Goal: Task Accomplishment & Management: Manage account settings

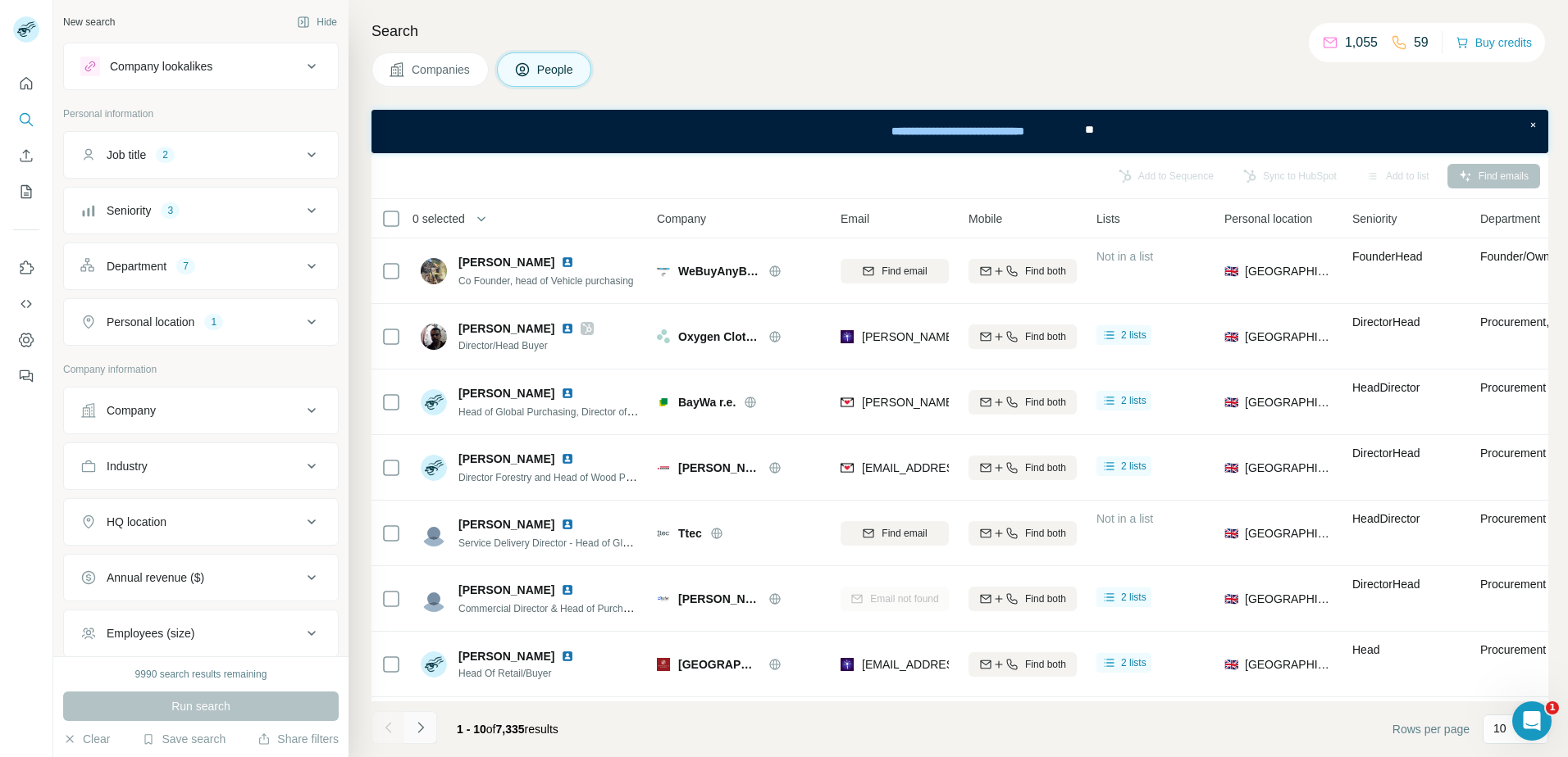
click at [424, 723] on icon "Navigate to next page" at bounding box center [421, 728] width 17 height 17
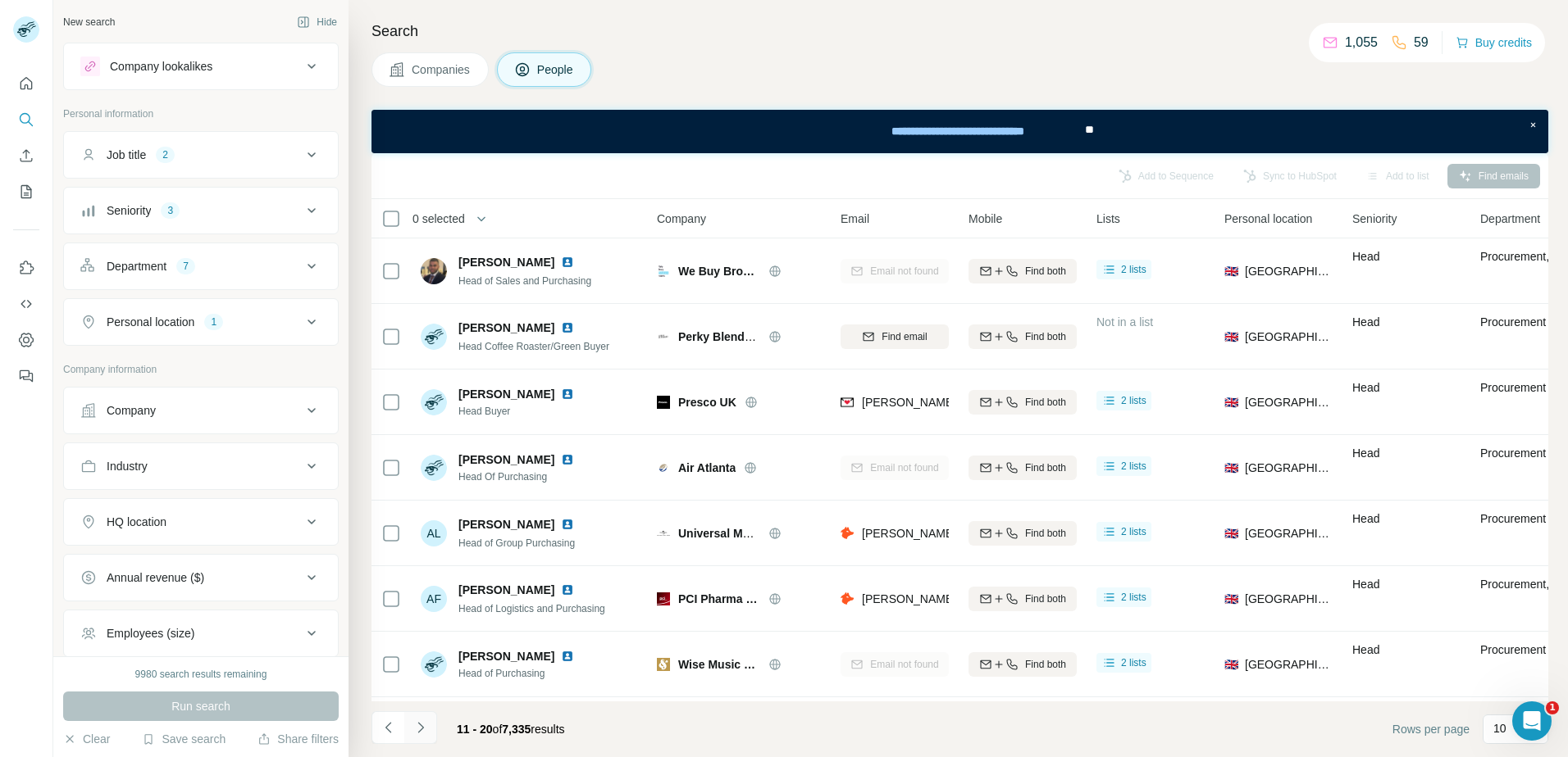
click at [424, 729] on icon "Navigate to next page" at bounding box center [421, 728] width 17 height 17
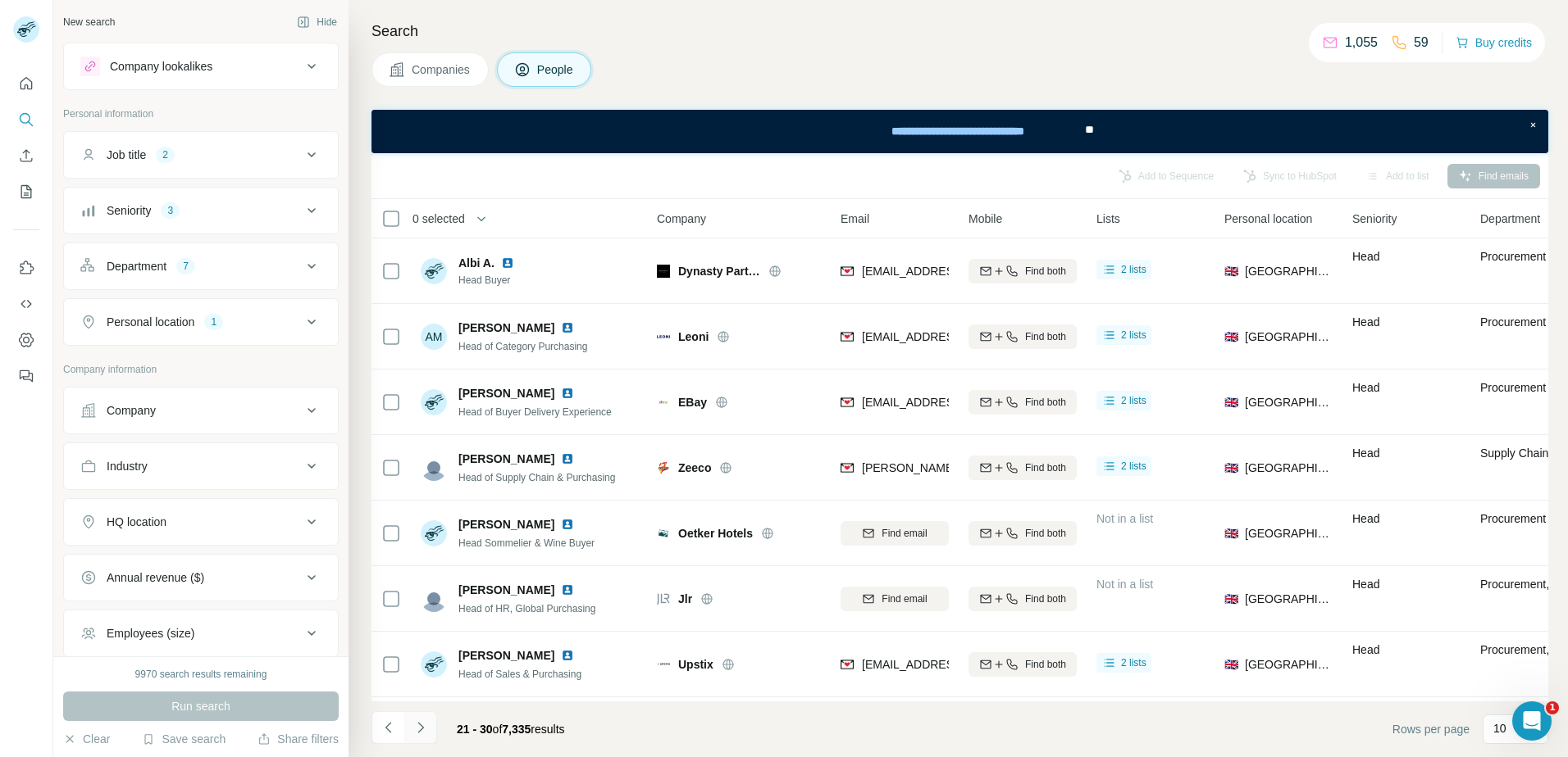
click at [424, 729] on icon "Navigate to next page" at bounding box center [421, 728] width 17 height 17
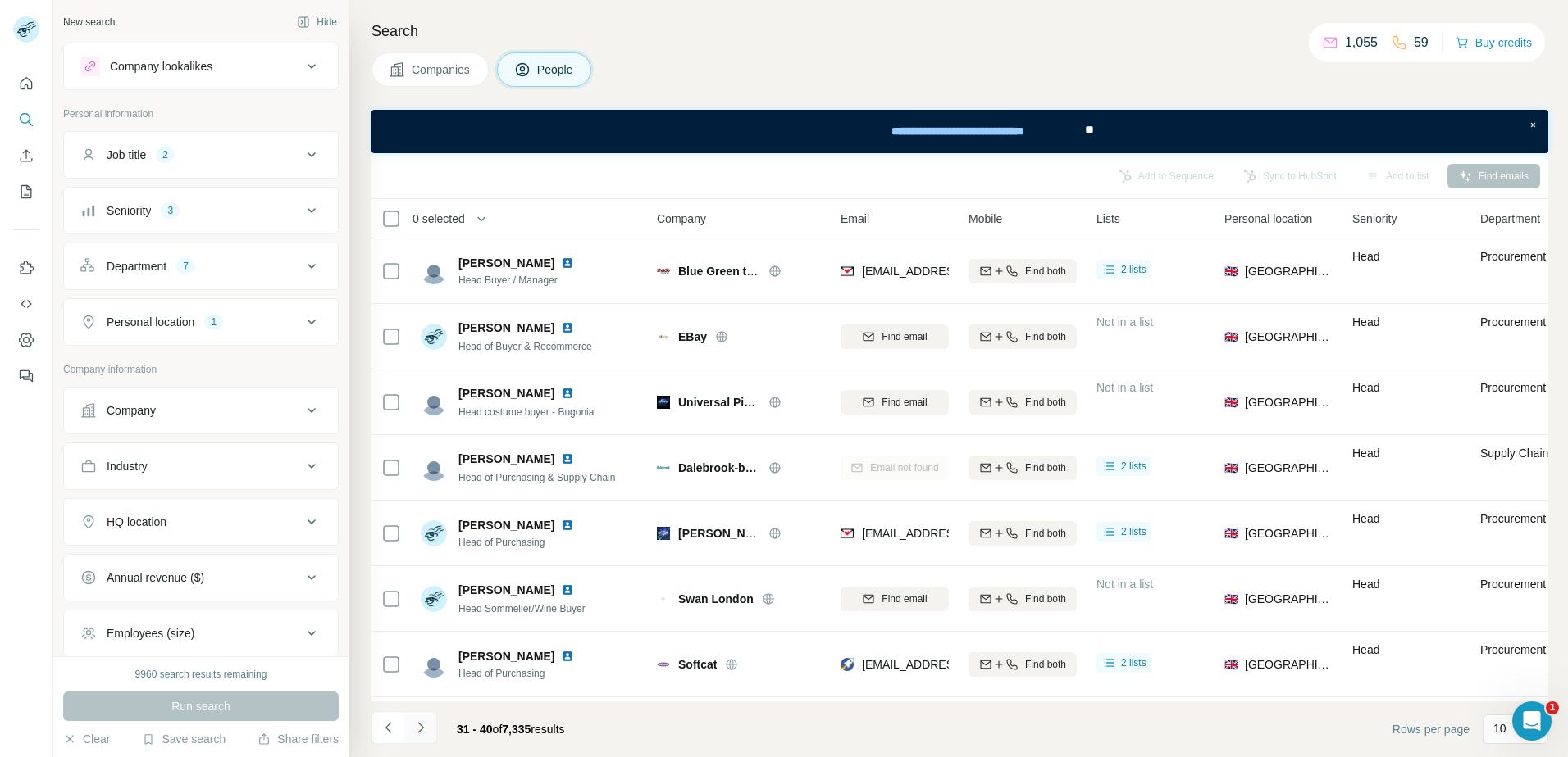
click at [427, 734] on icon "Navigate to next page" at bounding box center [421, 728] width 17 height 17
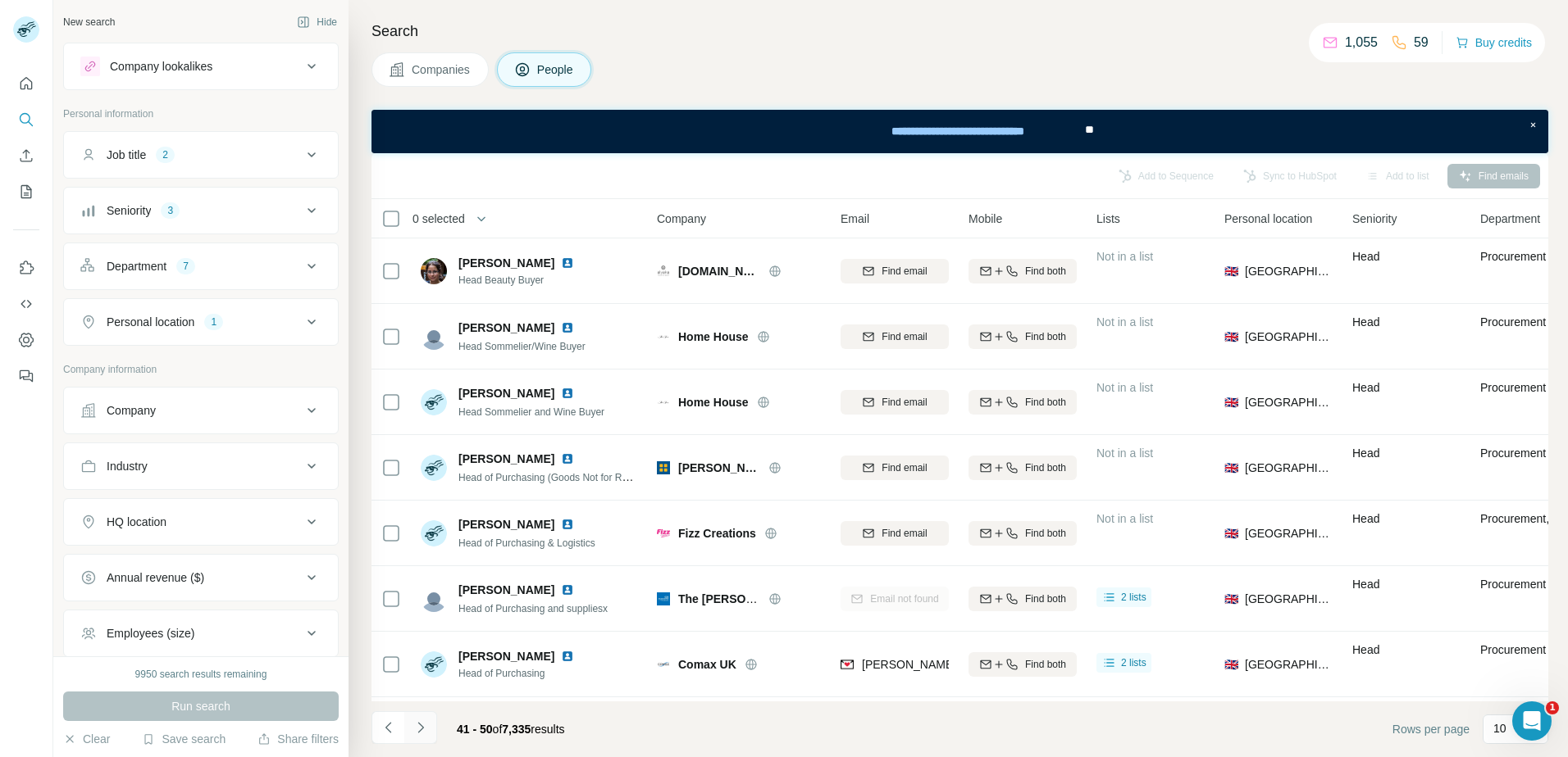
click at [423, 728] on icon "Navigate to next page" at bounding box center [420, 727] width 6 height 11
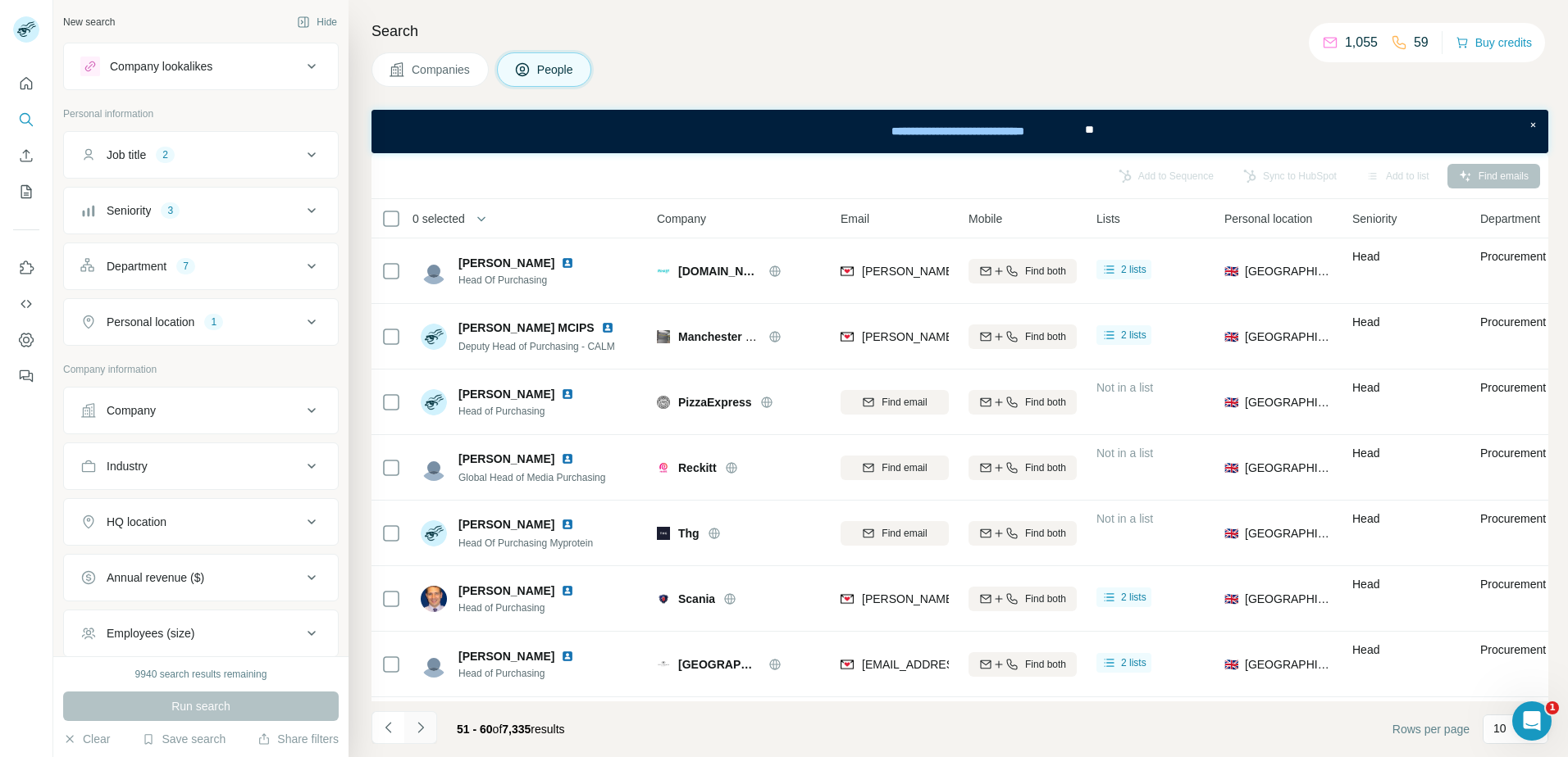
click at [423, 728] on icon "Navigate to next page" at bounding box center [420, 727] width 6 height 11
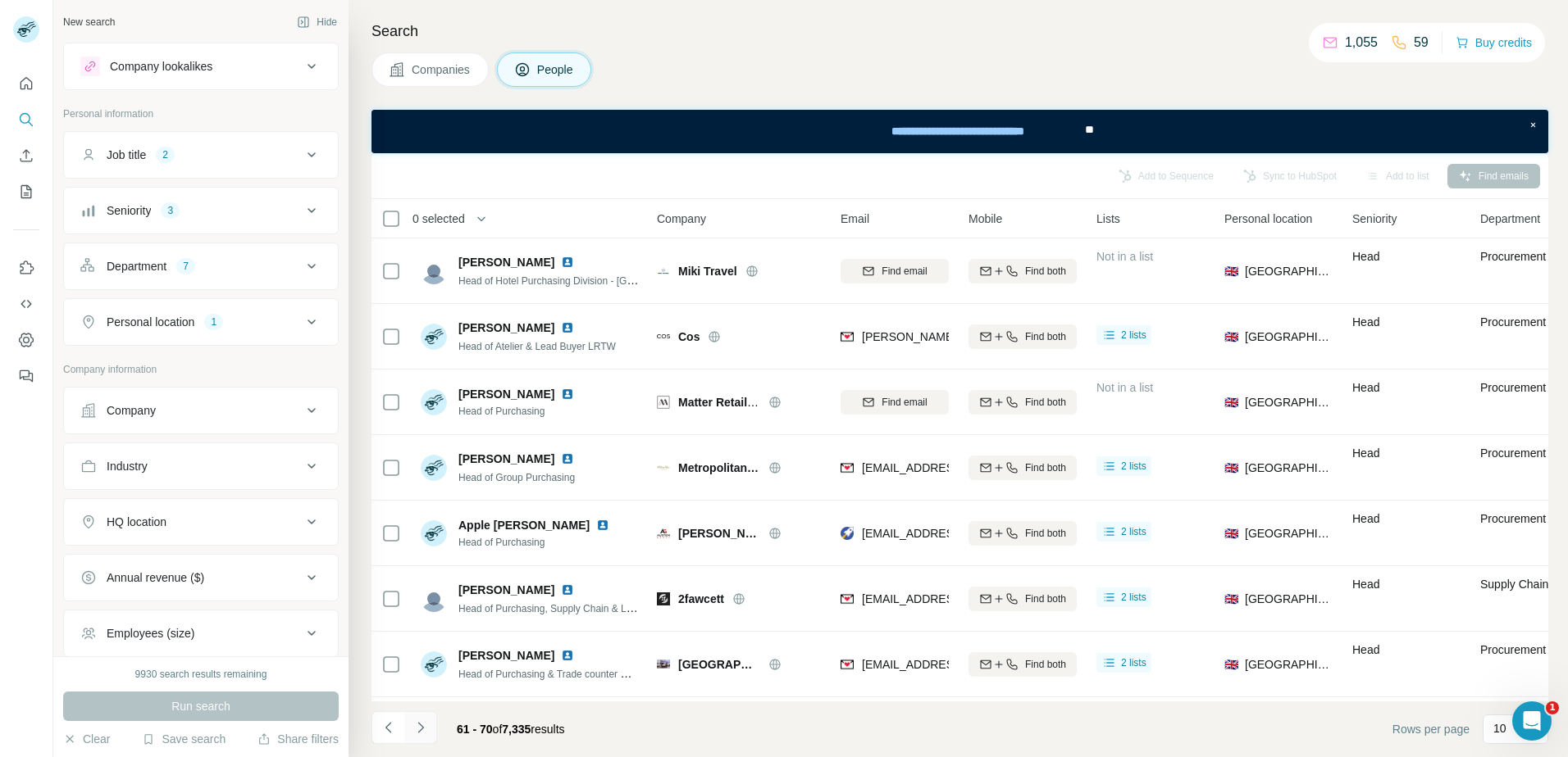
click at [423, 728] on icon "Navigate to next page" at bounding box center [420, 727] width 6 height 11
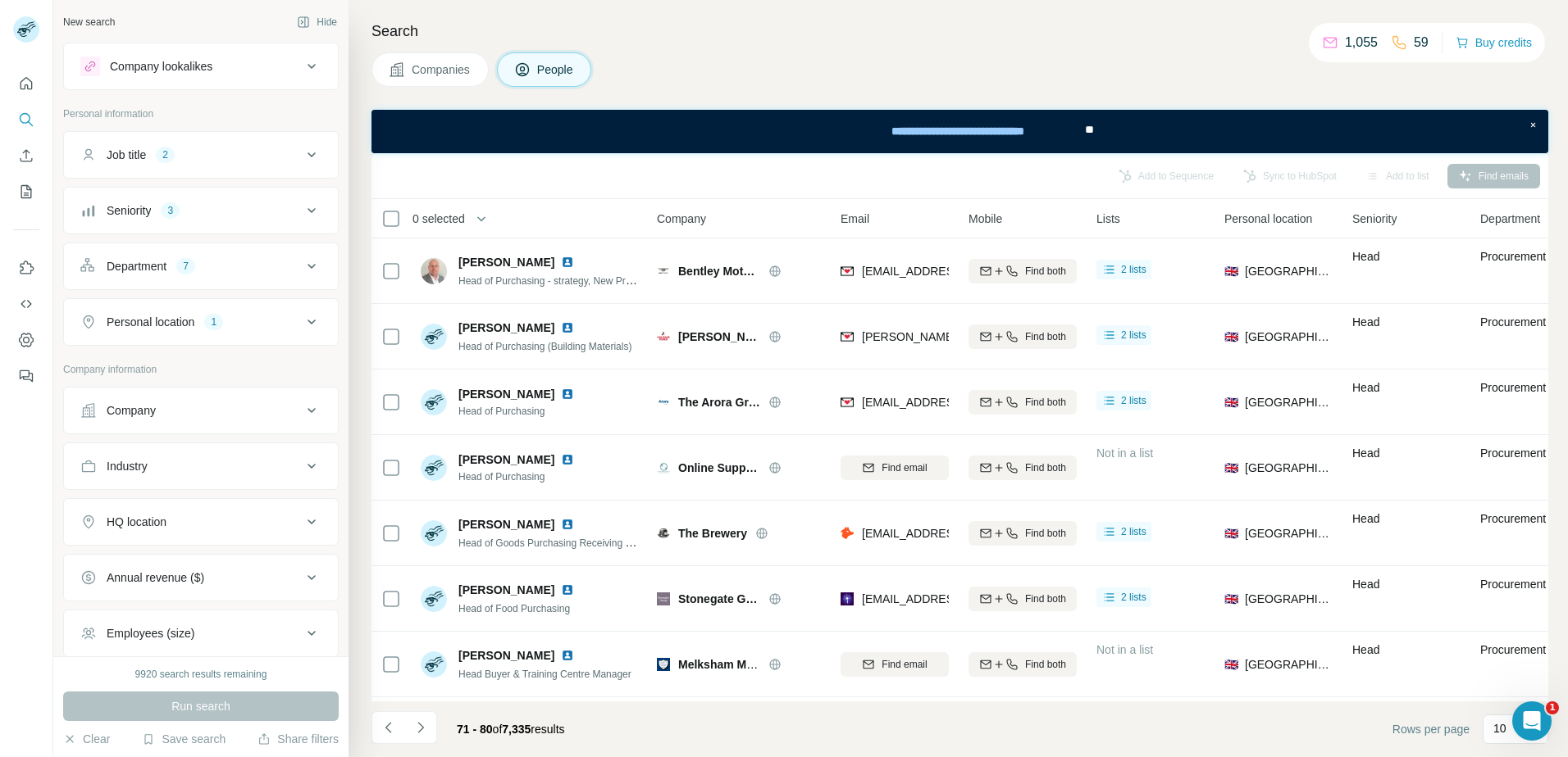
click at [1501, 726] on p "10" at bounding box center [1500, 729] width 13 height 17
click at [1509, 594] on p "60" at bounding box center [1503, 598] width 13 height 17
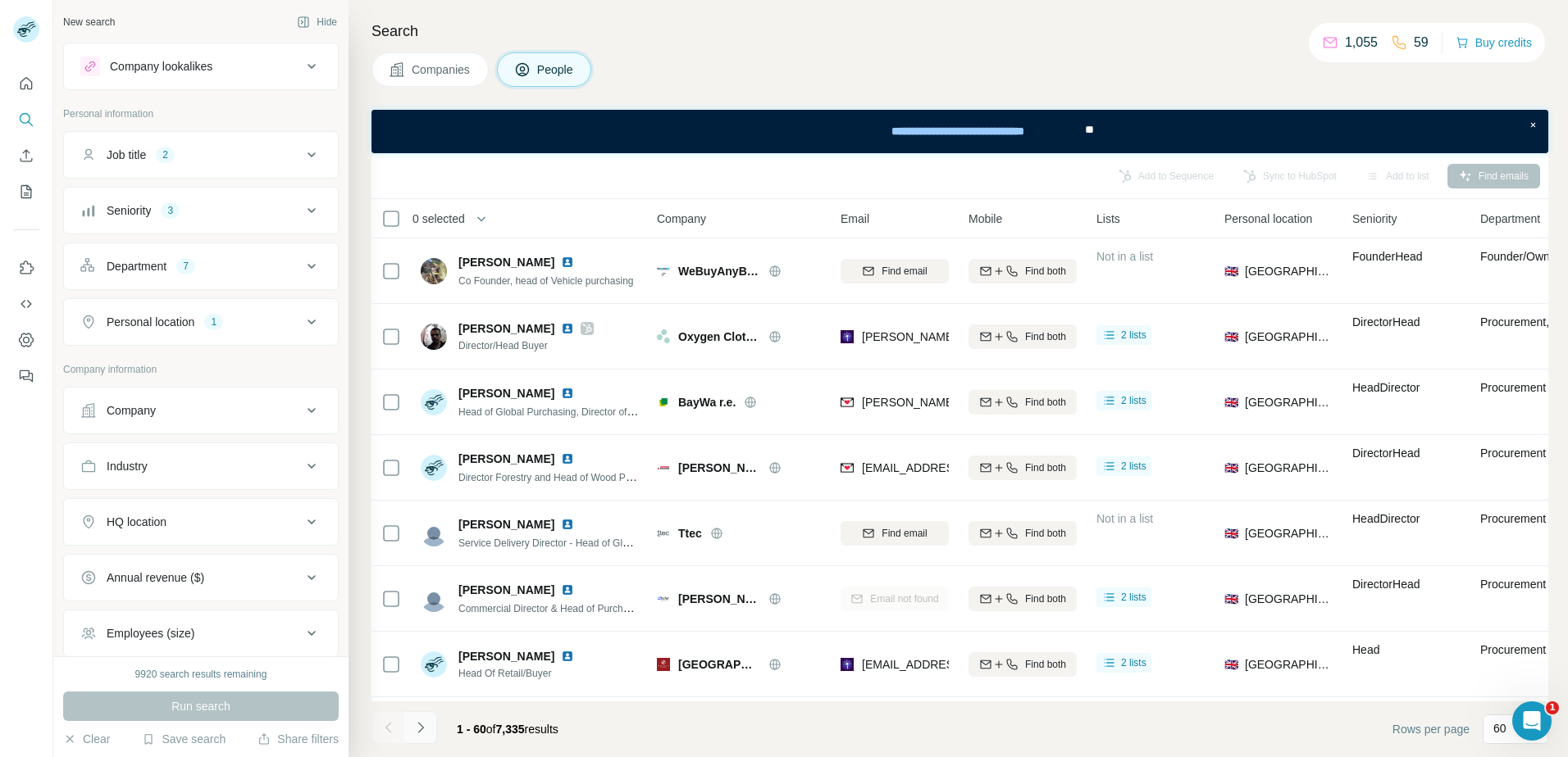
click at [421, 726] on icon "Navigate to next page" at bounding box center [420, 727] width 6 height 11
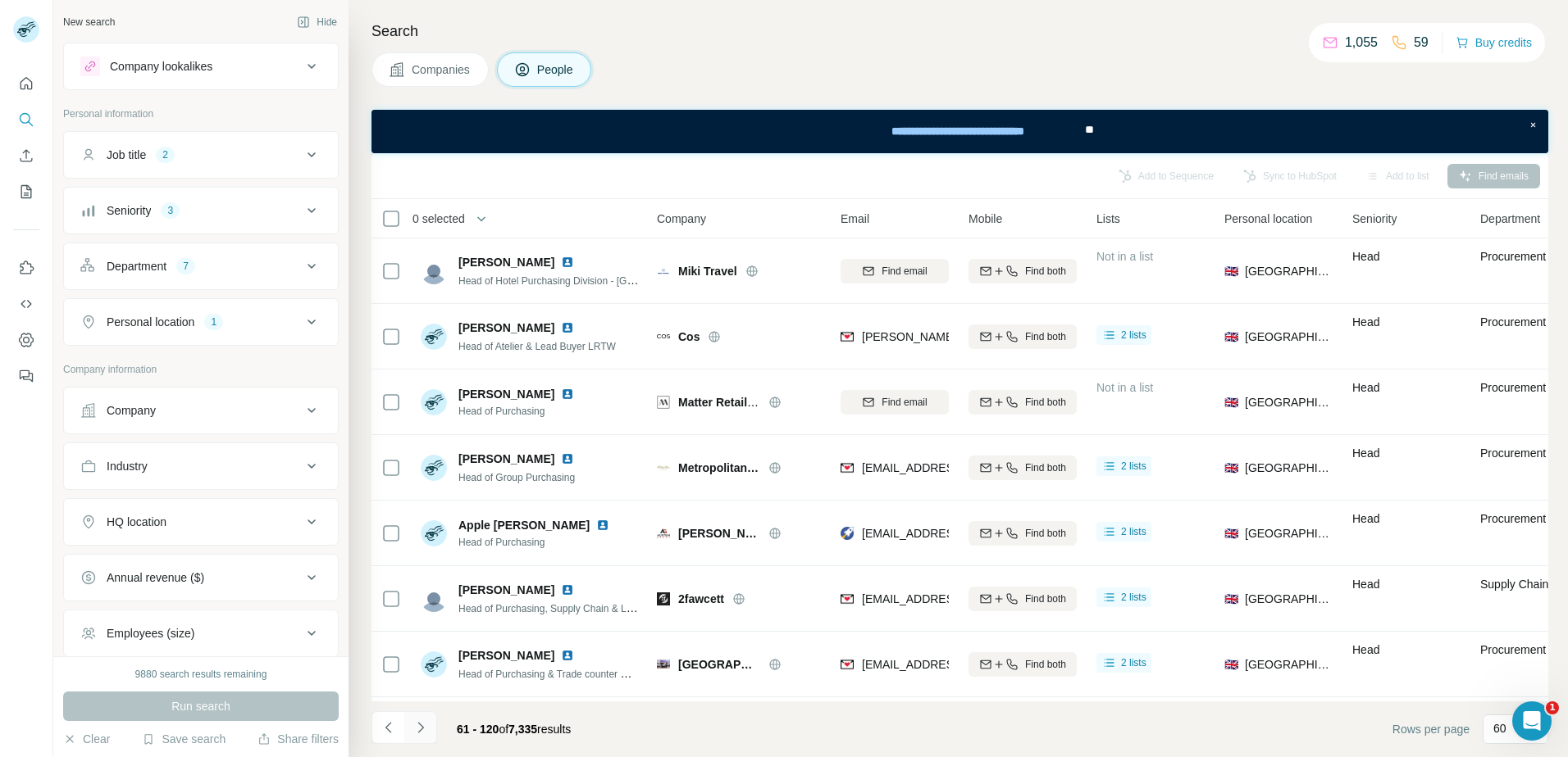
click at [421, 726] on icon "Navigate to next page" at bounding box center [420, 727] width 6 height 11
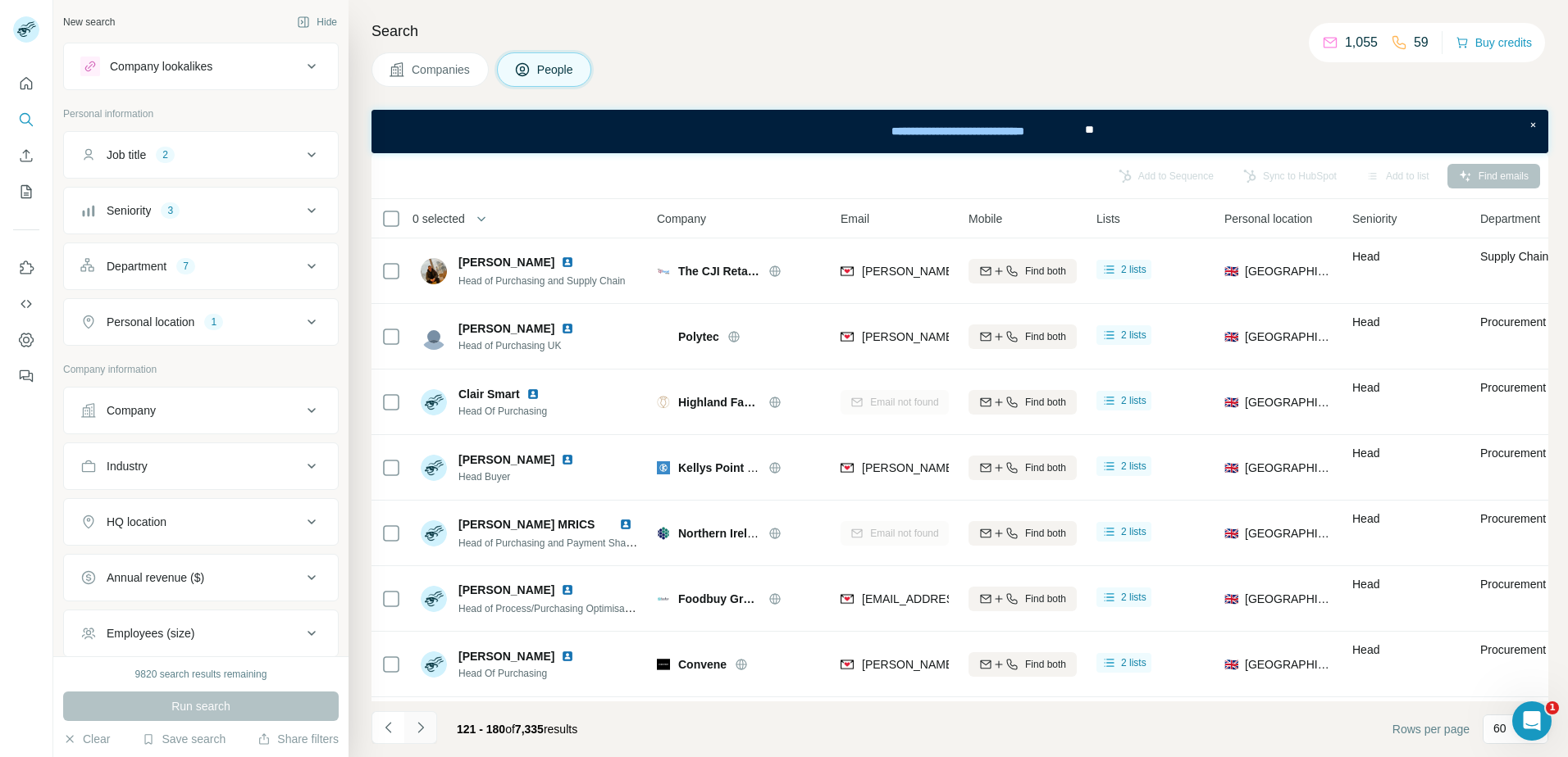
click at [421, 726] on icon "Navigate to next page" at bounding box center [420, 727] width 6 height 11
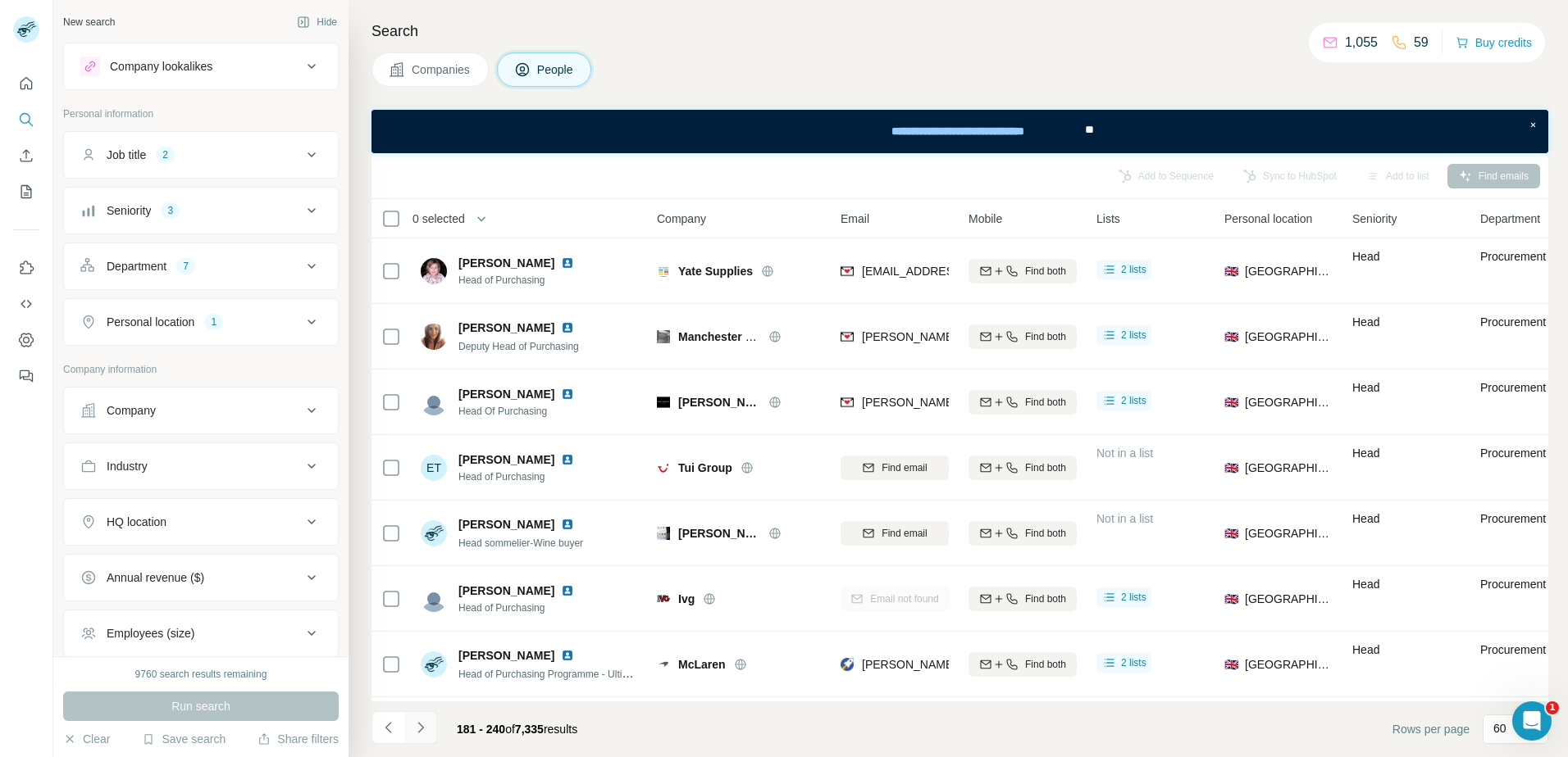
click at [421, 726] on icon "Navigate to next page" at bounding box center [420, 727] width 6 height 11
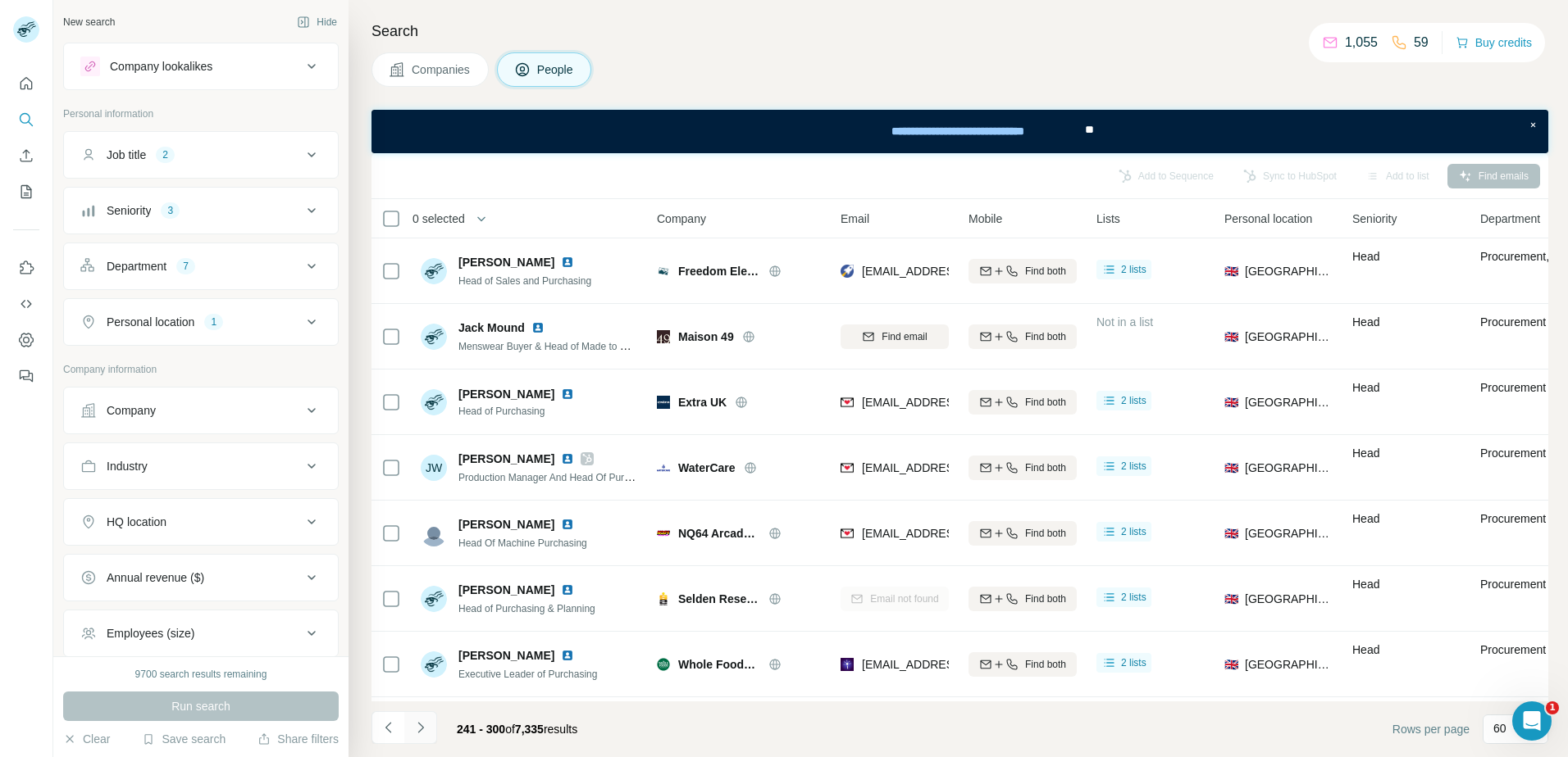
click at [421, 726] on icon "Navigate to next page" at bounding box center [420, 727] width 6 height 11
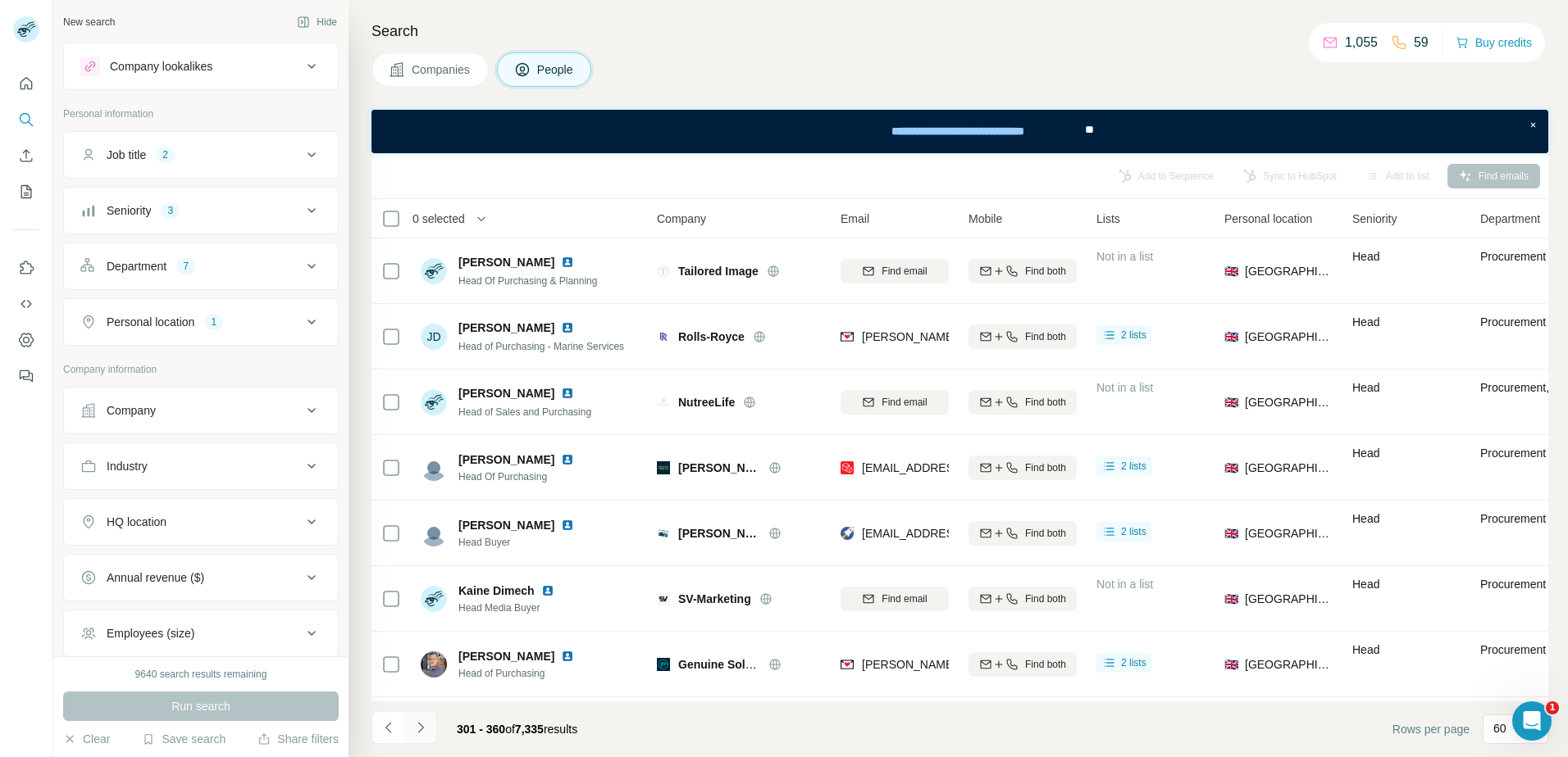
click at [421, 726] on icon "Navigate to next page" at bounding box center [420, 727] width 6 height 11
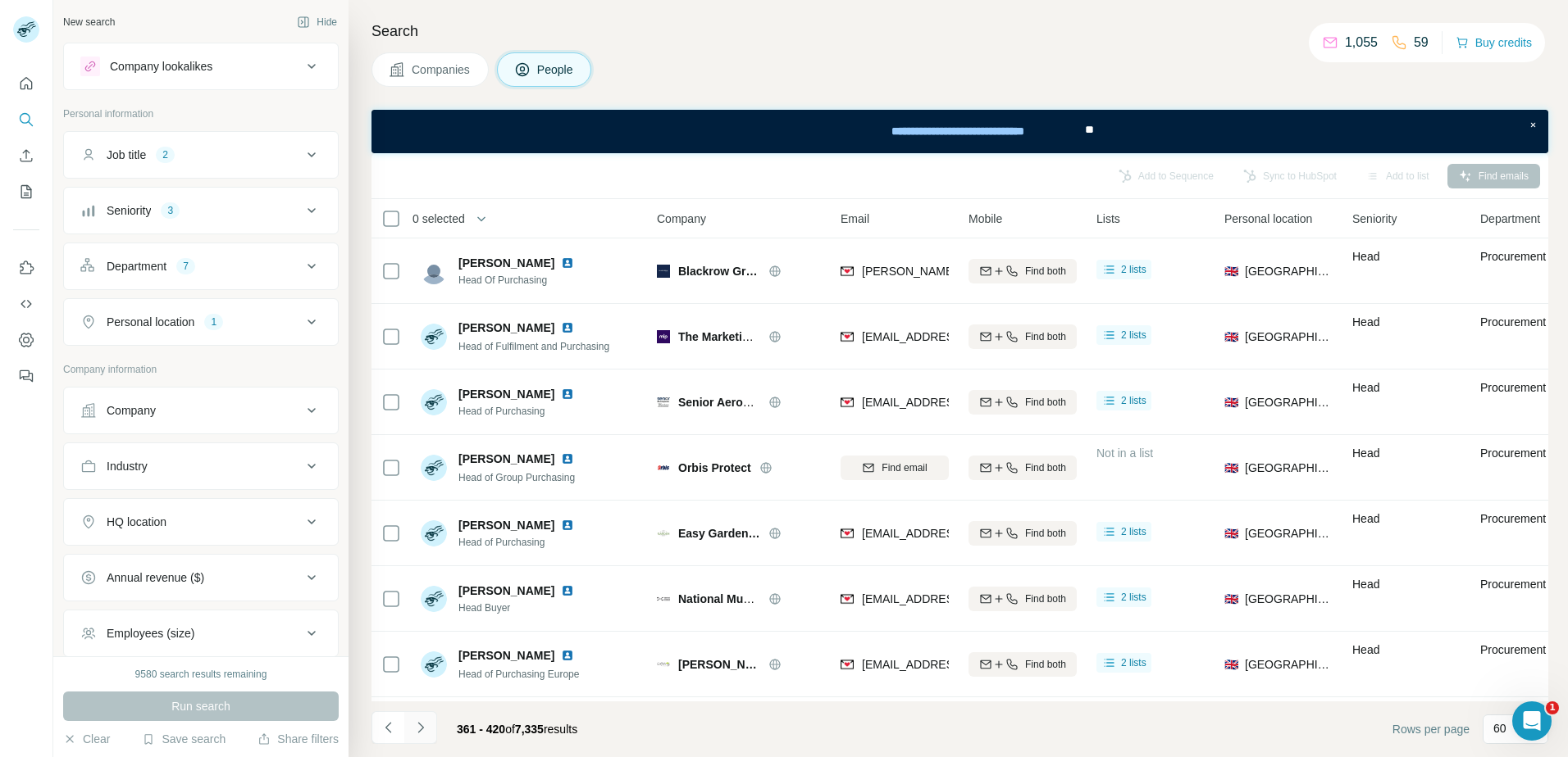
click at [421, 726] on icon "Navigate to next page" at bounding box center [420, 727] width 6 height 11
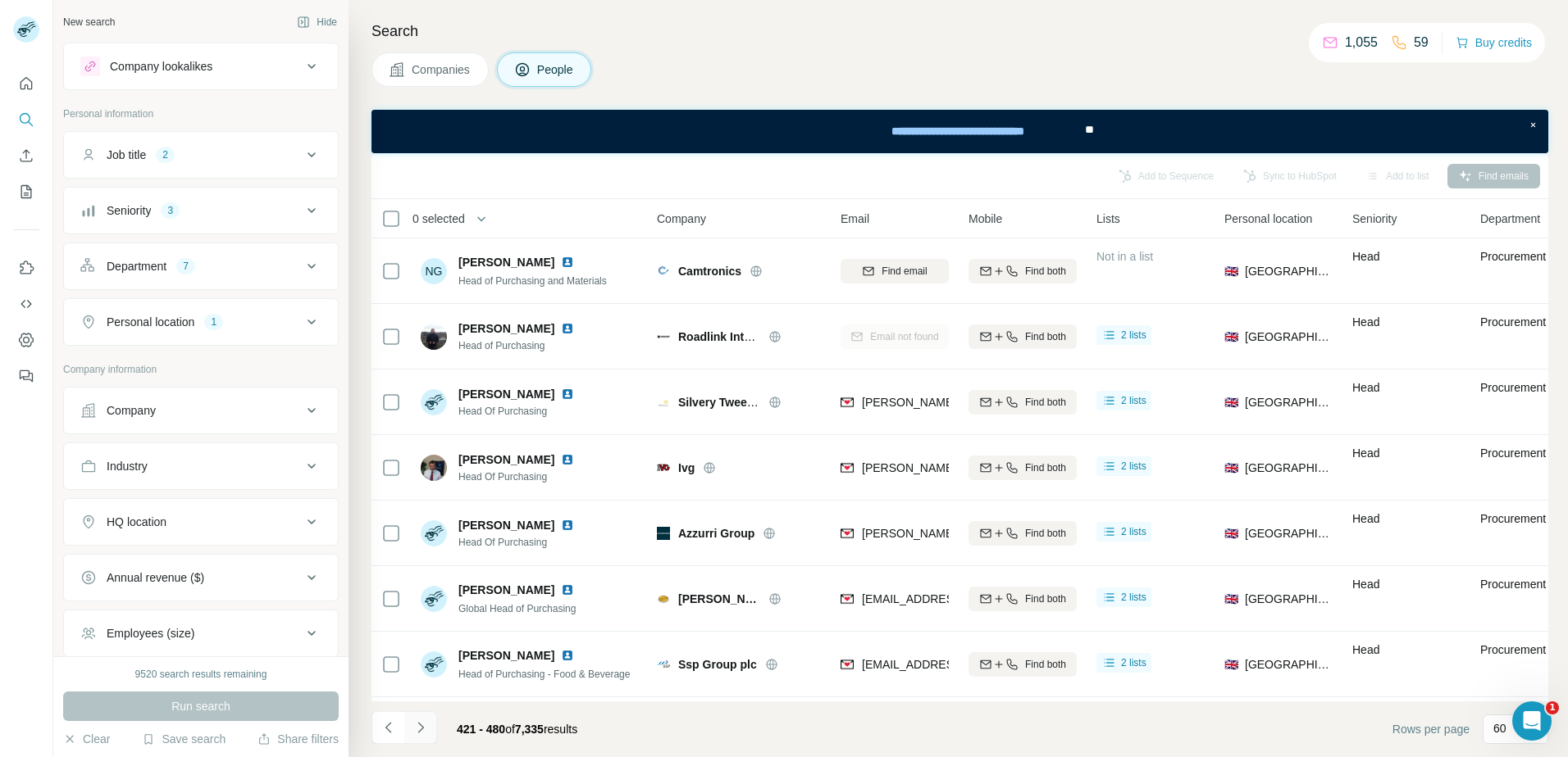
click at [421, 726] on icon "Navigate to next page" at bounding box center [420, 727] width 6 height 11
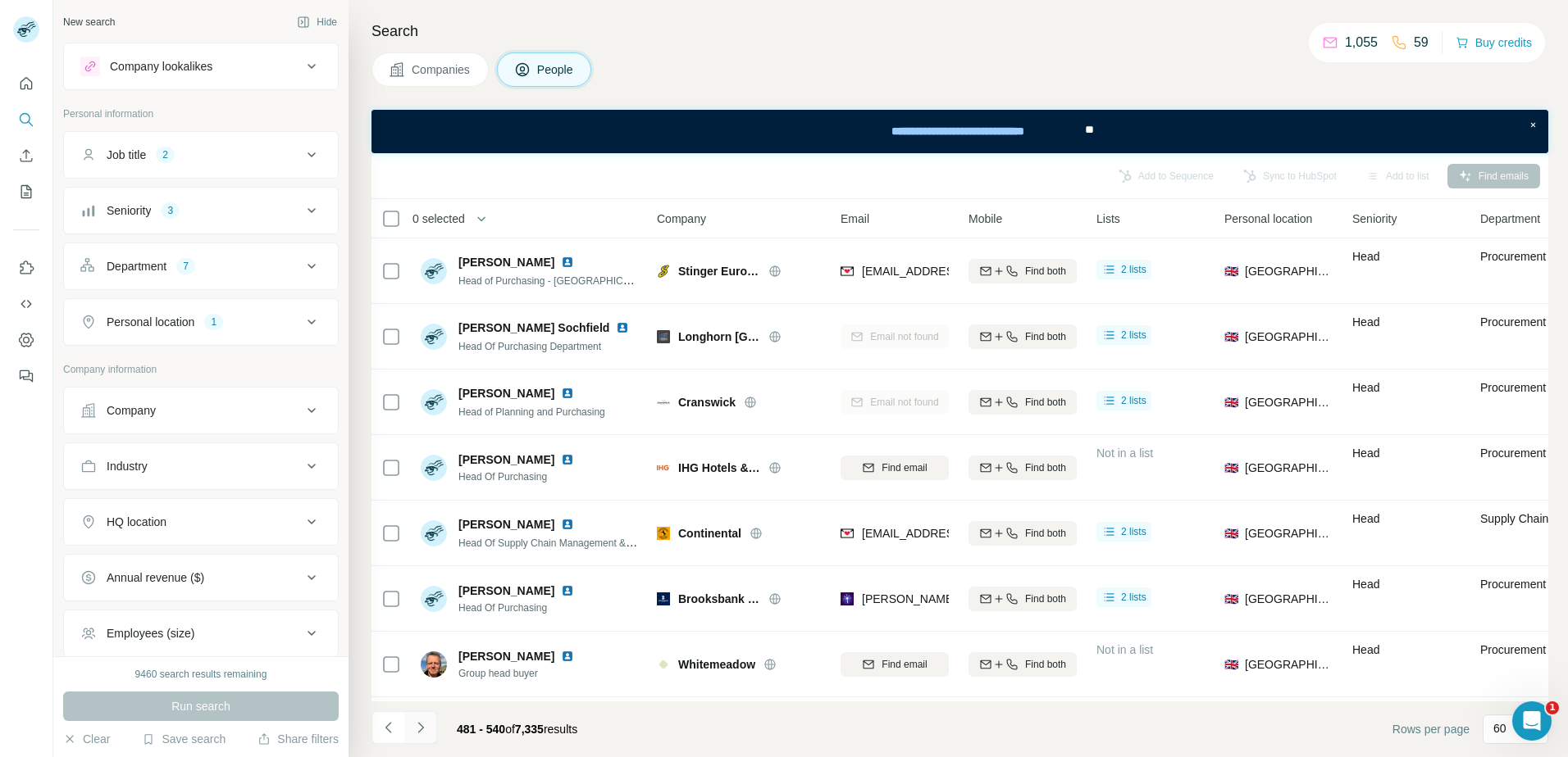
click at [421, 726] on icon "Navigate to next page" at bounding box center [420, 727] width 6 height 11
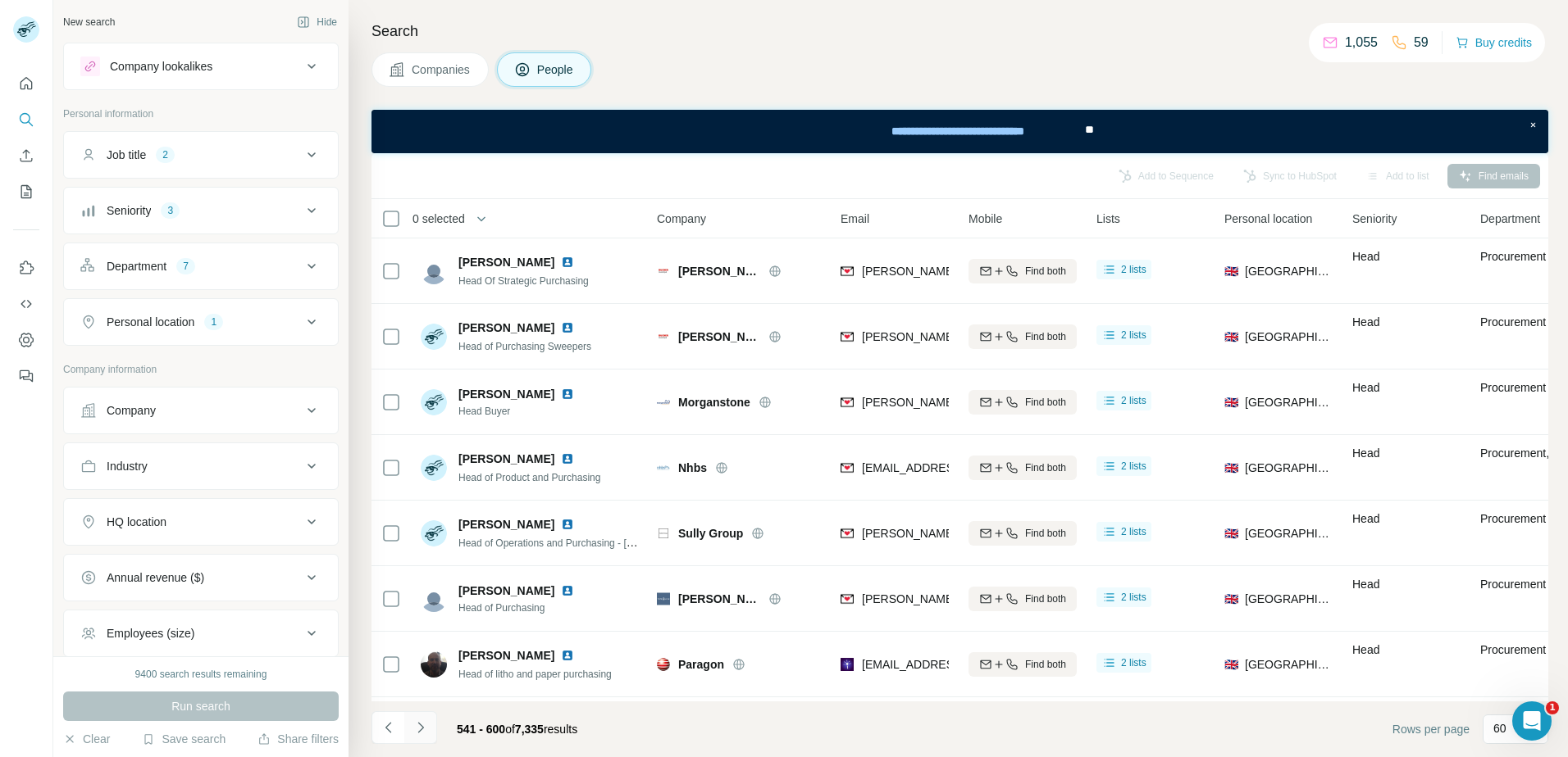
click at [421, 726] on icon "Navigate to next page" at bounding box center [420, 727] width 6 height 11
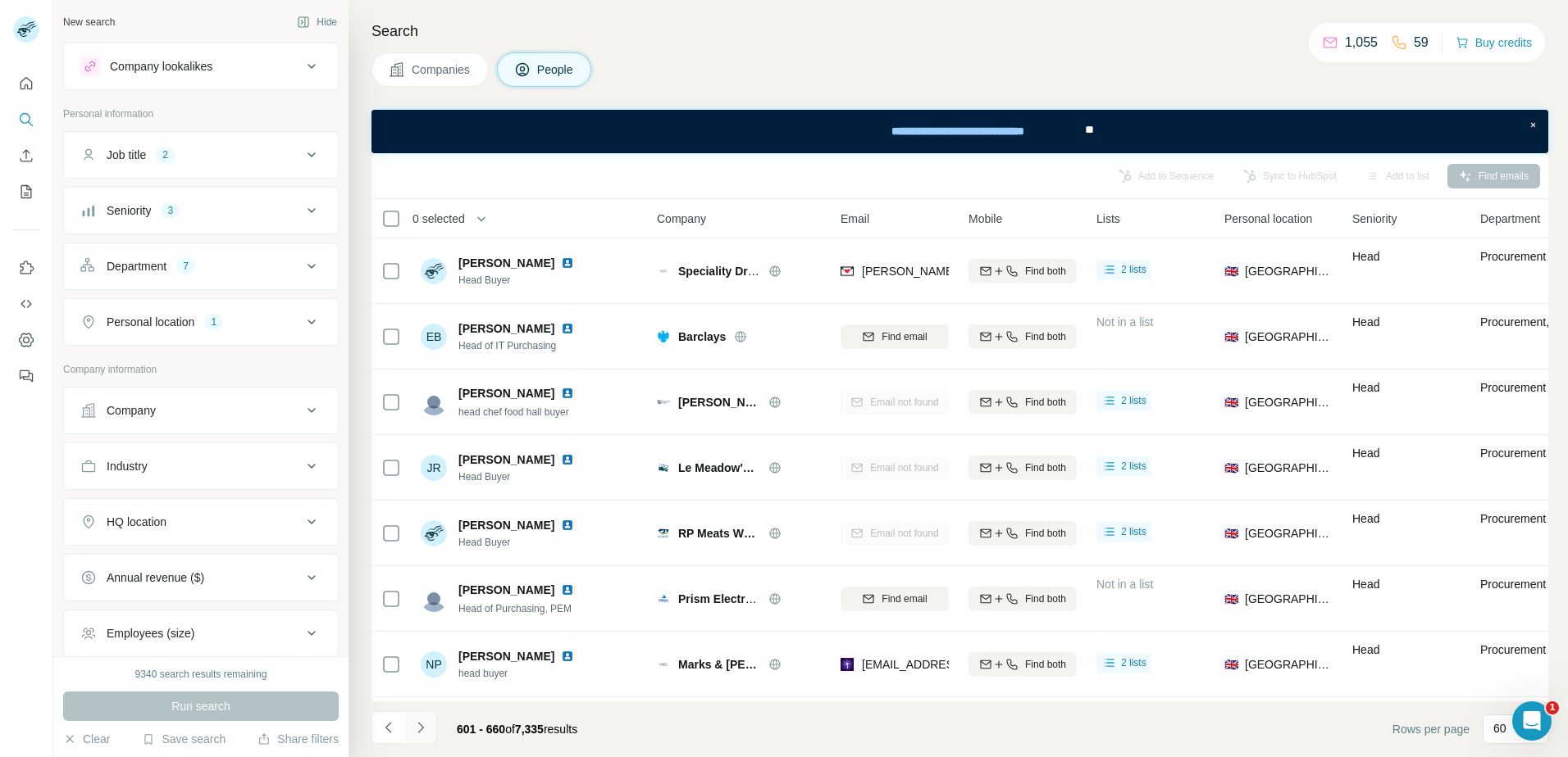
click at [421, 726] on icon "Navigate to next page" at bounding box center [420, 727] width 6 height 11
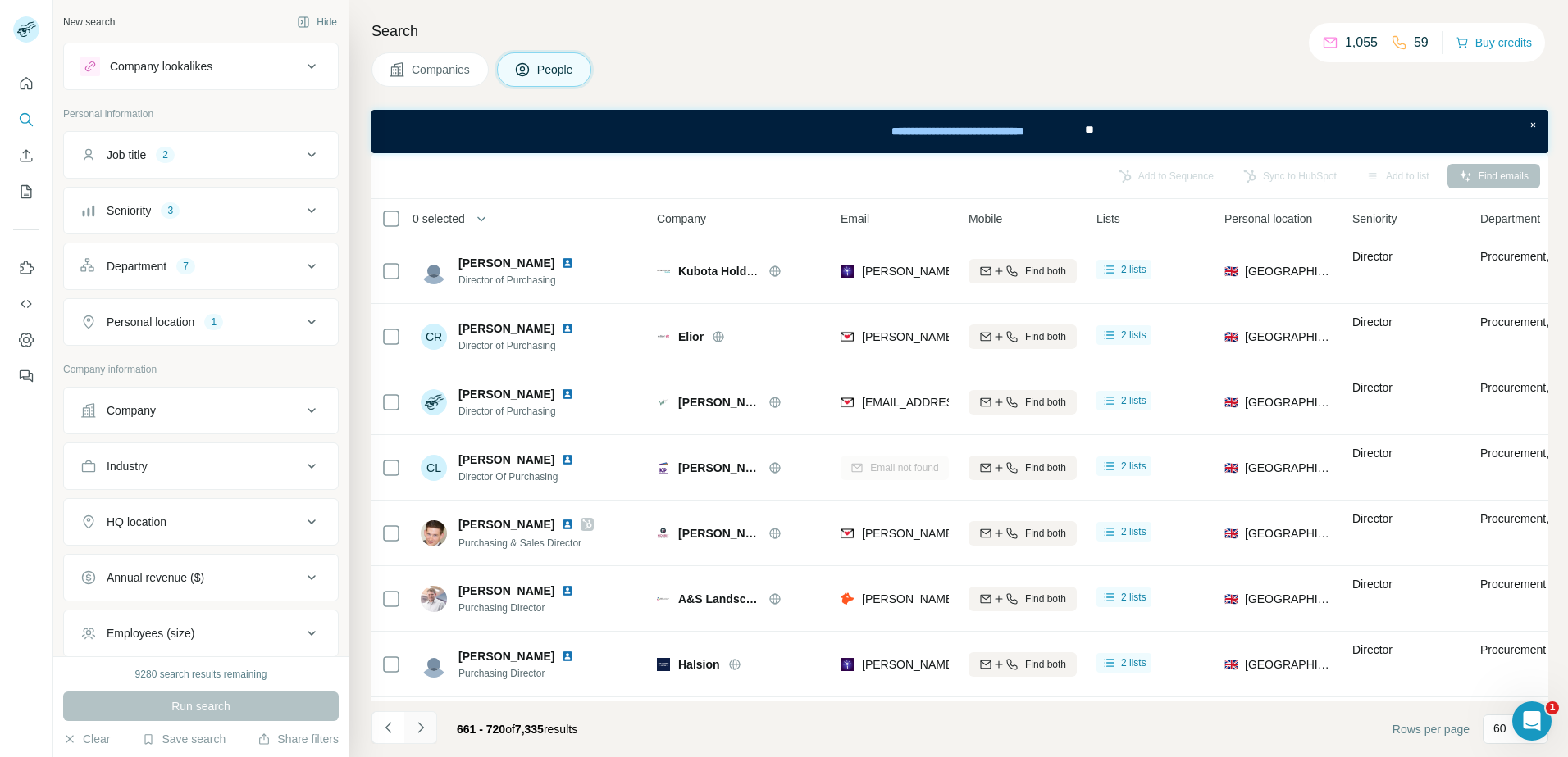
click at [421, 726] on icon "Navigate to next page" at bounding box center [420, 727] width 6 height 11
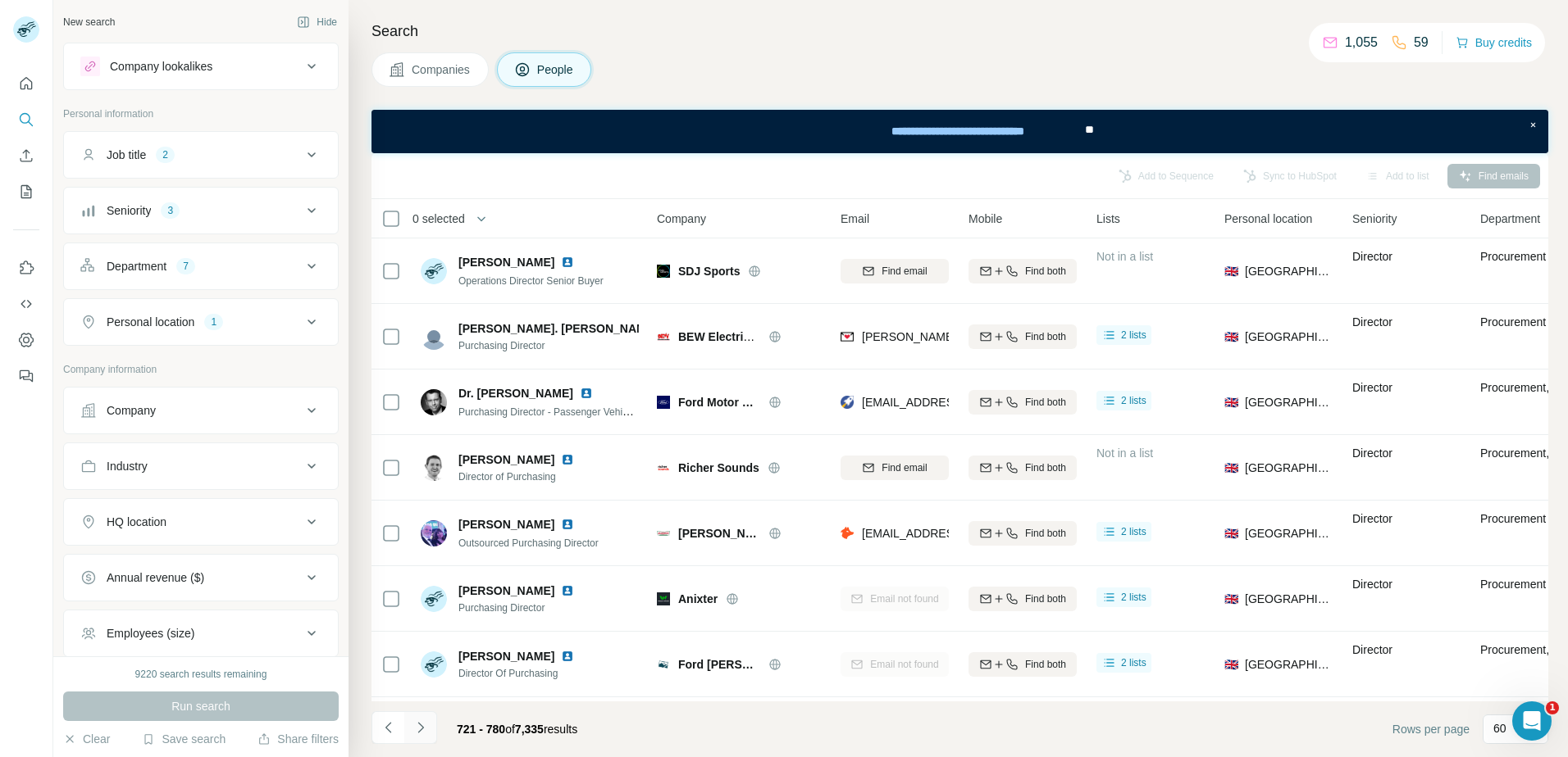
click at [421, 726] on icon "Navigate to next page" at bounding box center [420, 727] width 6 height 11
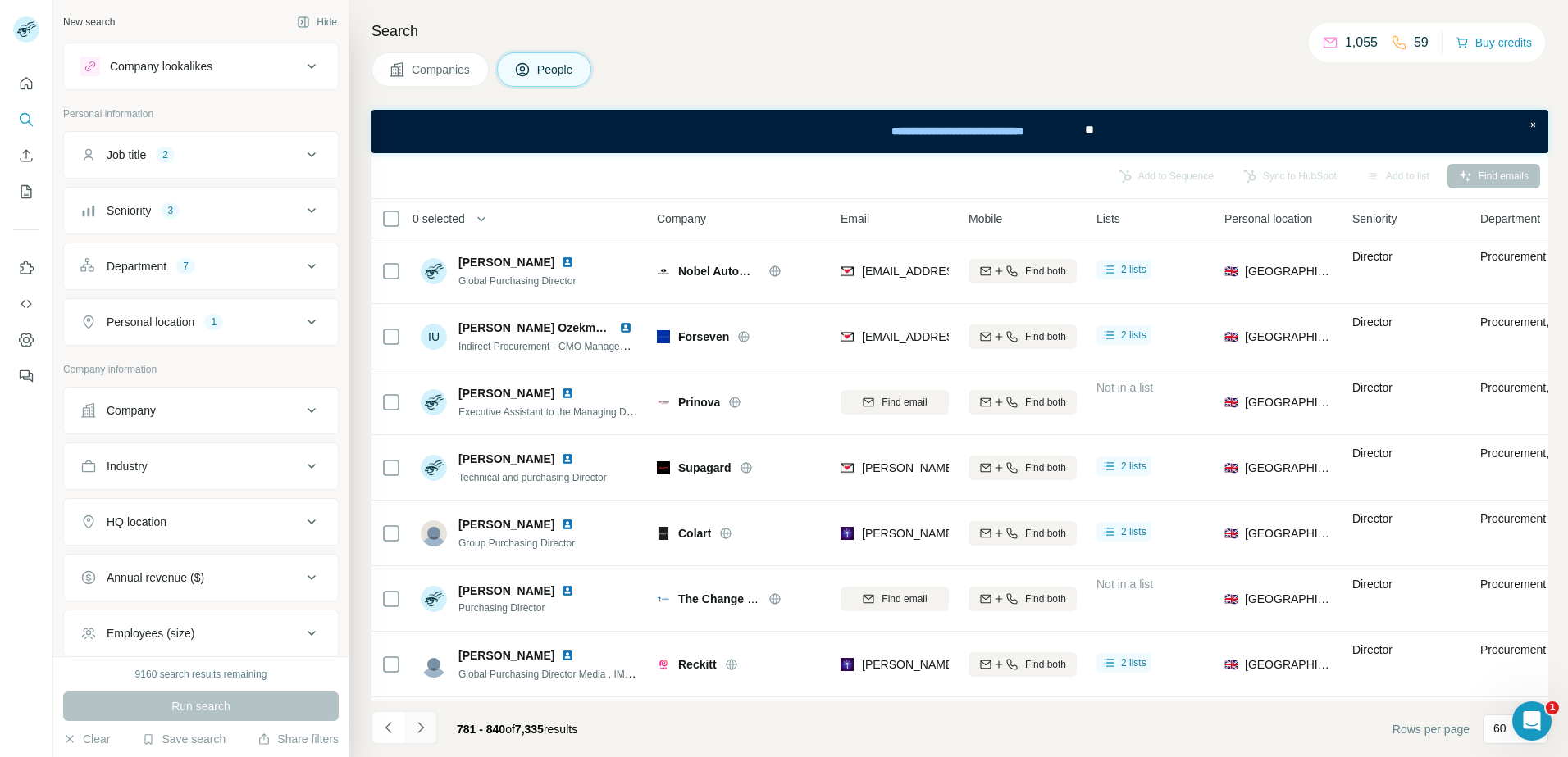
click at [421, 726] on icon "Navigate to next page" at bounding box center [420, 727] width 6 height 11
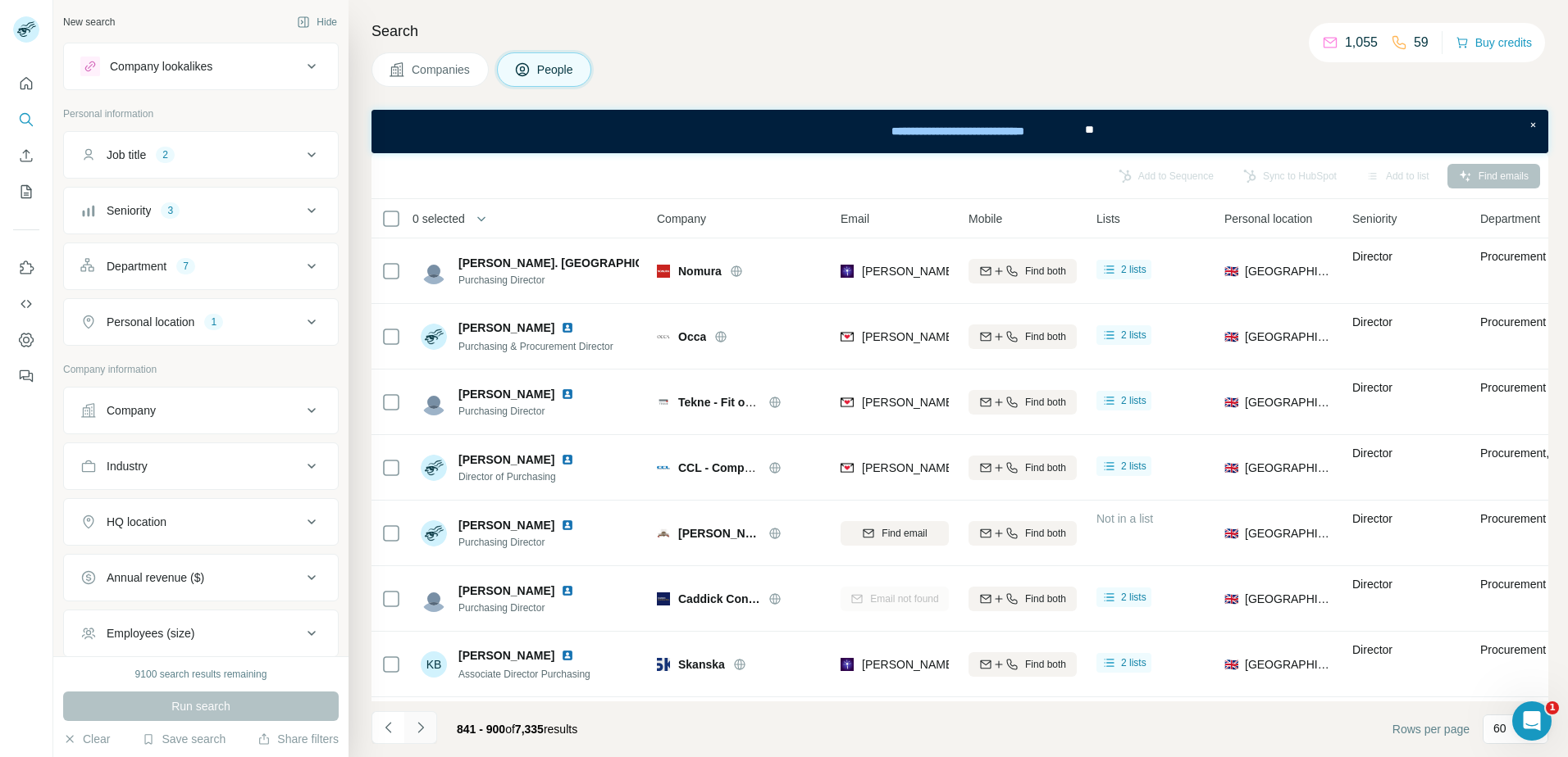
click at [421, 726] on icon "Navigate to next page" at bounding box center [420, 727] width 6 height 11
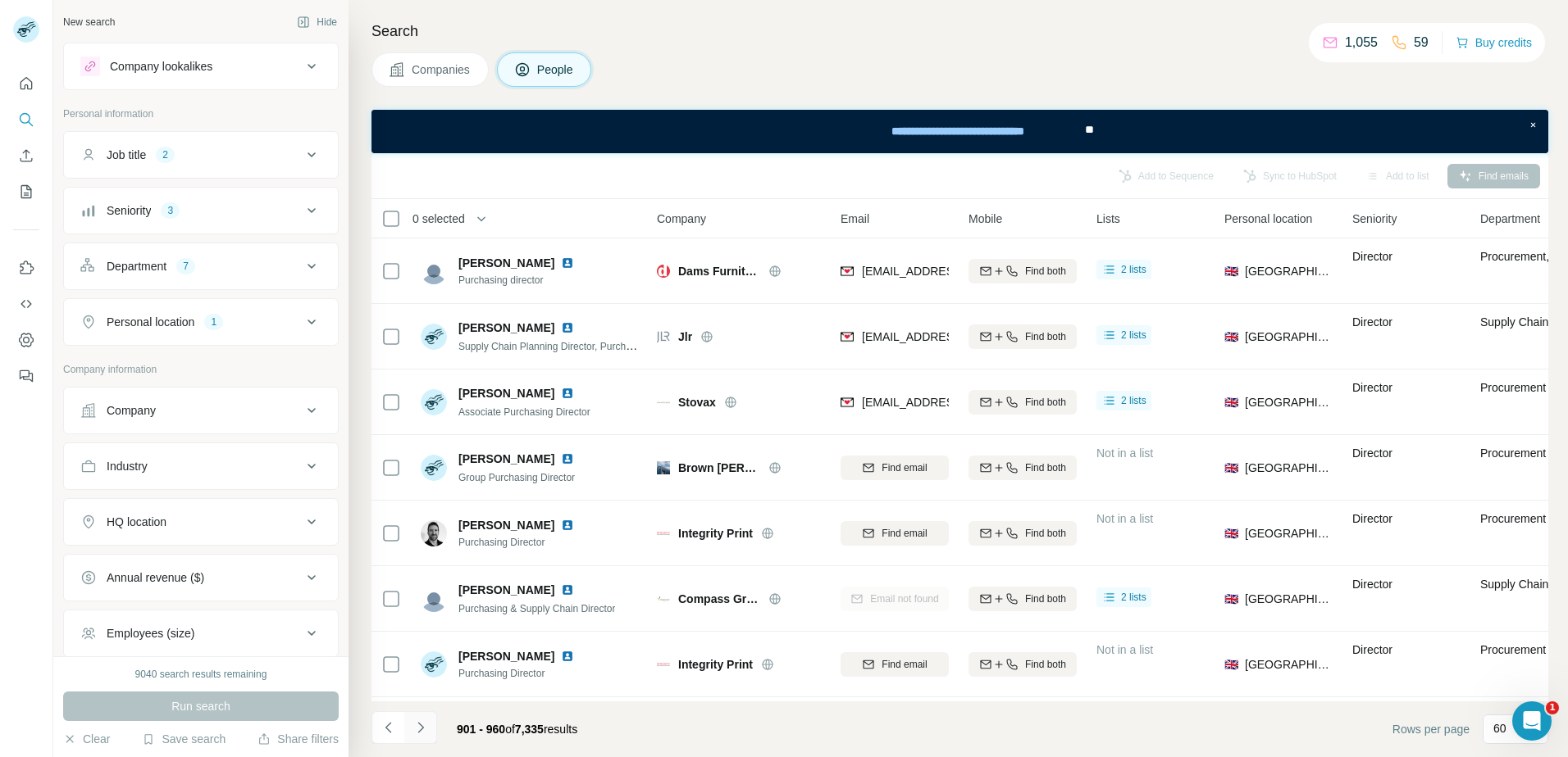
click at [421, 726] on icon "Navigate to next page" at bounding box center [420, 727] width 6 height 11
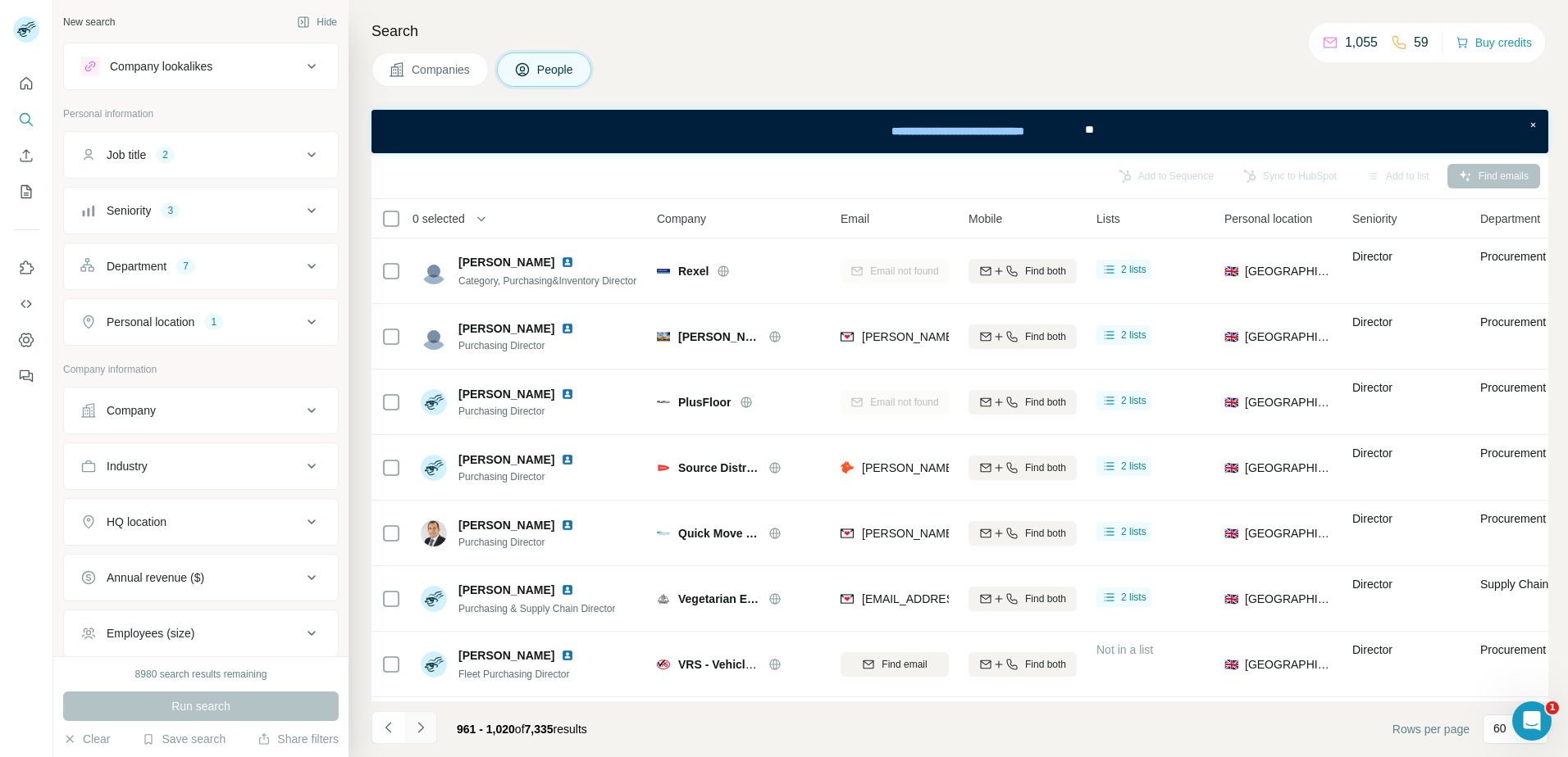
click at [421, 726] on icon "Navigate to next page" at bounding box center [420, 727] width 6 height 11
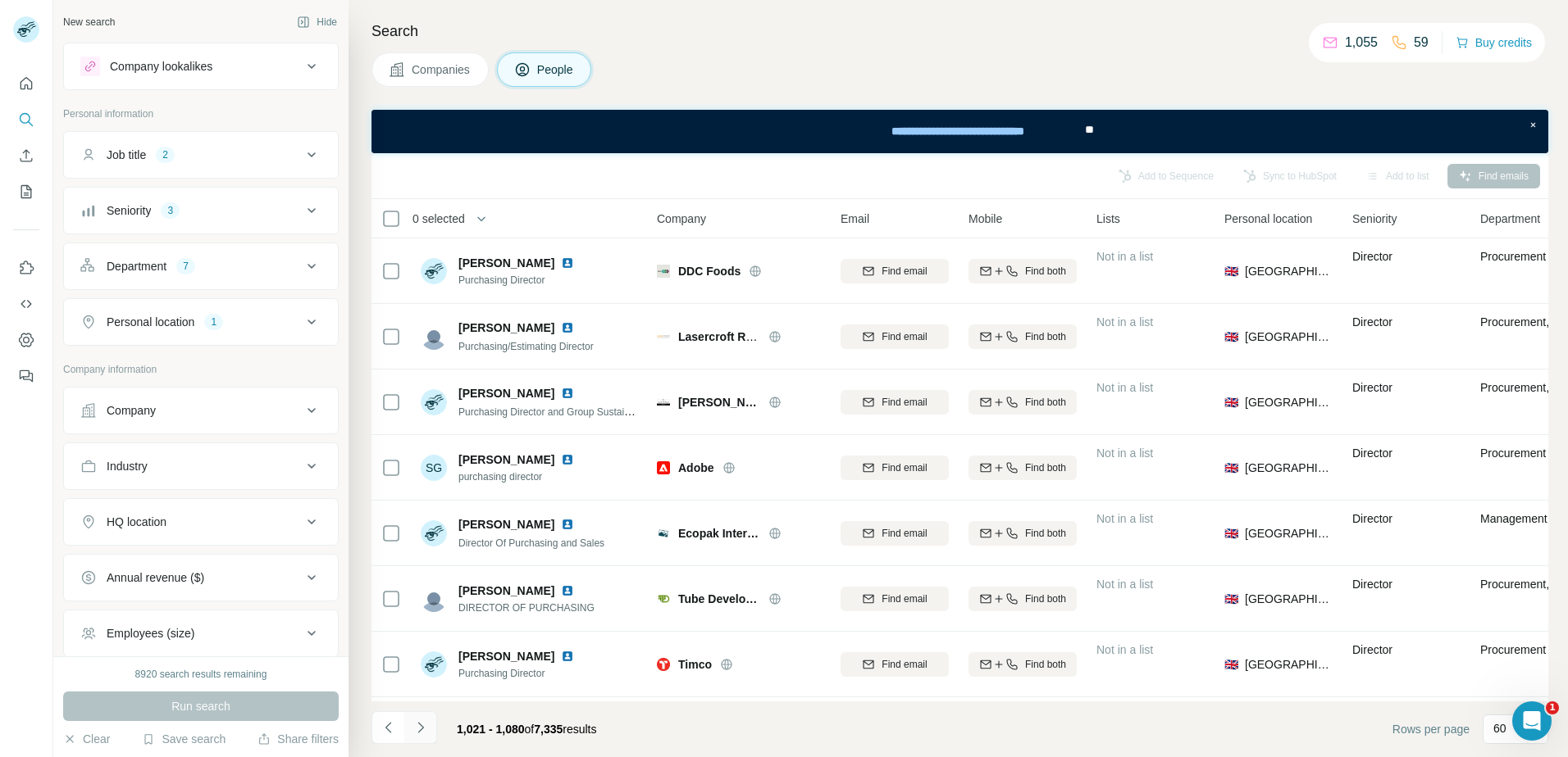
click at [421, 726] on icon "Navigate to next page" at bounding box center [420, 727] width 6 height 11
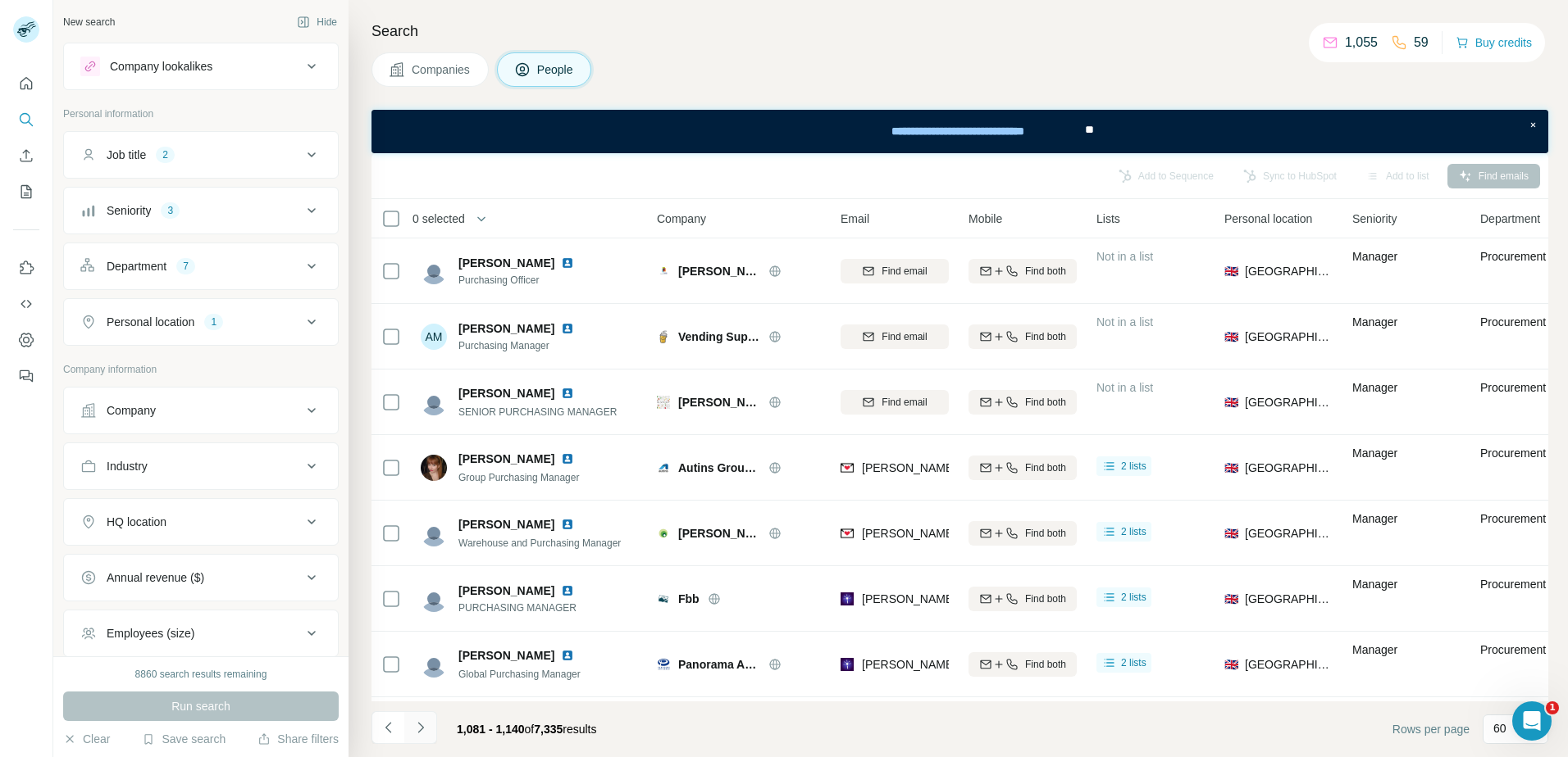
click at [421, 726] on icon "Navigate to next page" at bounding box center [420, 727] width 6 height 11
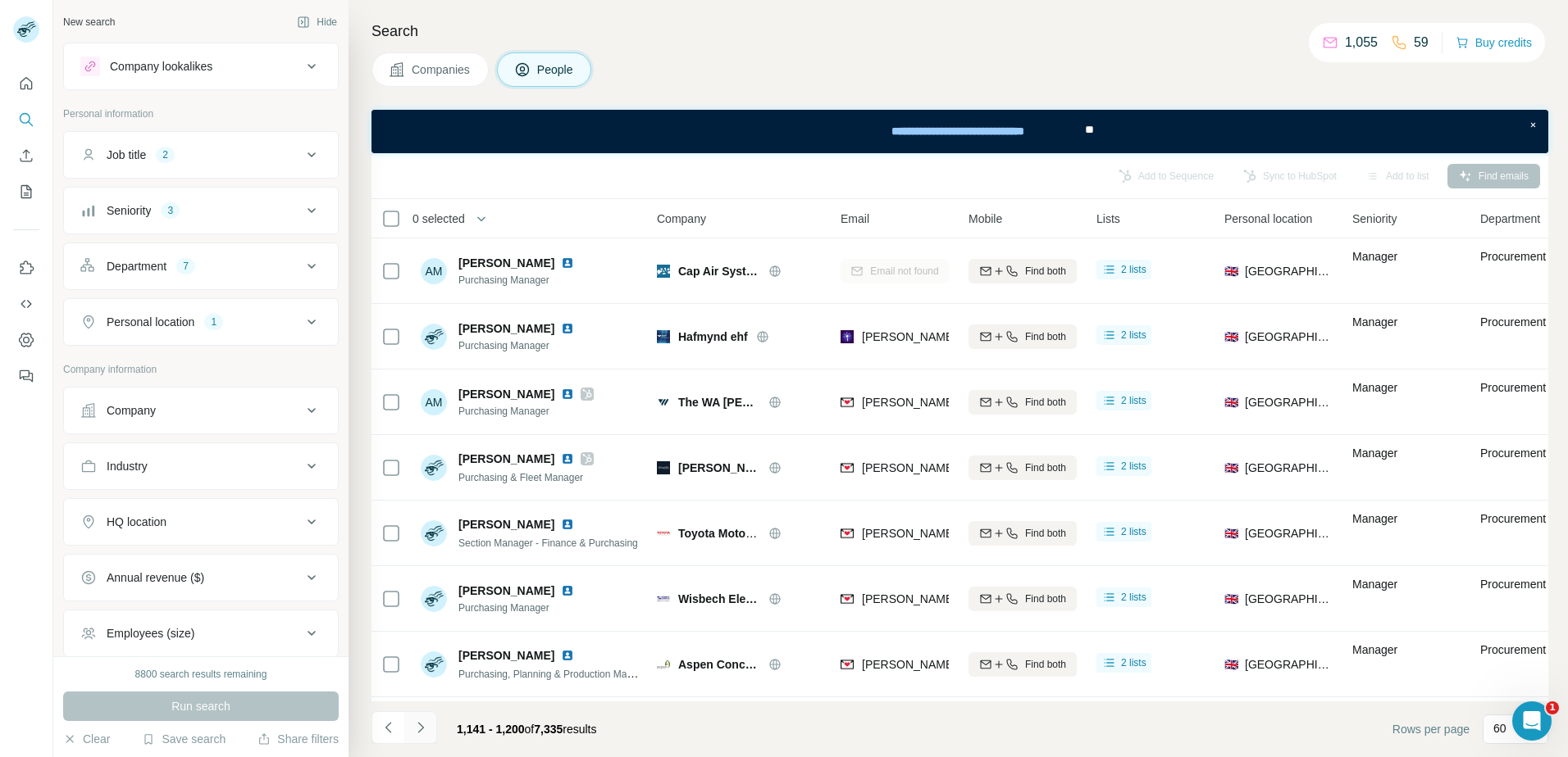
click at [421, 726] on icon "Navigate to next page" at bounding box center [420, 727] width 6 height 11
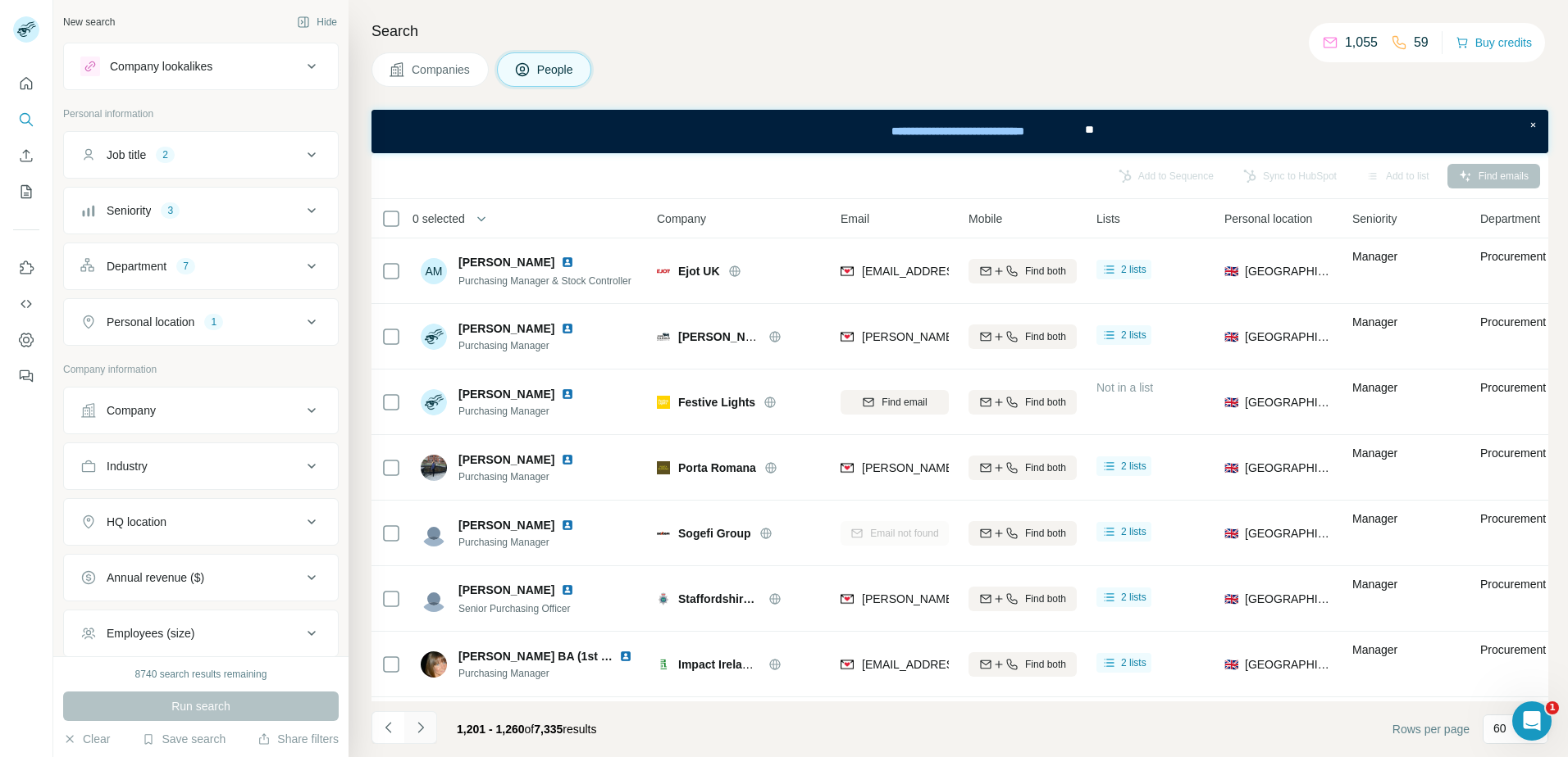
click at [421, 726] on icon "Navigate to next page" at bounding box center [420, 727] width 6 height 11
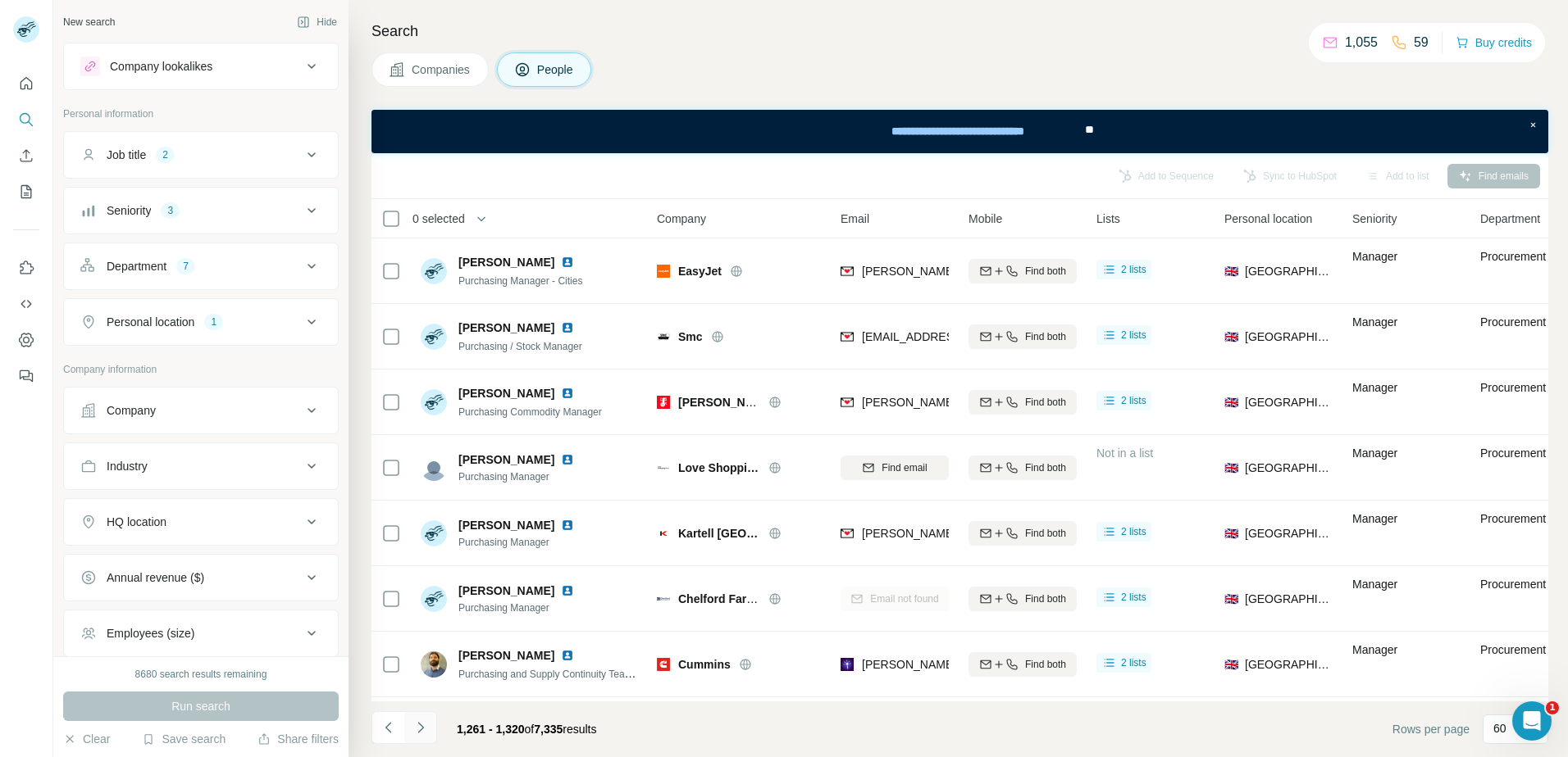
click at [421, 726] on icon "Navigate to next page" at bounding box center [420, 727] width 6 height 11
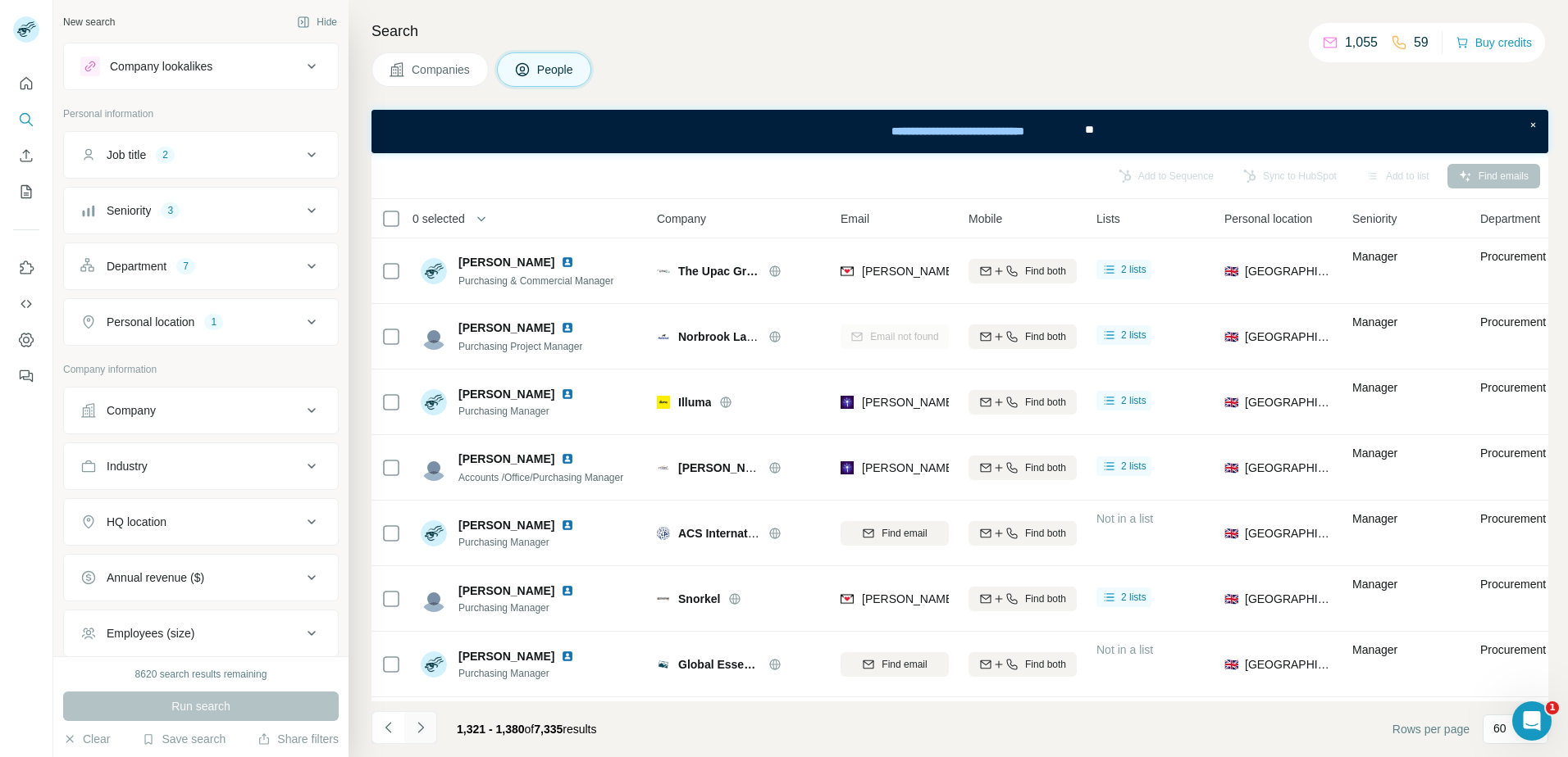
click at [421, 726] on icon "Navigate to next page" at bounding box center [420, 727] width 6 height 11
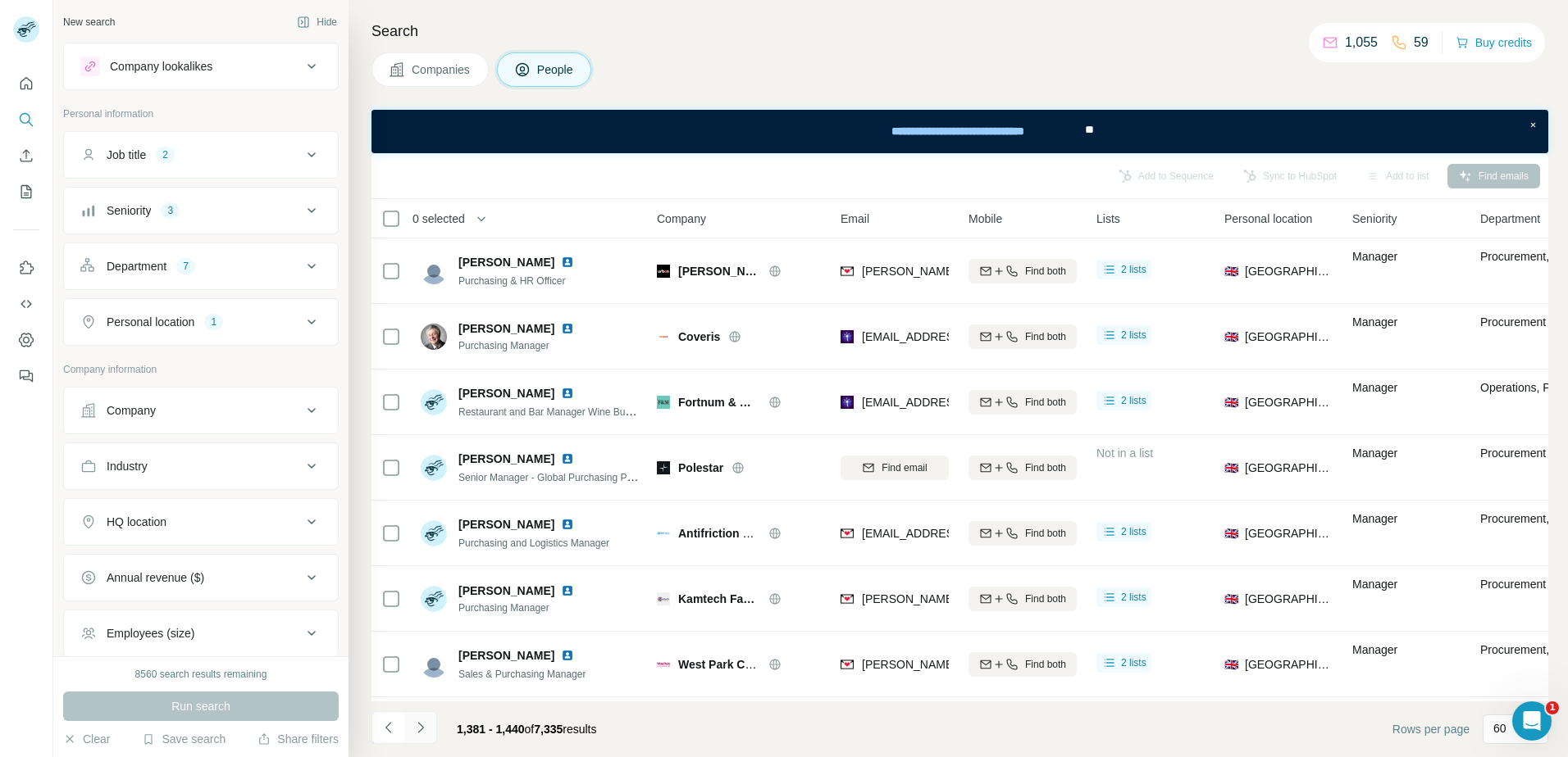
click at [421, 726] on icon "Navigate to next page" at bounding box center [420, 727] width 6 height 11
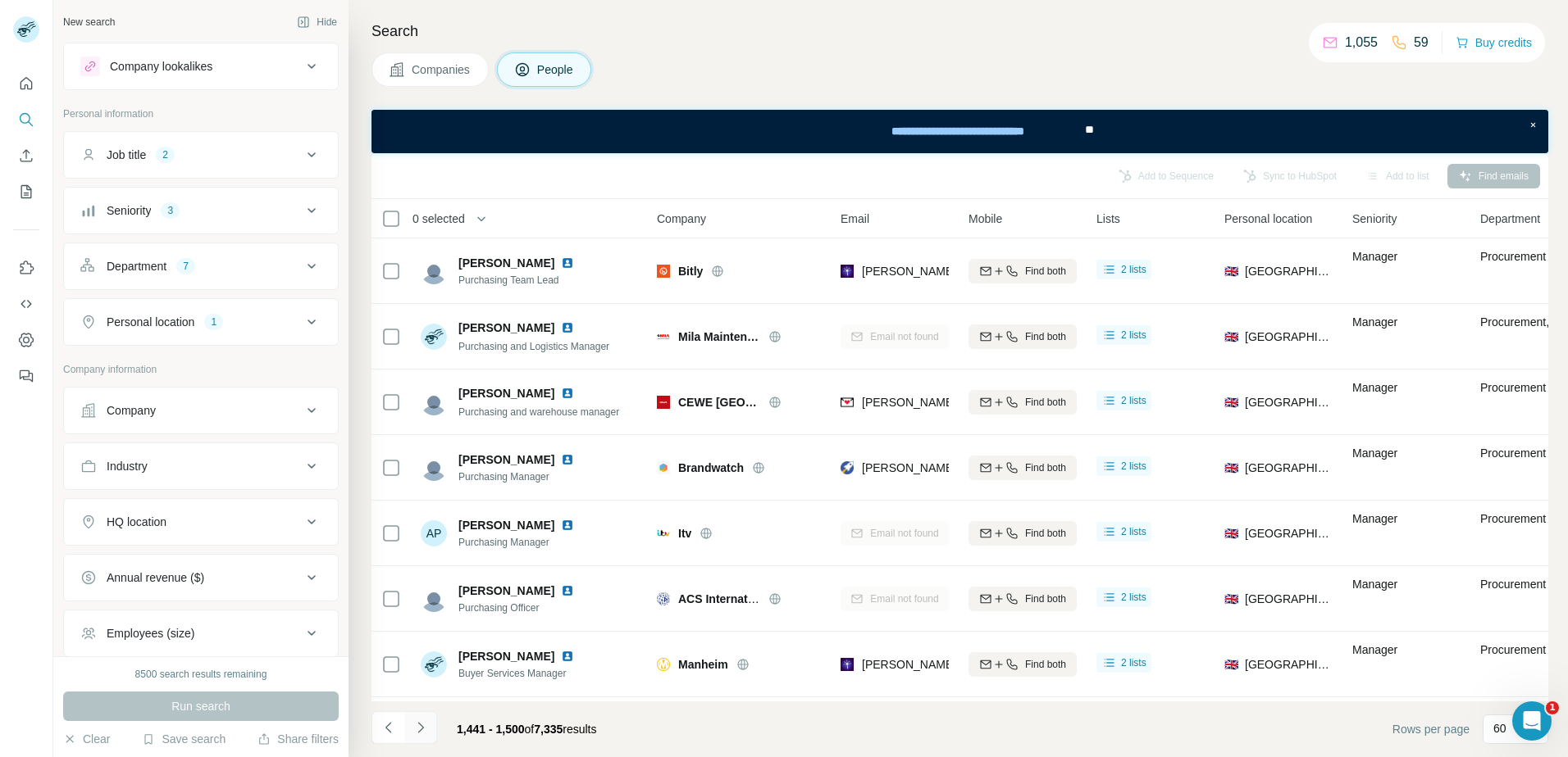
click at [421, 726] on icon "Navigate to next page" at bounding box center [420, 727] width 6 height 11
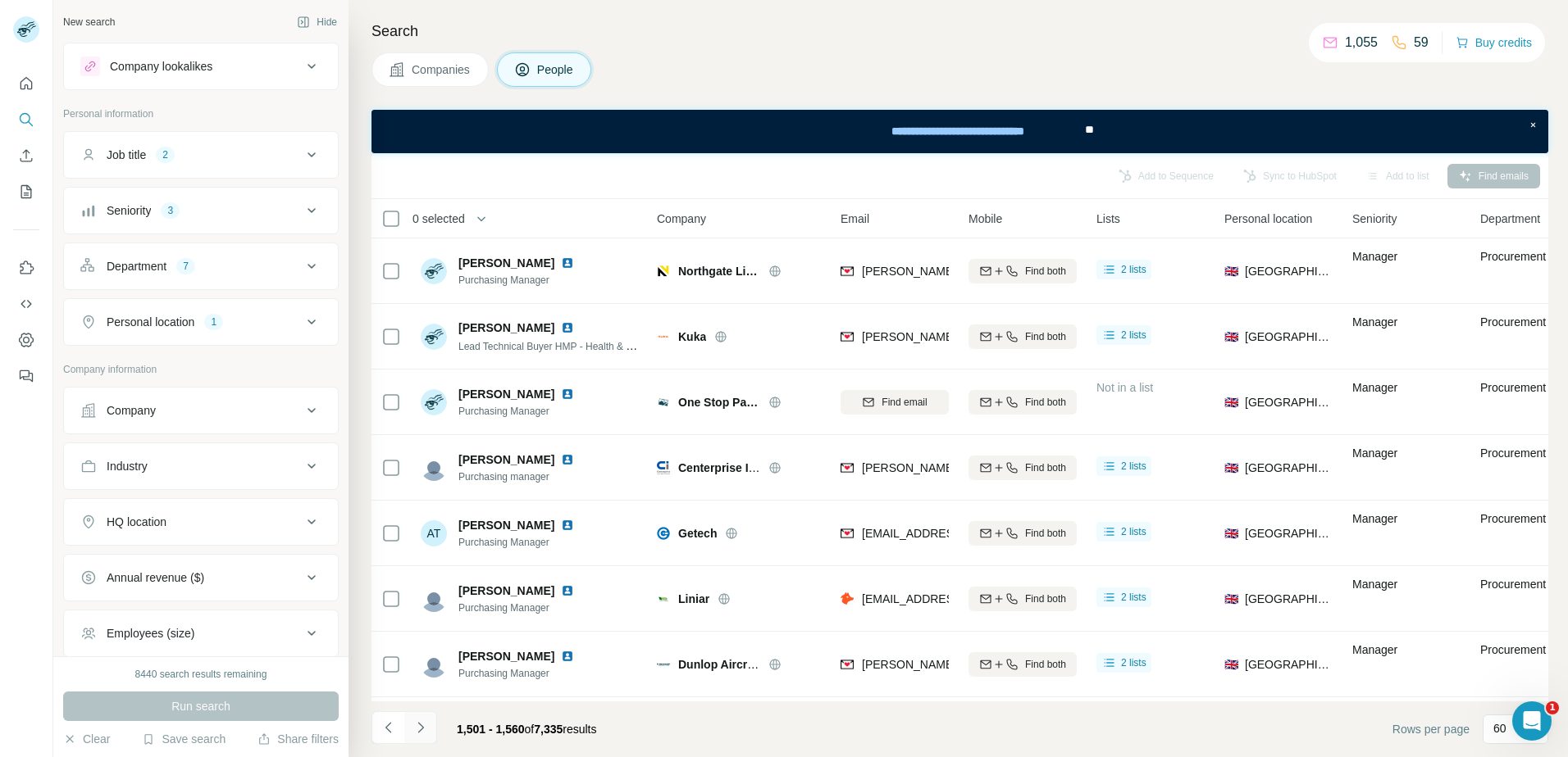
click at [421, 726] on icon "Navigate to next page" at bounding box center [420, 727] width 6 height 11
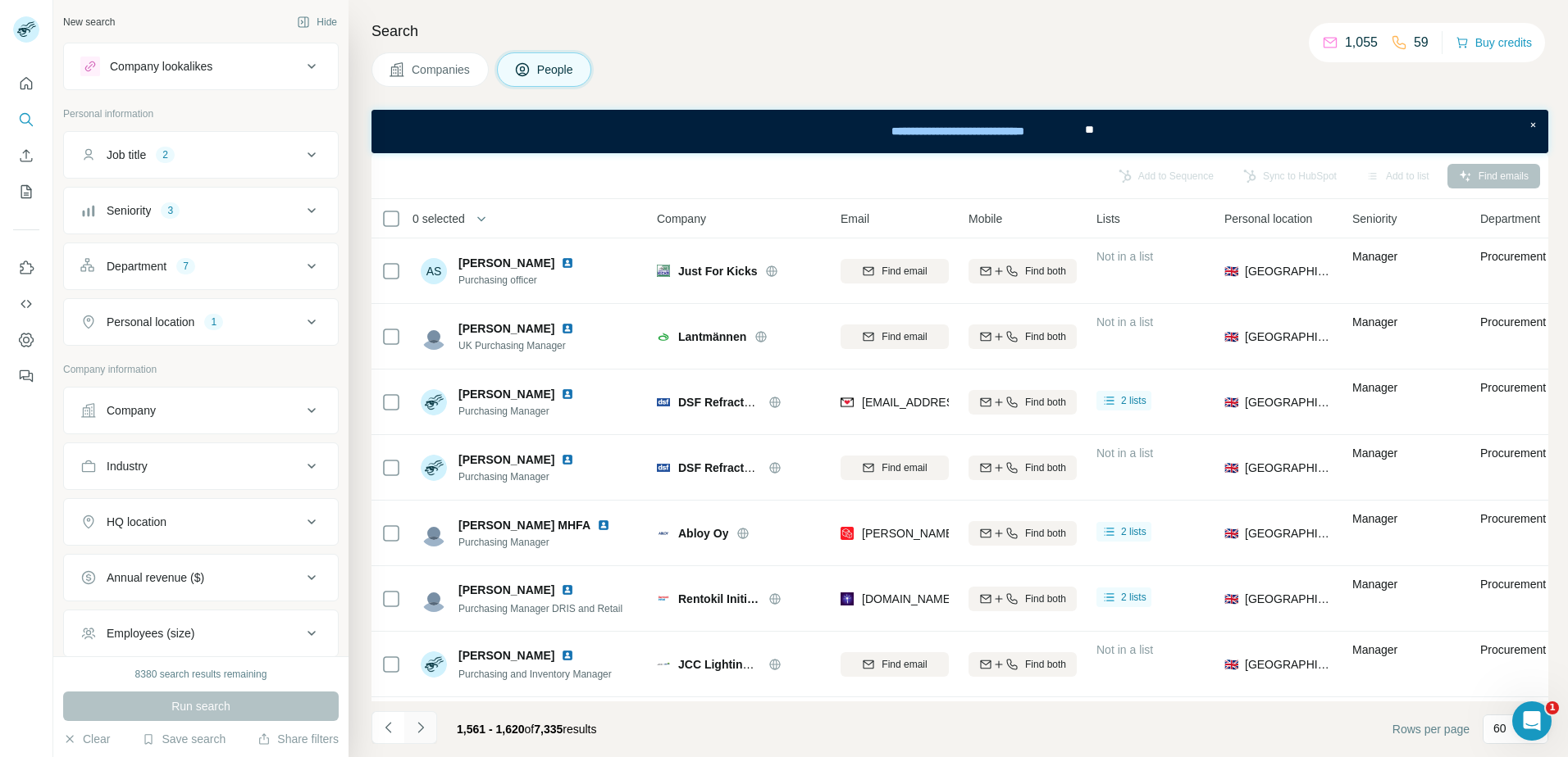
click at [421, 726] on icon "Navigate to next page" at bounding box center [420, 727] width 6 height 11
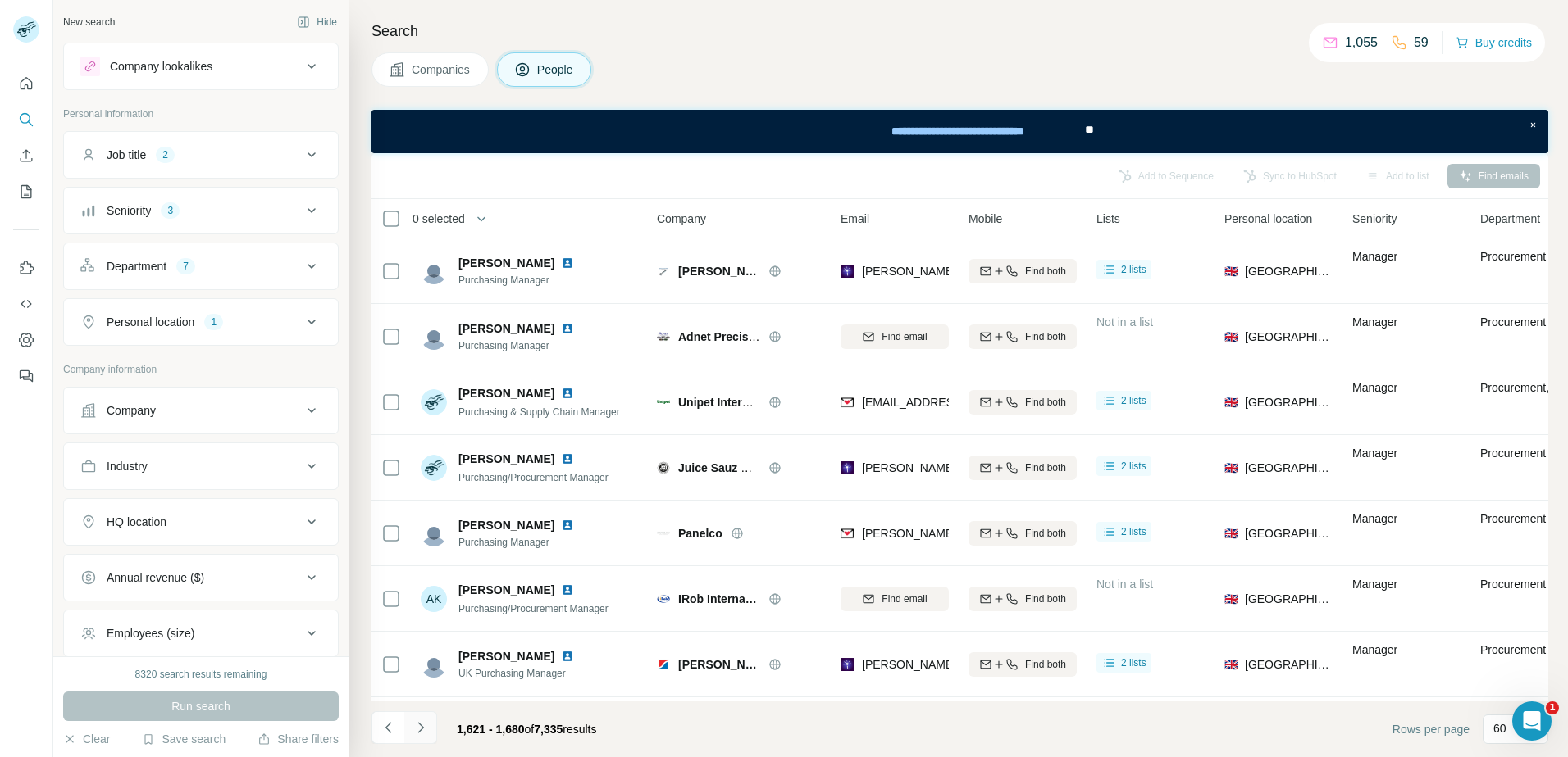
click at [421, 726] on icon "Navigate to next page" at bounding box center [420, 727] width 6 height 11
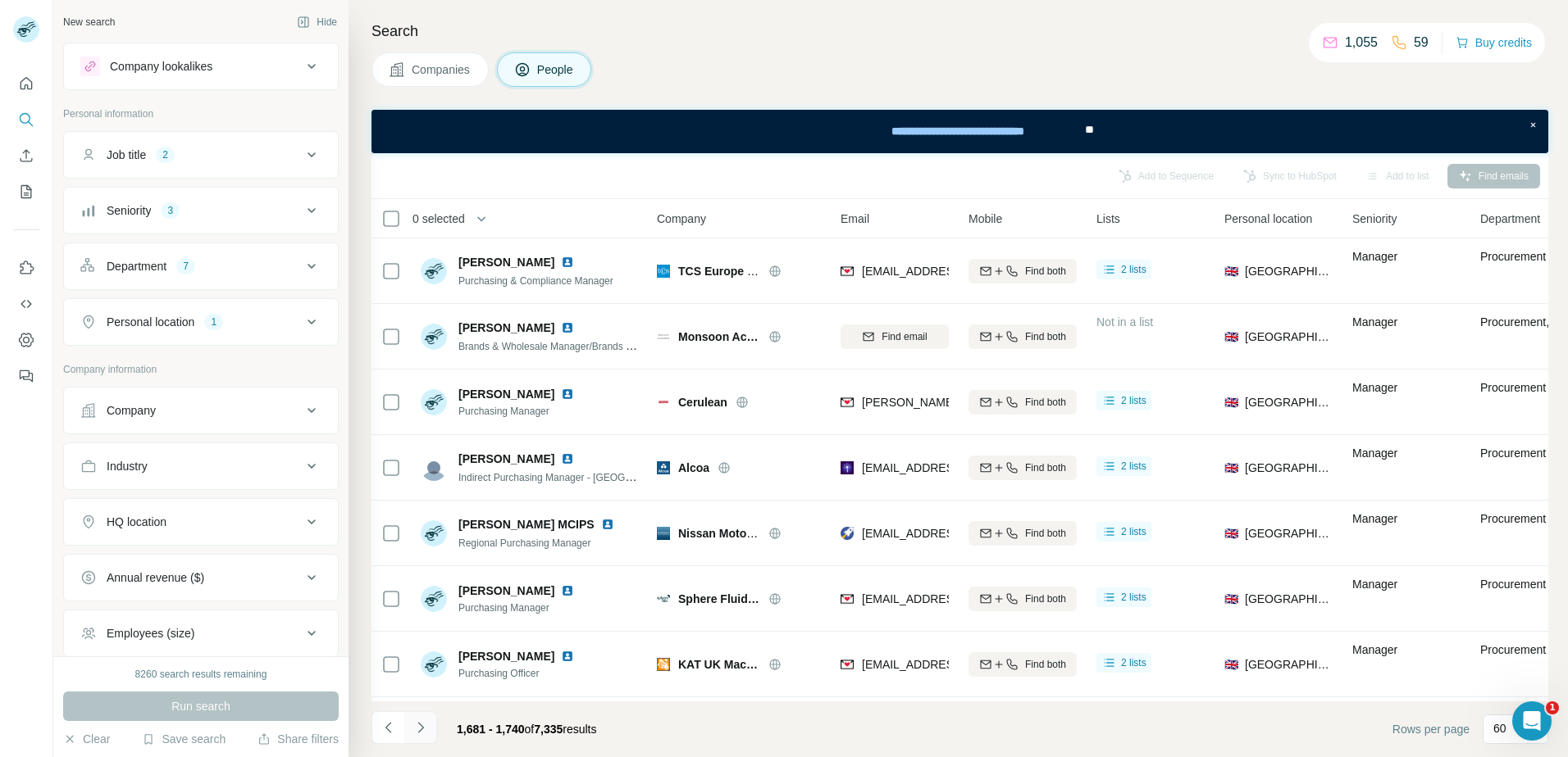
click at [421, 726] on icon "Navigate to next page" at bounding box center [420, 727] width 6 height 11
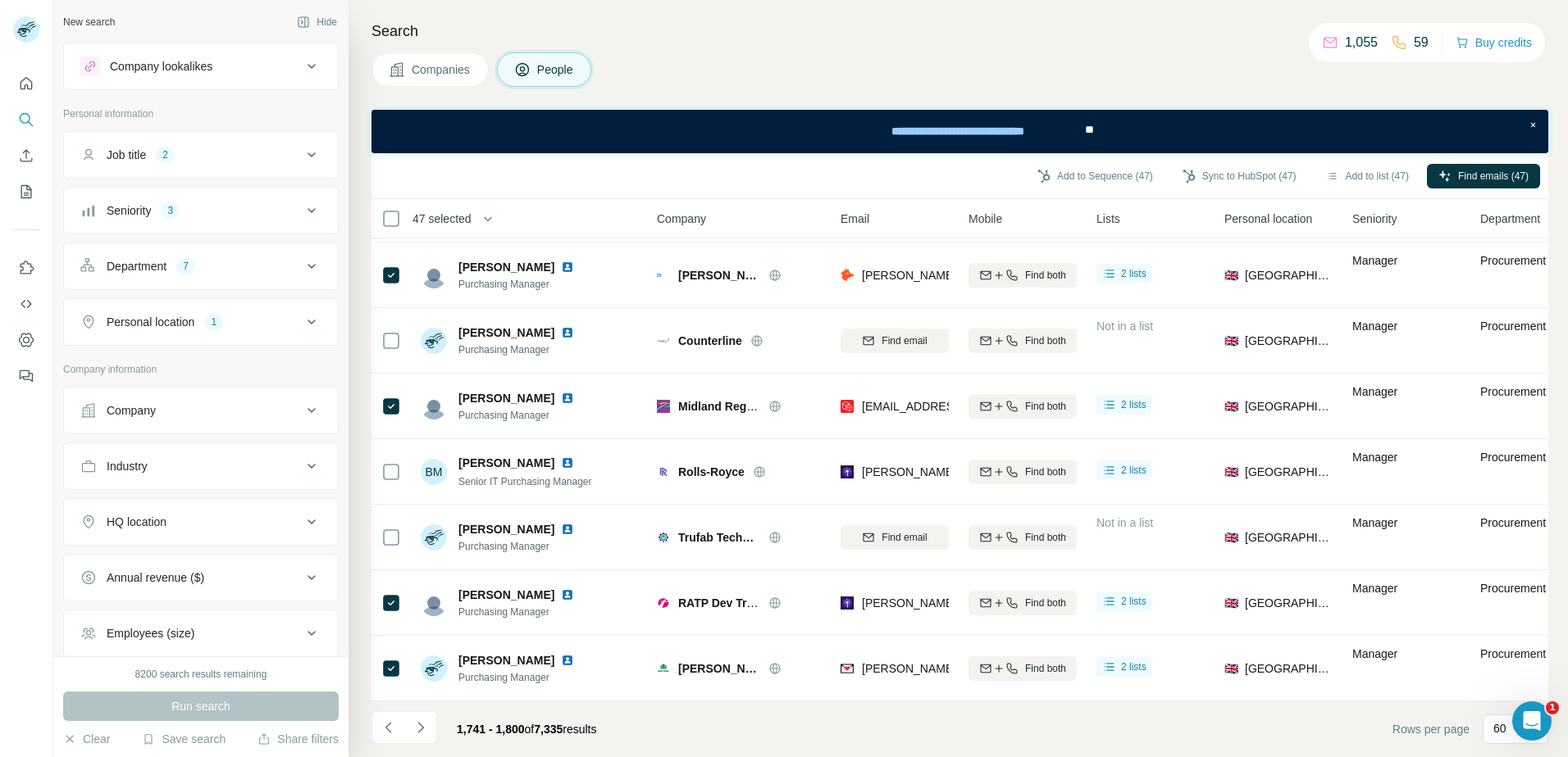
scroll to position [3479, 0]
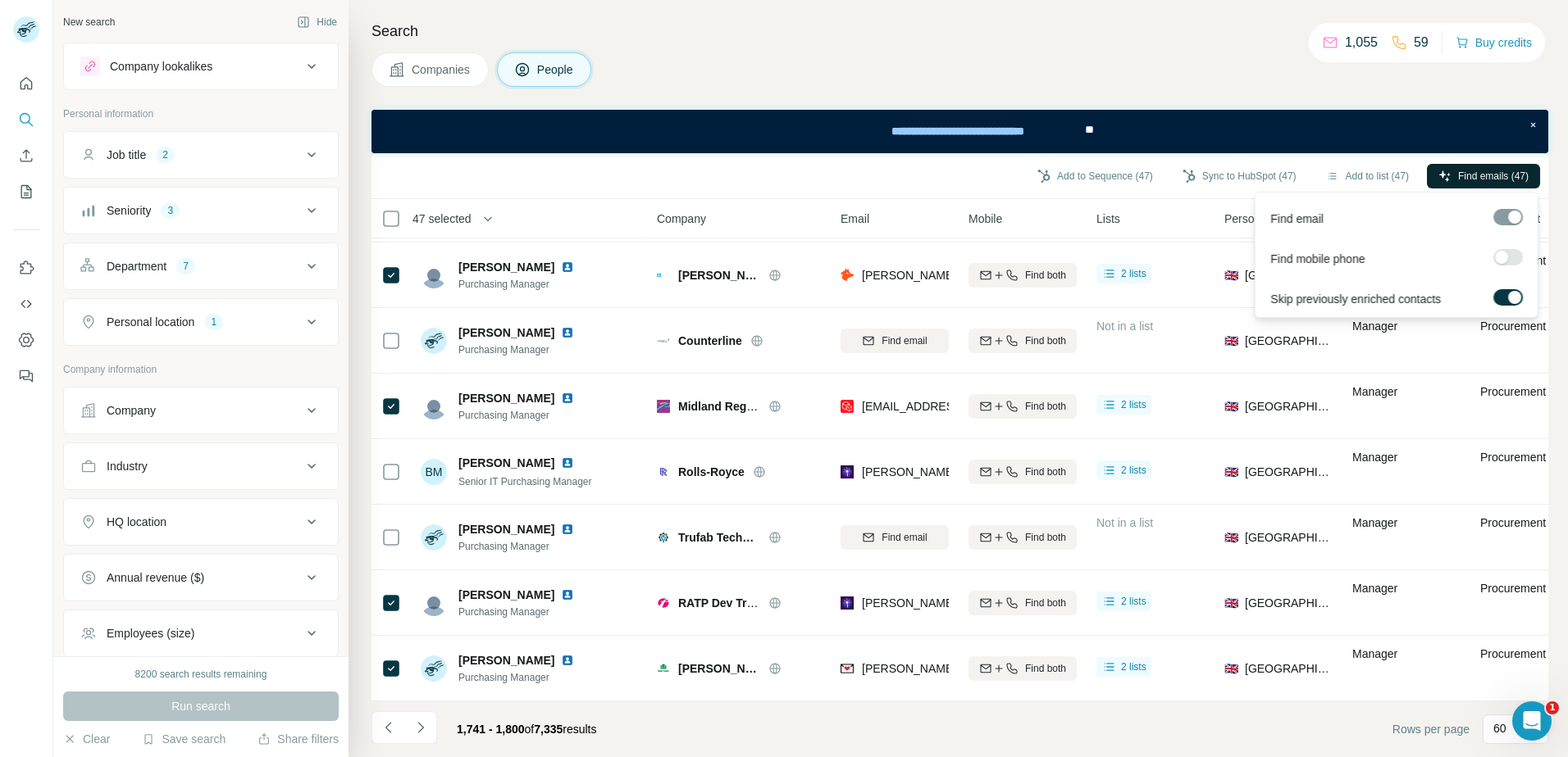
click at [1466, 173] on span "Find emails (47)" at bounding box center [1493, 177] width 71 height 15
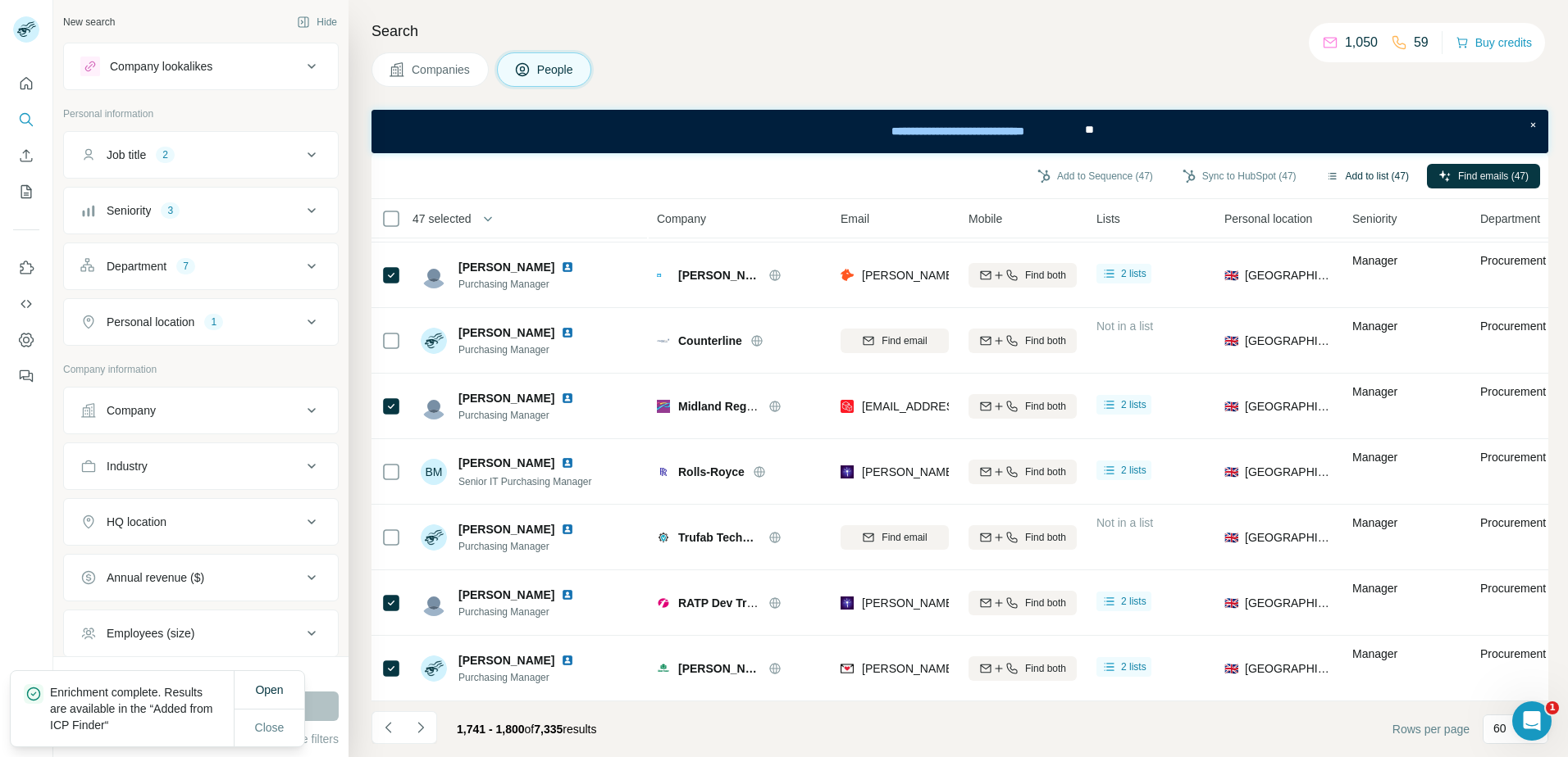
click at [1356, 176] on button "Add to list (47)" at bounding box center [1367, 177] width 106 height 25
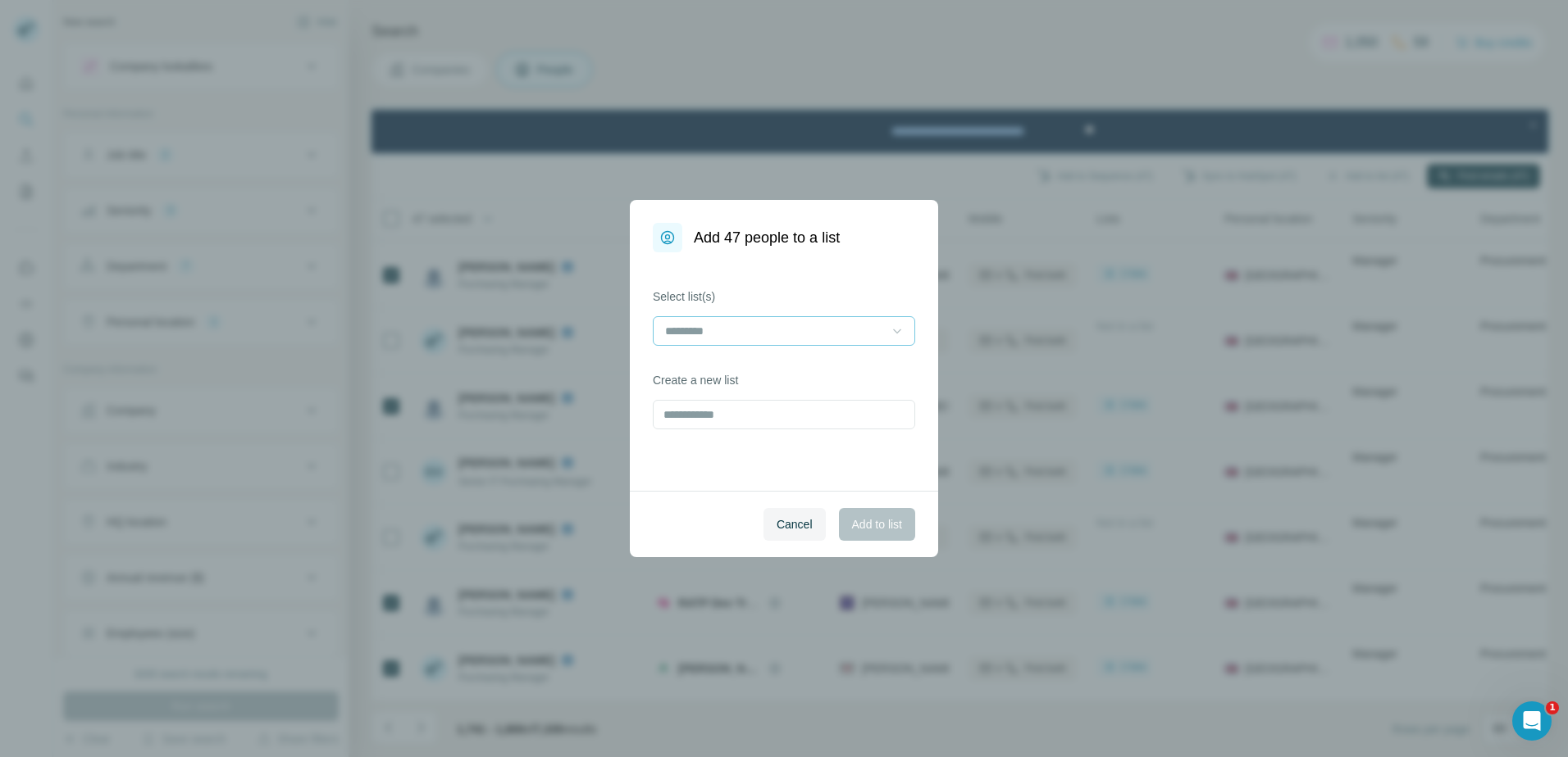
click at [895, 324] on icon at bounding box center [897, 331] width 17 height 17
click at [822, 361] on p "JSB - [DATE] - RECYLING - RT" at bounding box center [747, 368] width 162 height 17
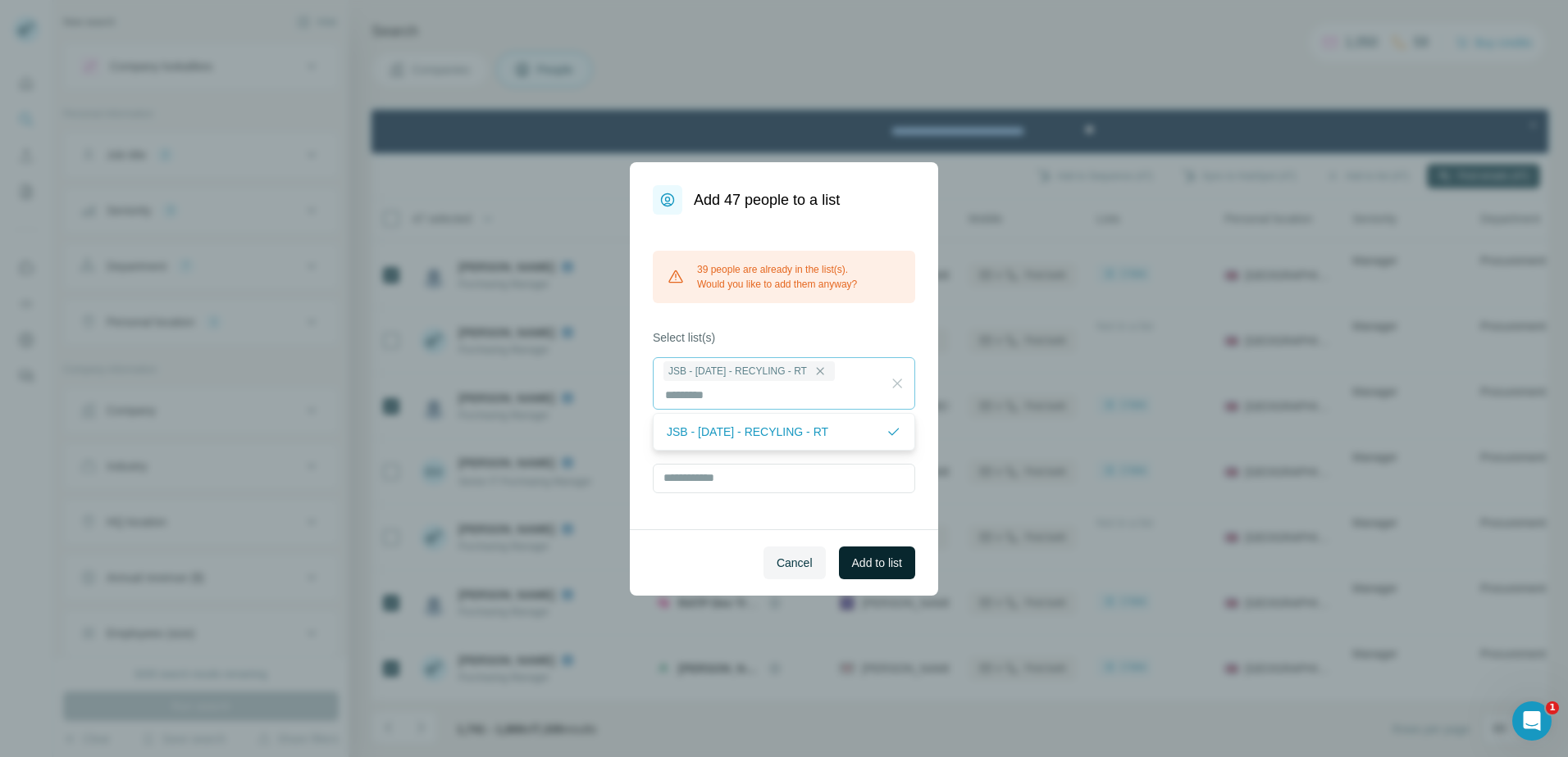
click at [876, 555] on span "Add to list" at bounding box center [877, 563] width 50 height 17
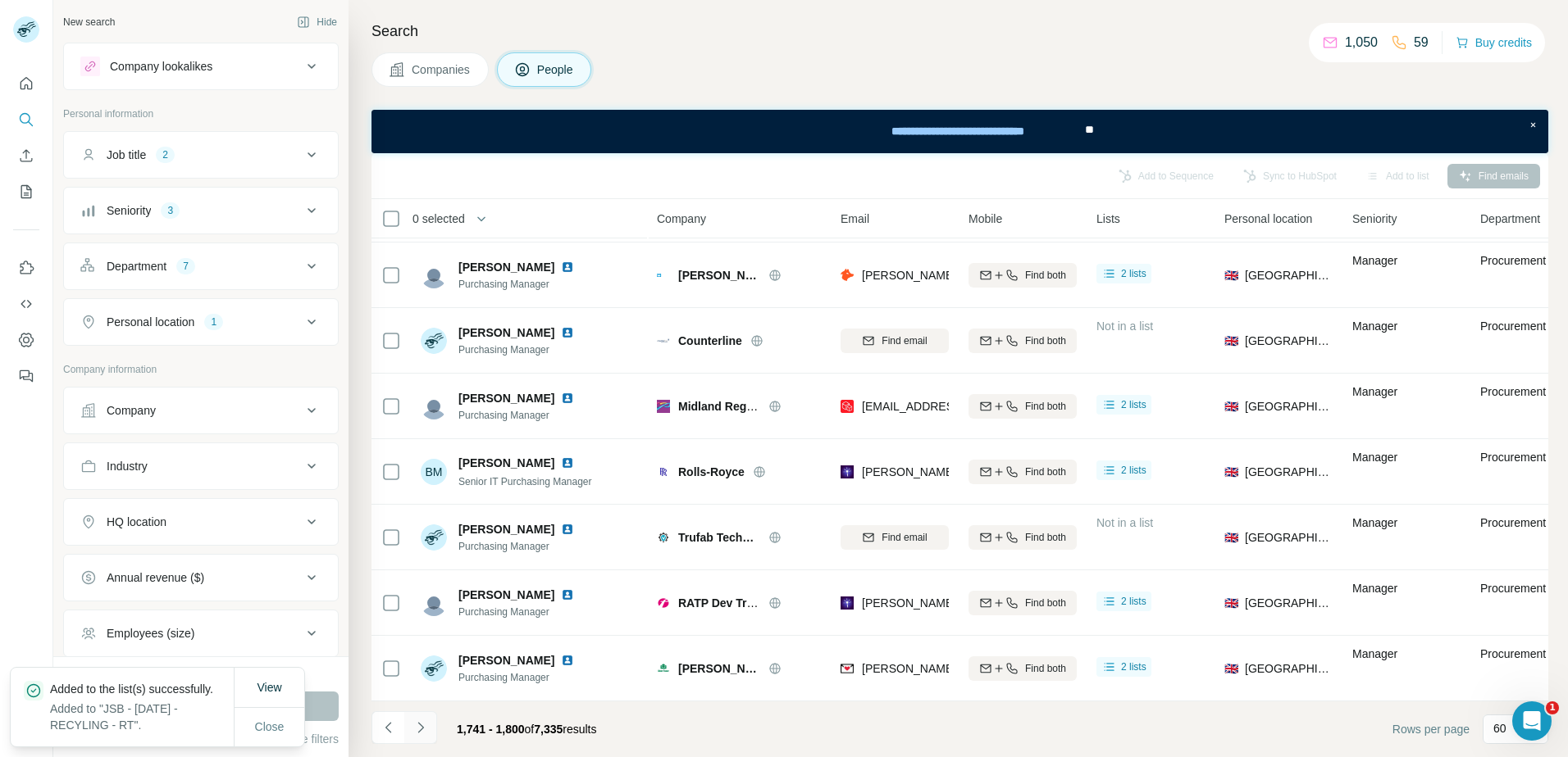
click at [420, 724] on icon "Navigate to next page" at bounding box center [421, 728] width 17 height 17
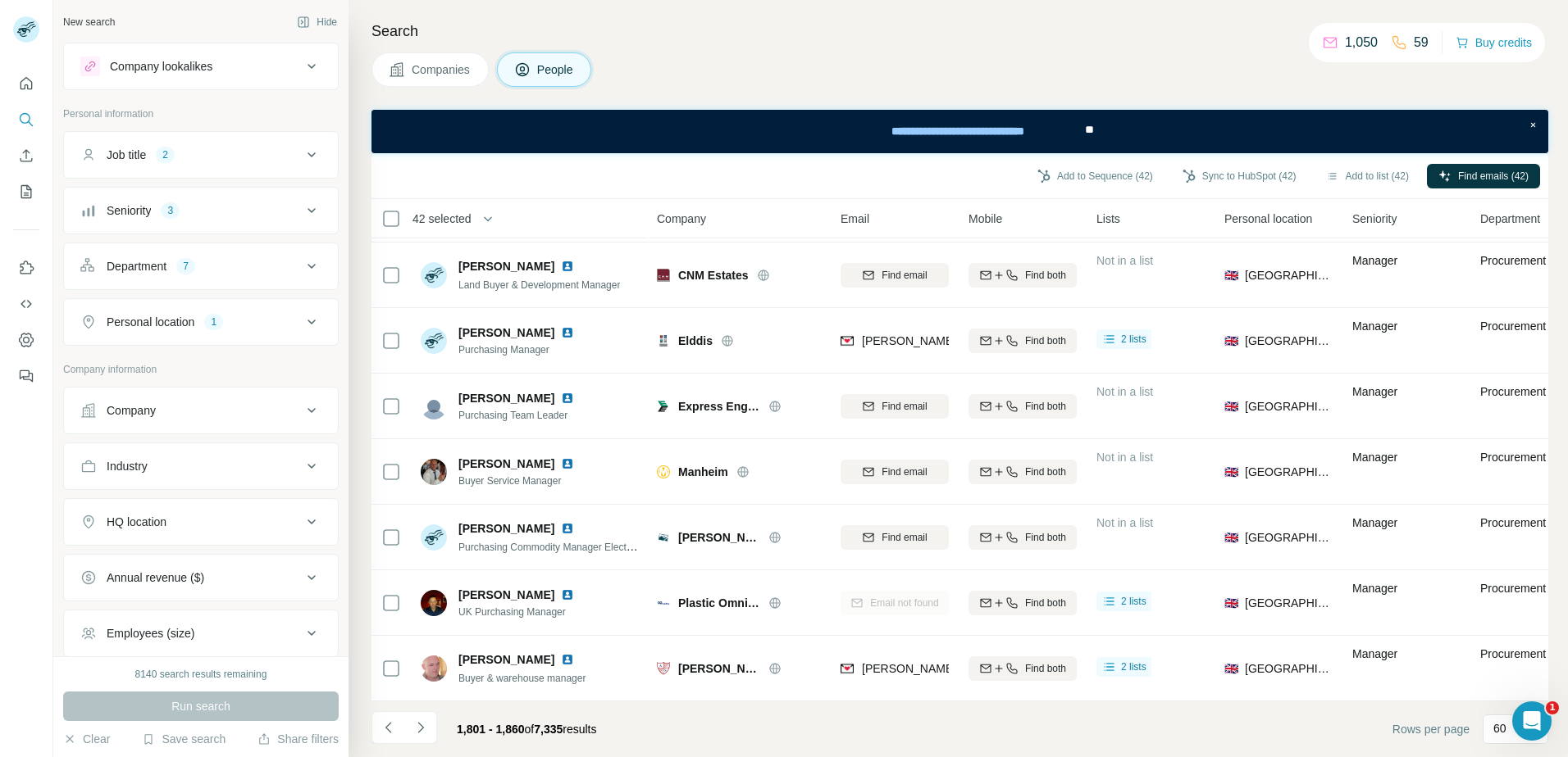
scroll to position [3479, 0]
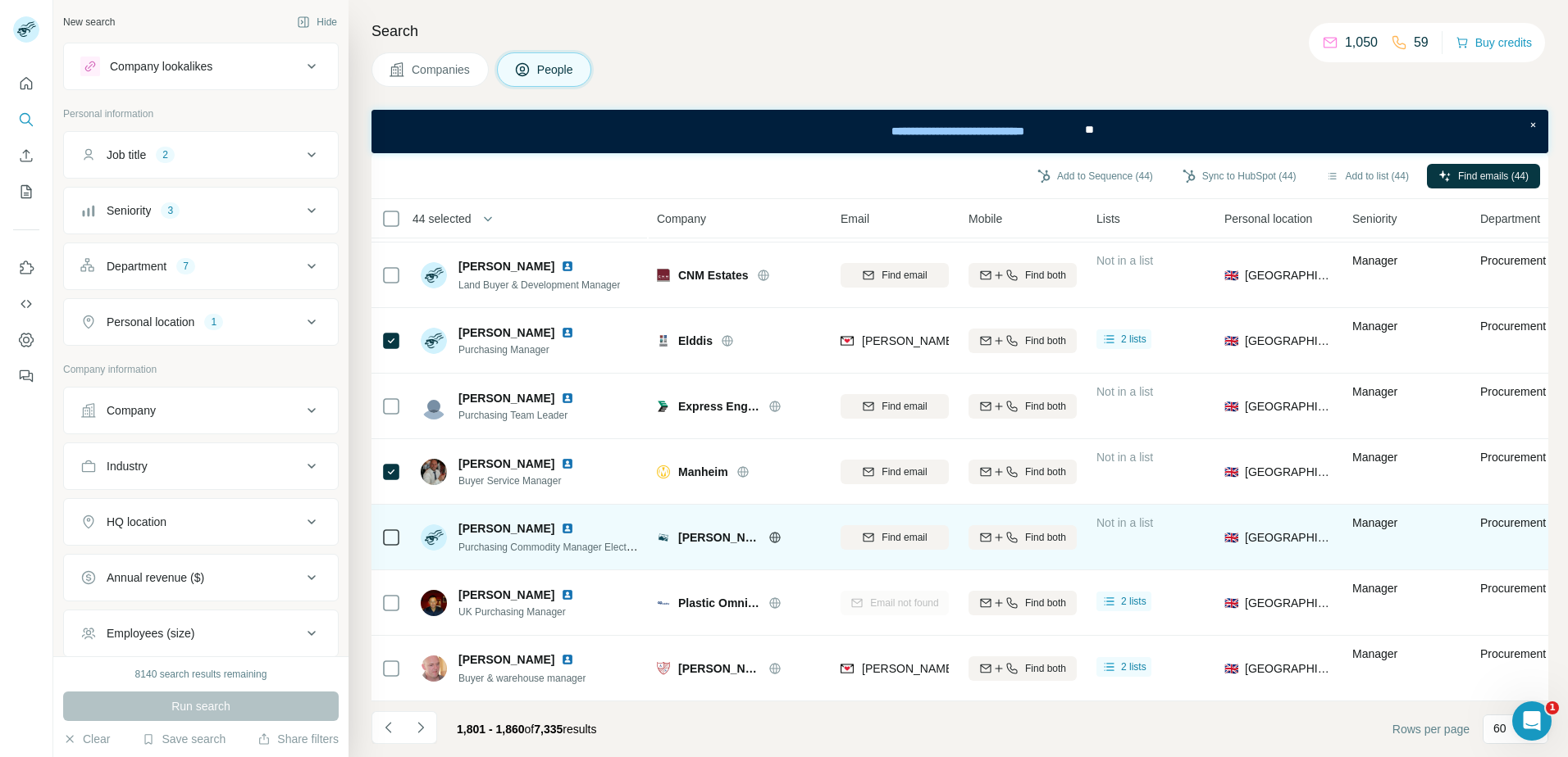
click at [391, 515] on div at bounding box center [392, 537] width 20 height 45
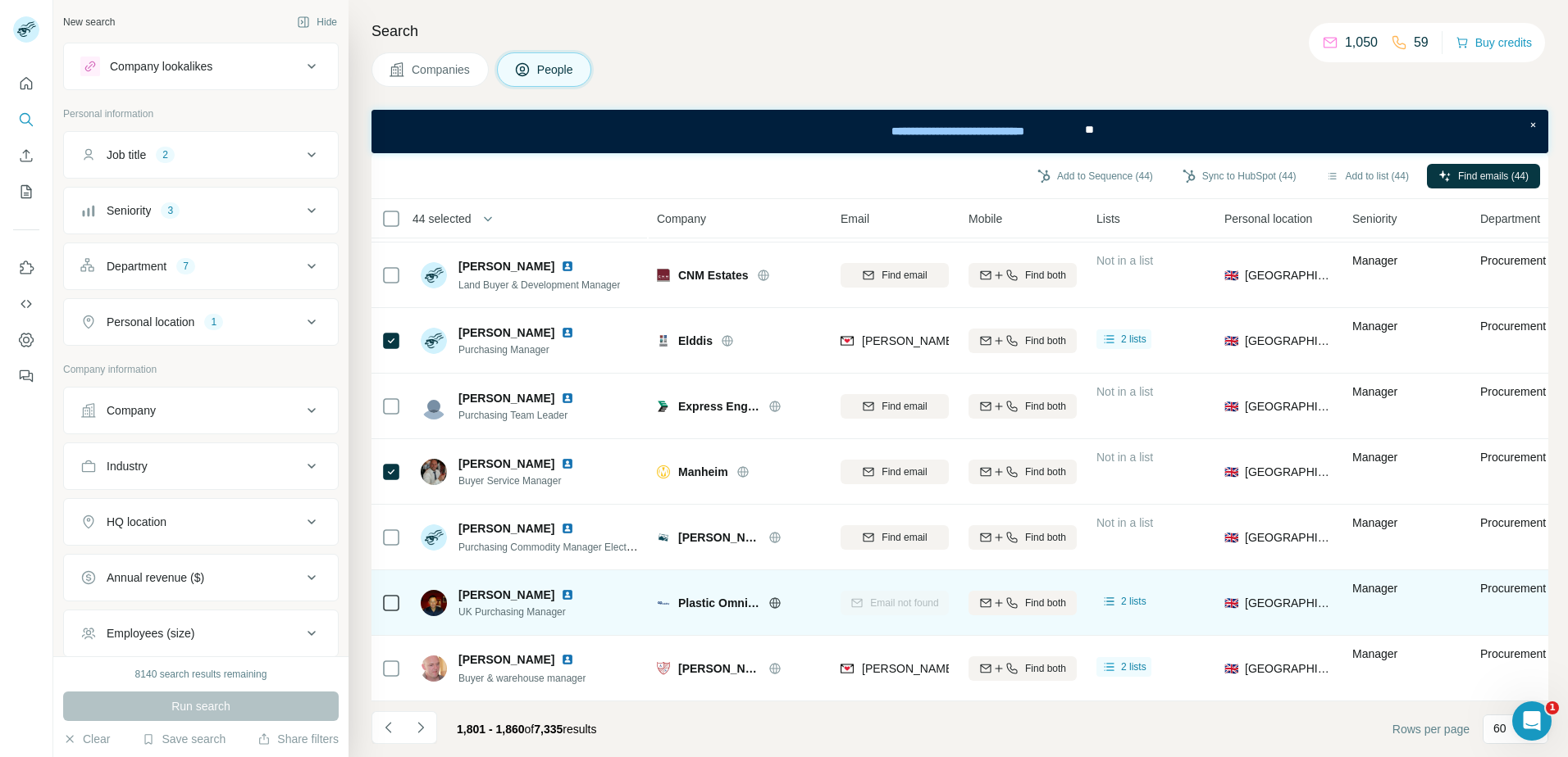
click at [390, 580] on div at bounding box center [392, 603] width 20 height 45
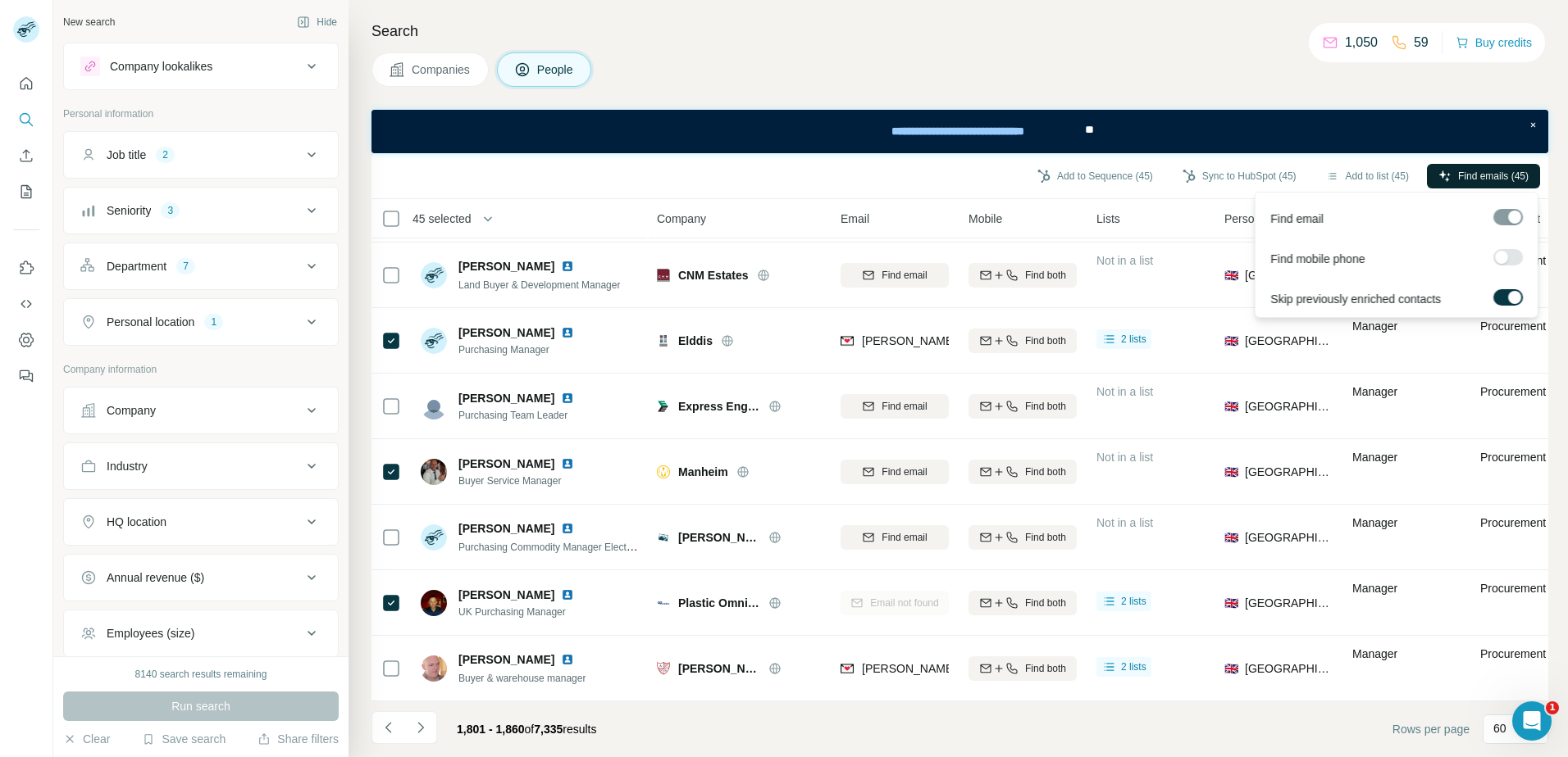
click at [1461, 172] on span "Find emails (45)" at bounding box center [1493, 177] width 71 height 15
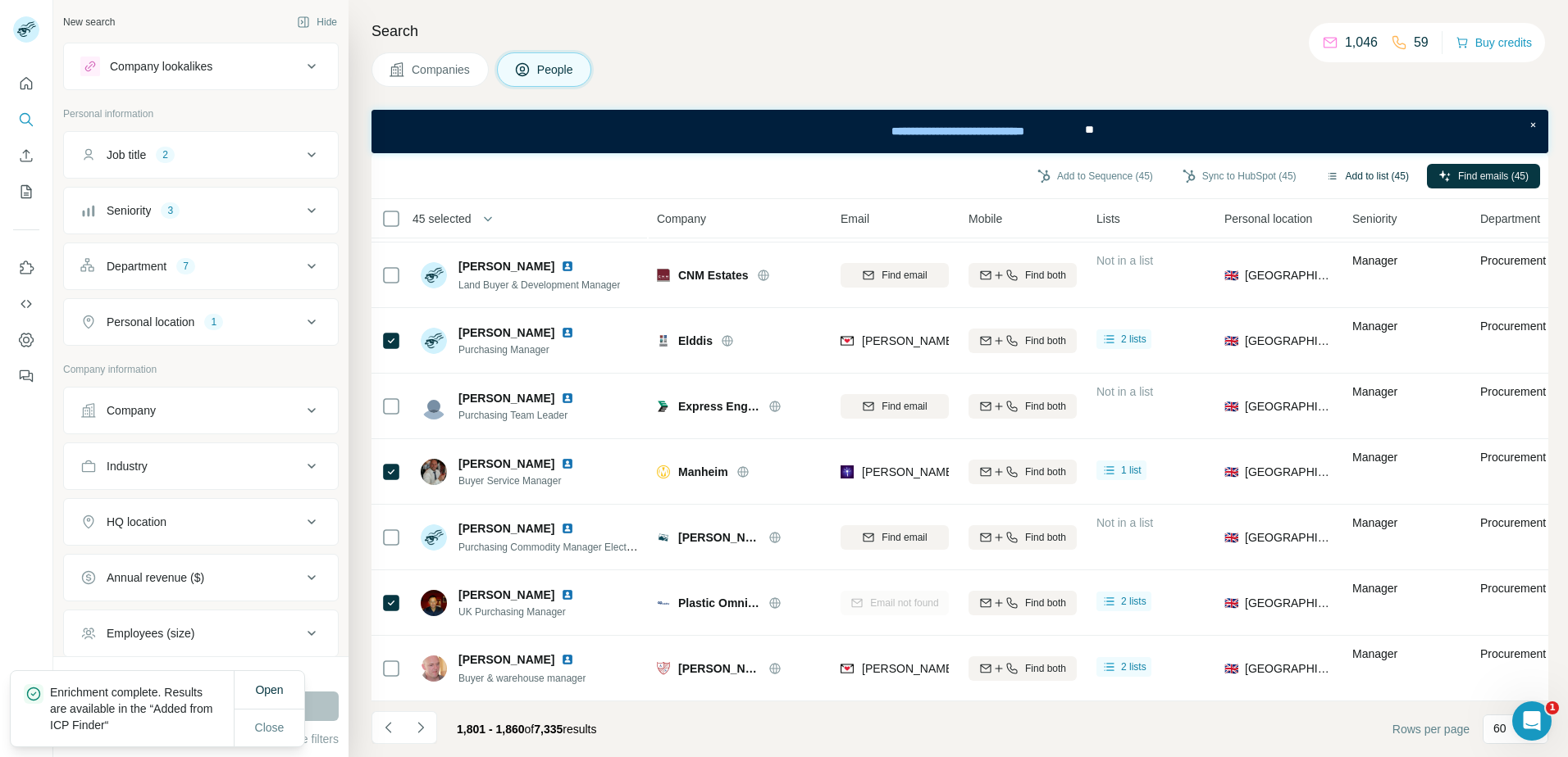
click at [1377, 172] on button "Add to list (45)" at bounding box center [1367, 177] width 106 height 25
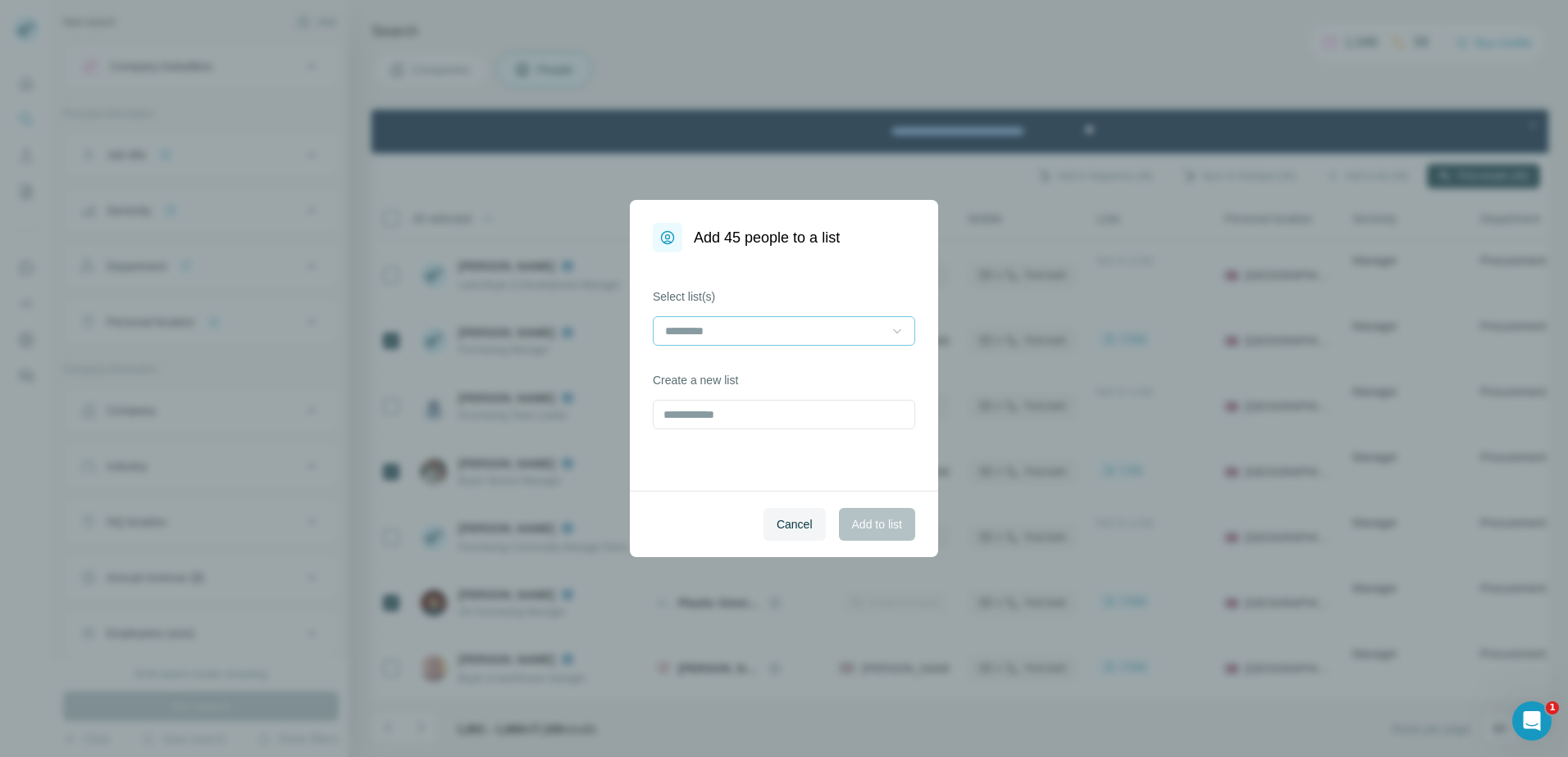
click at [897, 326] on icon at bounding box center [897, 331] width 17 height 17
click at [820, 361] on p "JSB - [DATE] - RECYLING - RT" at bounding box center [747, 368] width 162 height 17
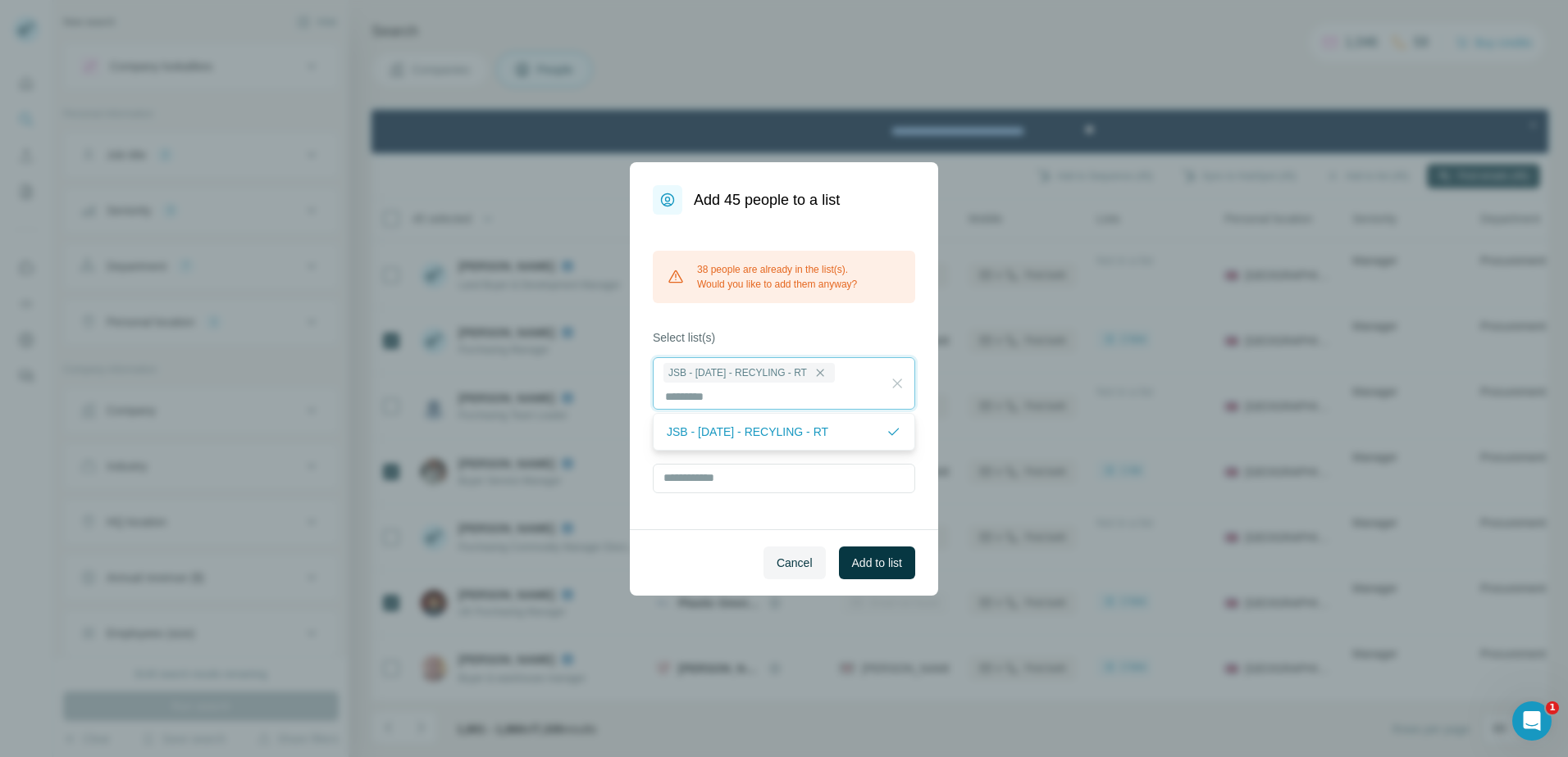
scroll to position [2, 0]
click at [798, 565] on span "Cancel" at bounding box center [794, 563] width 36 height 17
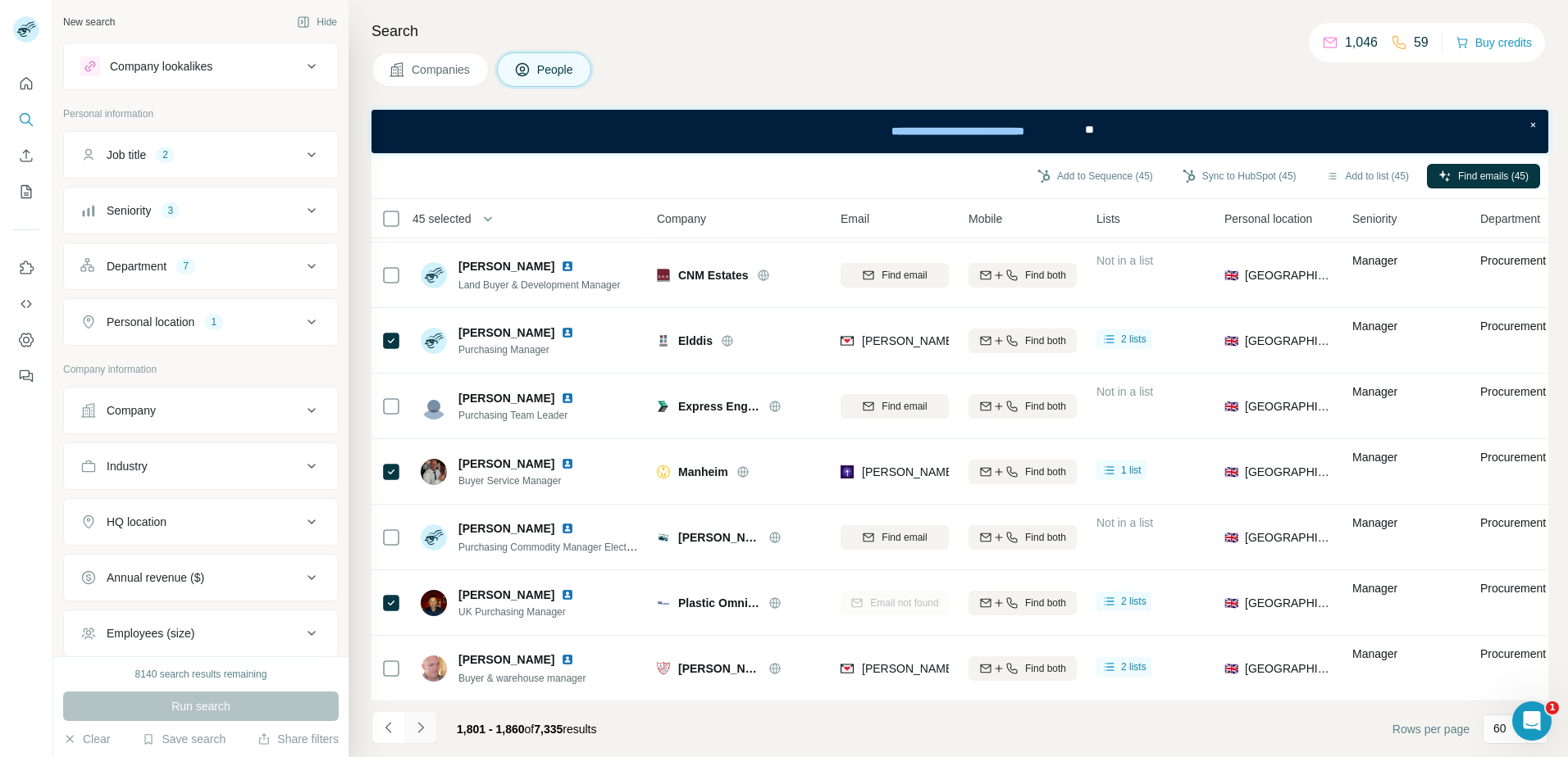
click at [416, 720] on icon "Navigate to next page" at bounding box center [421, 728] width 17 height 17
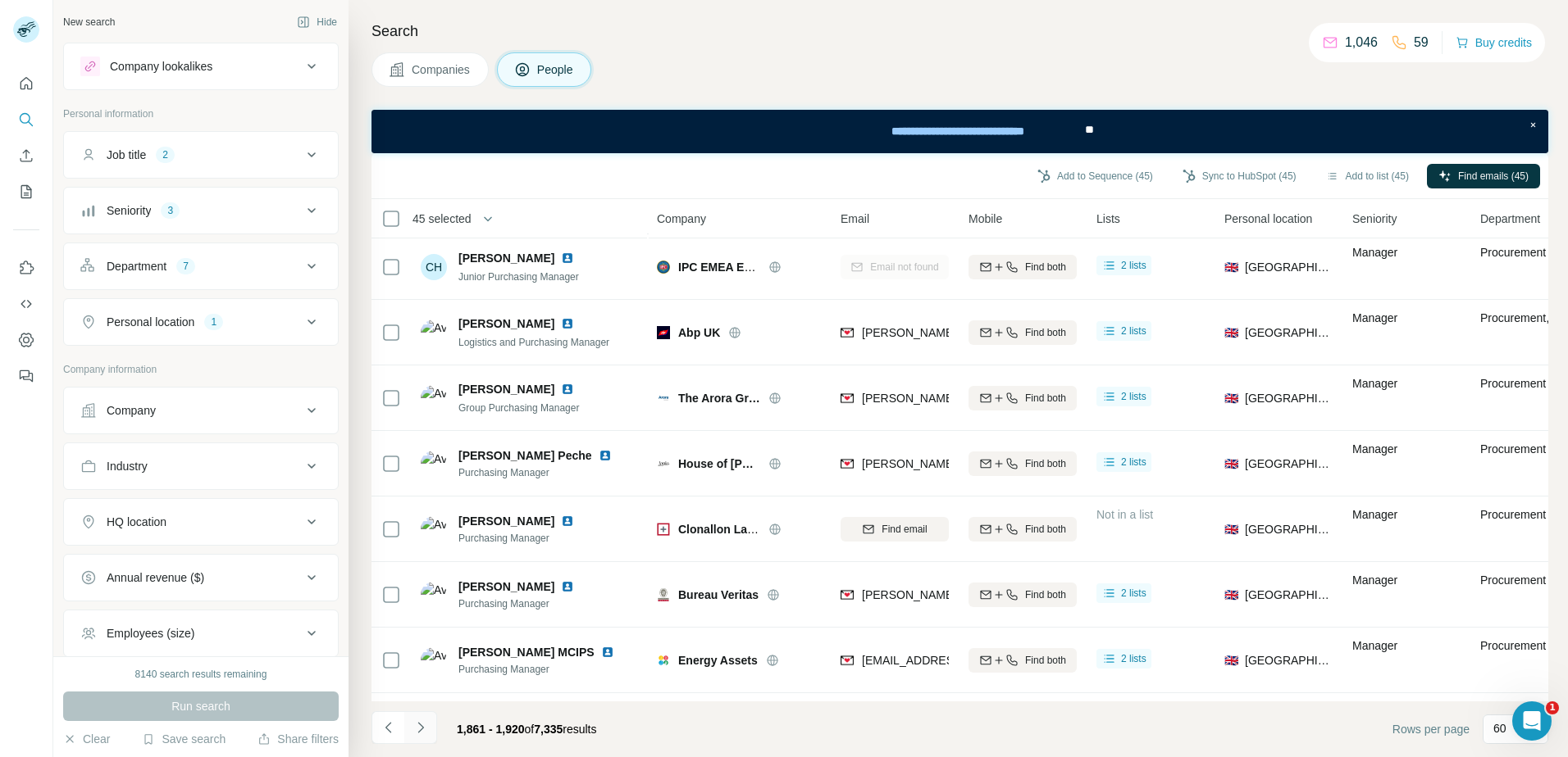
scroll to position [3479, 0]
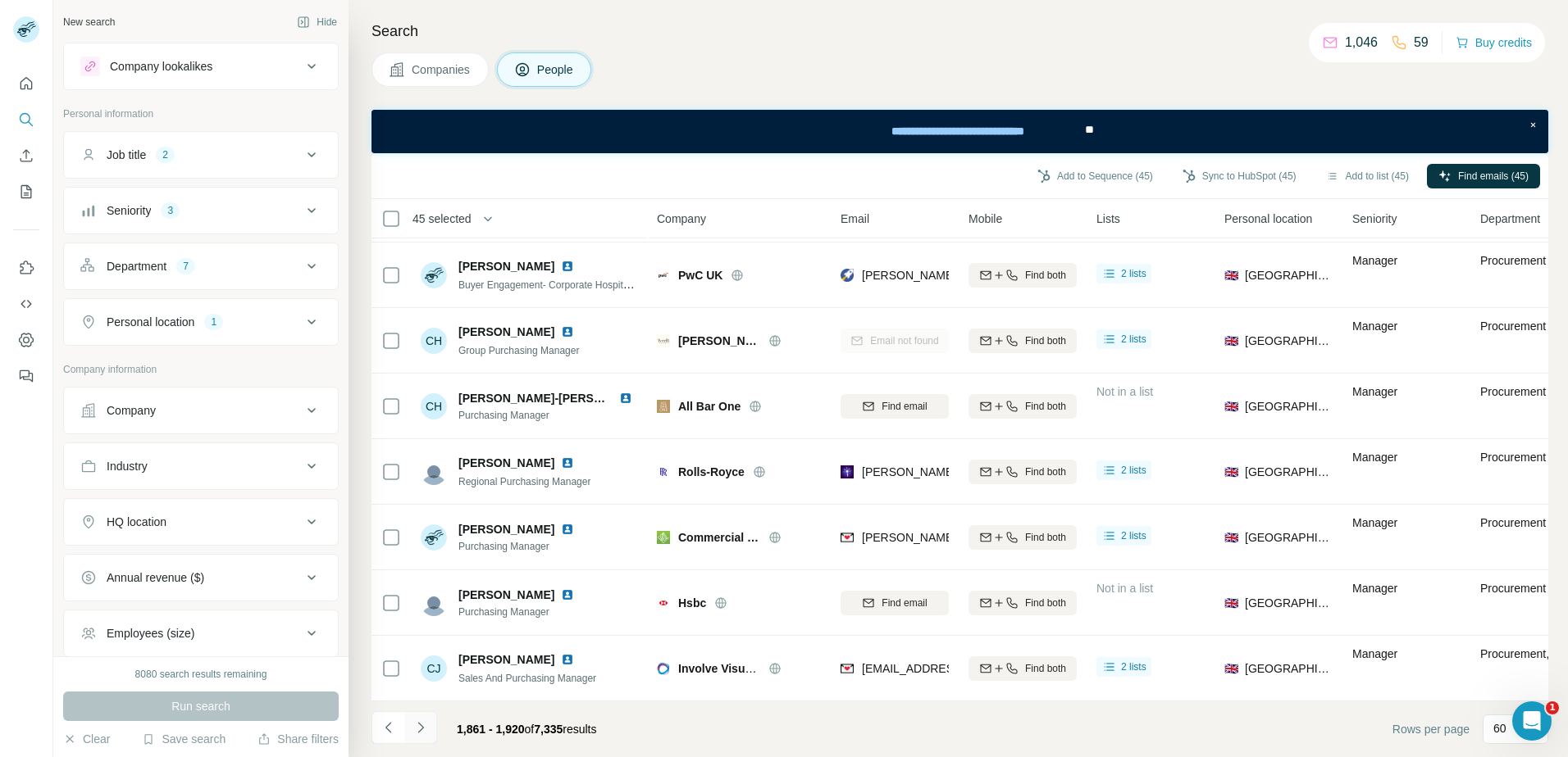
click at [416, 720] on icon "Navigate to next page" at bounding box center [421, 728] width 17 height 17
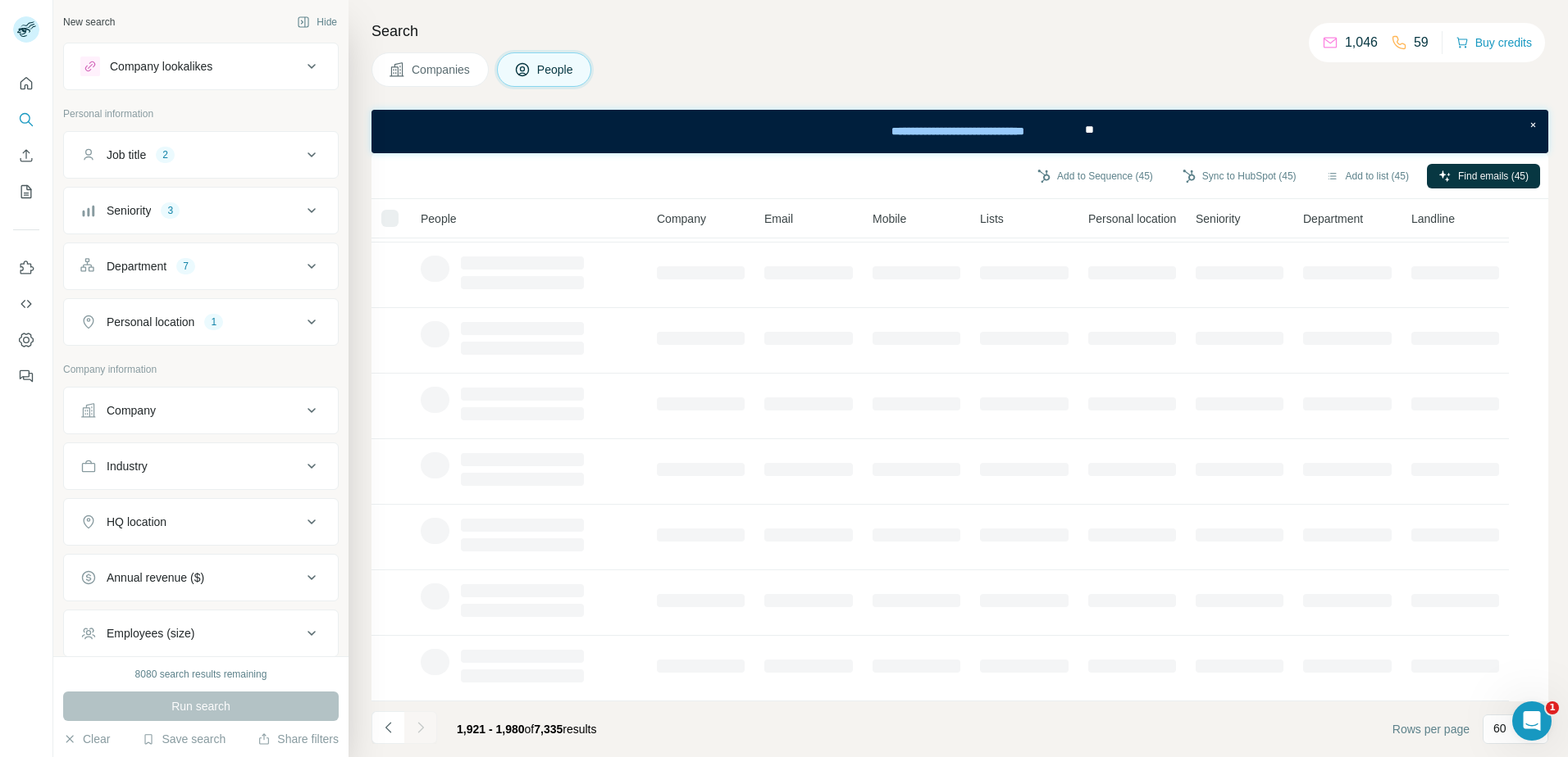
scroll to position [201, 0]
click at [416, 720] on div at bounding box center [420, 727] width 32 height 32
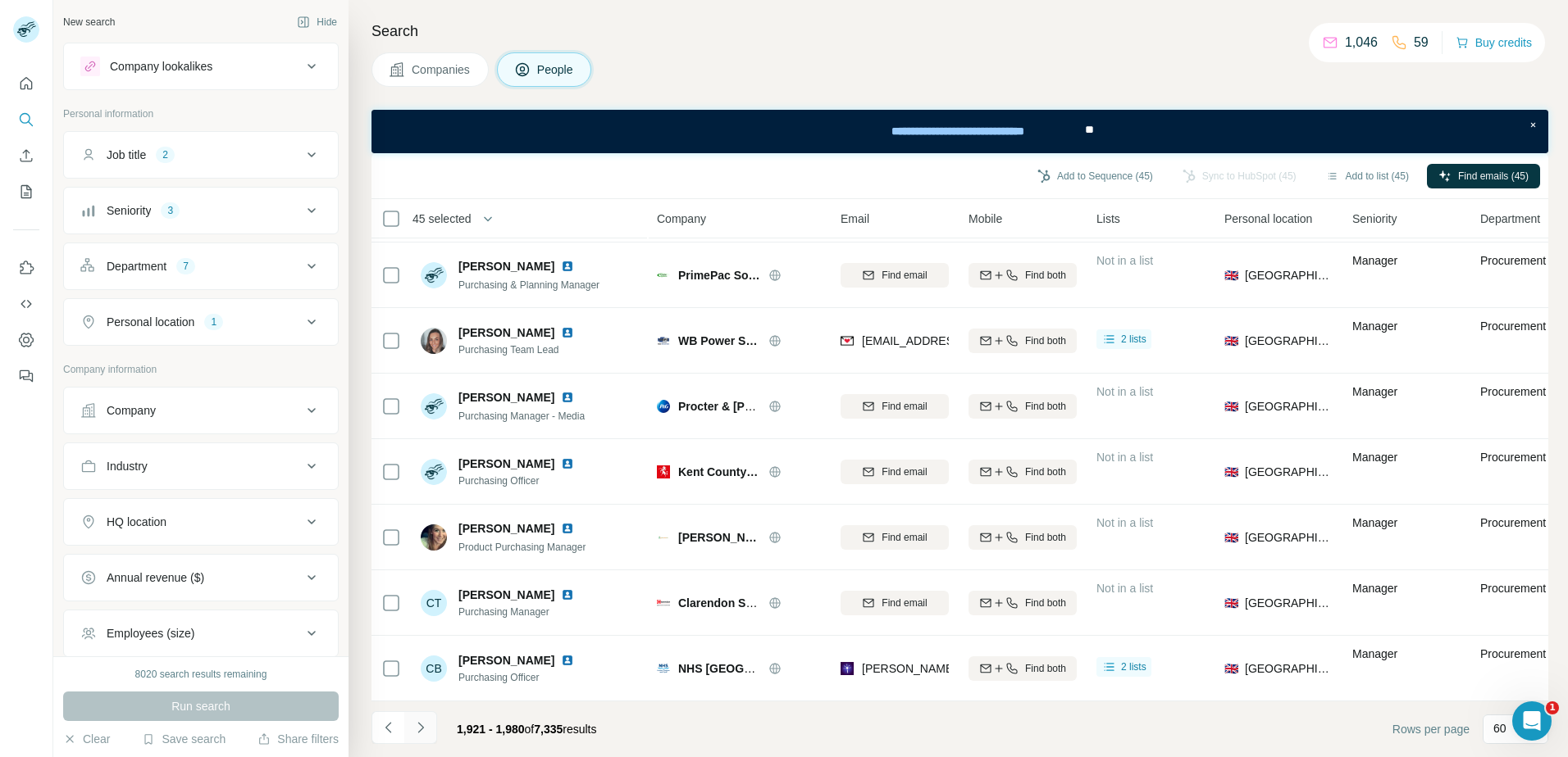
click at [416, 720] on icon "Navigate to next page" at bounding box center [421, 728] width 17 height 17
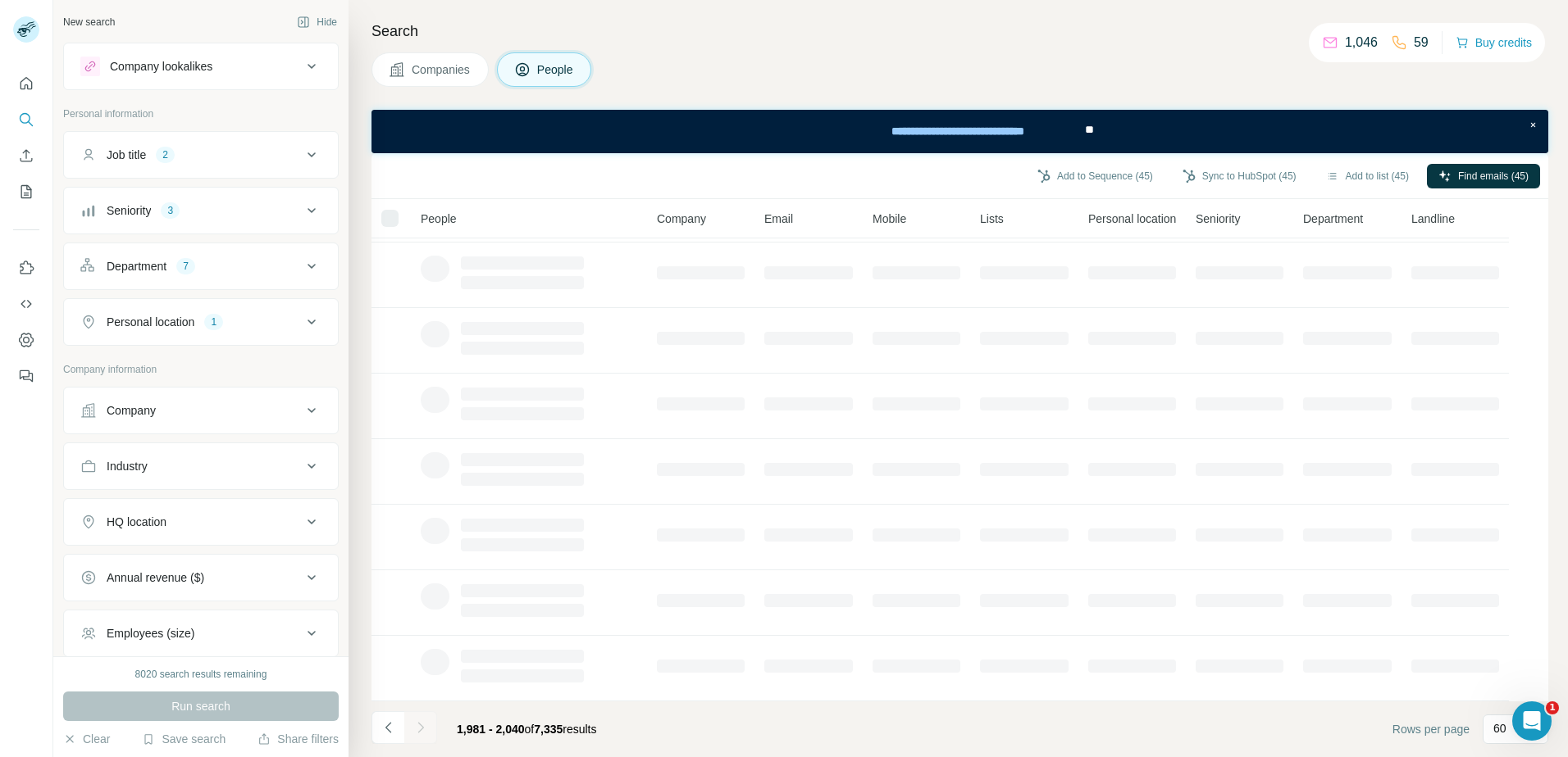
click at [416, 720] on div at bounding box center [420, 727] width 32 height 32
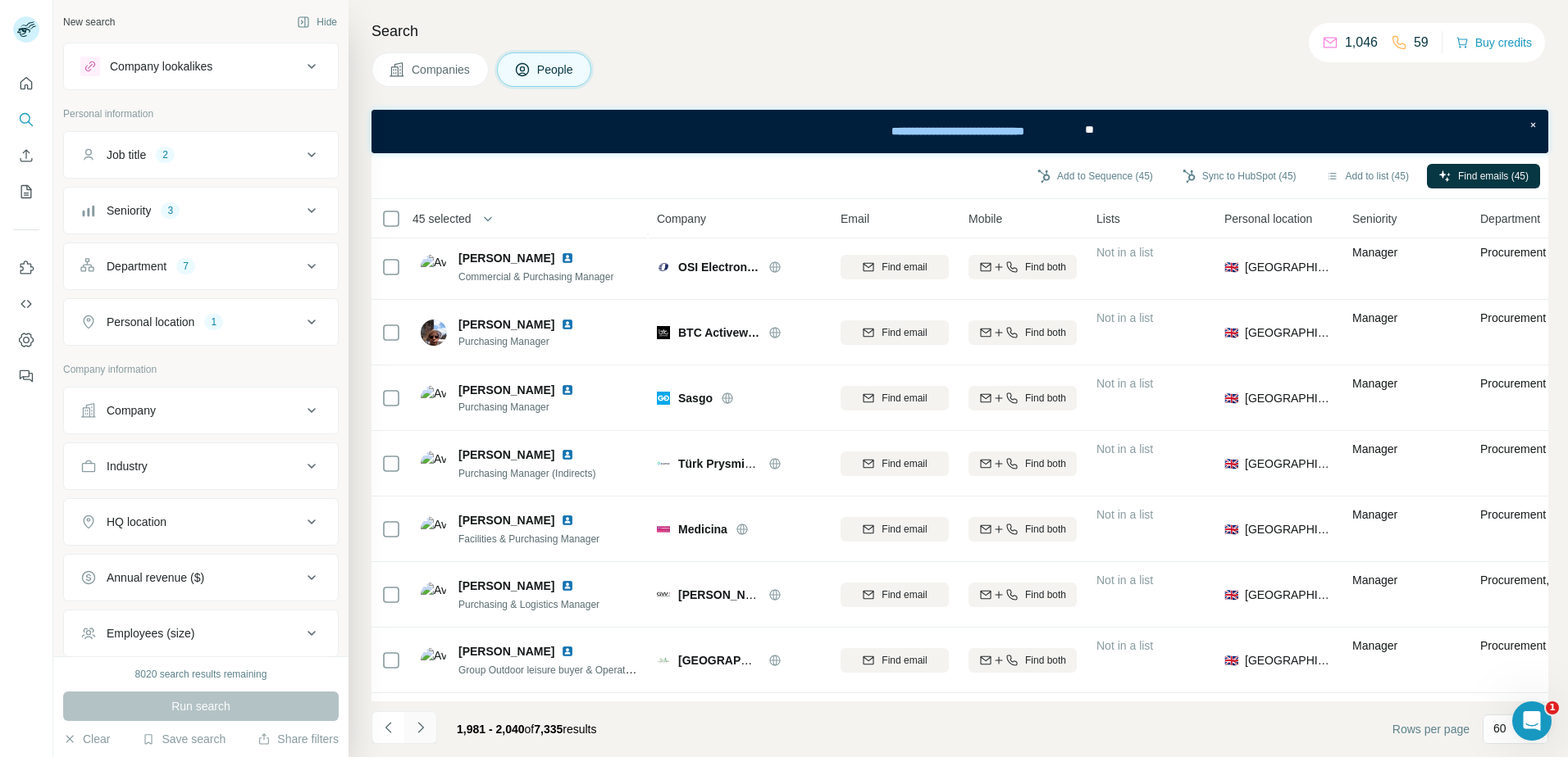
scroll to position [3479, 0]
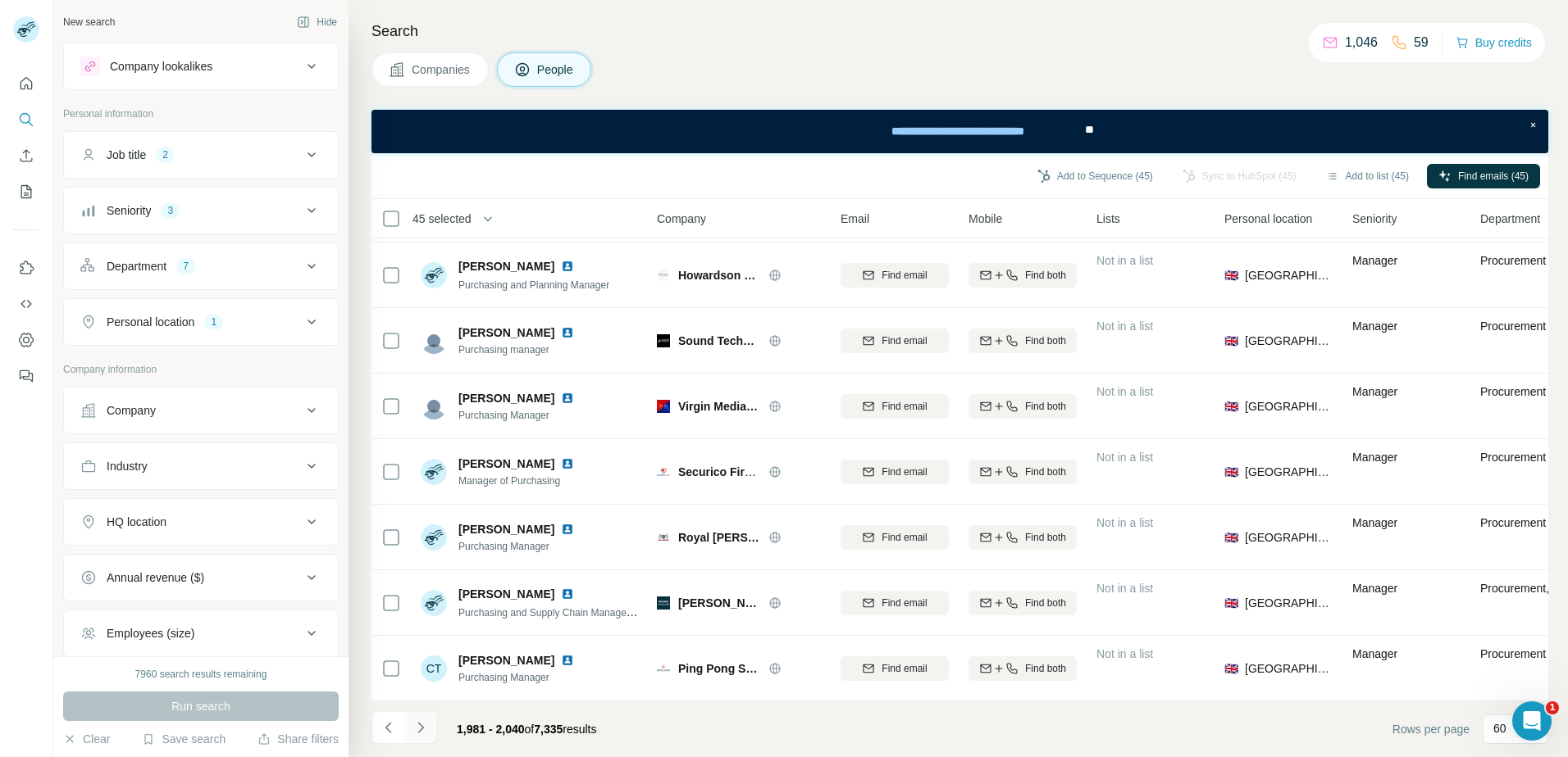
click at [416, 720] on icon "Navigate to next page" at bounding box center [421, 728] width 17 height 17
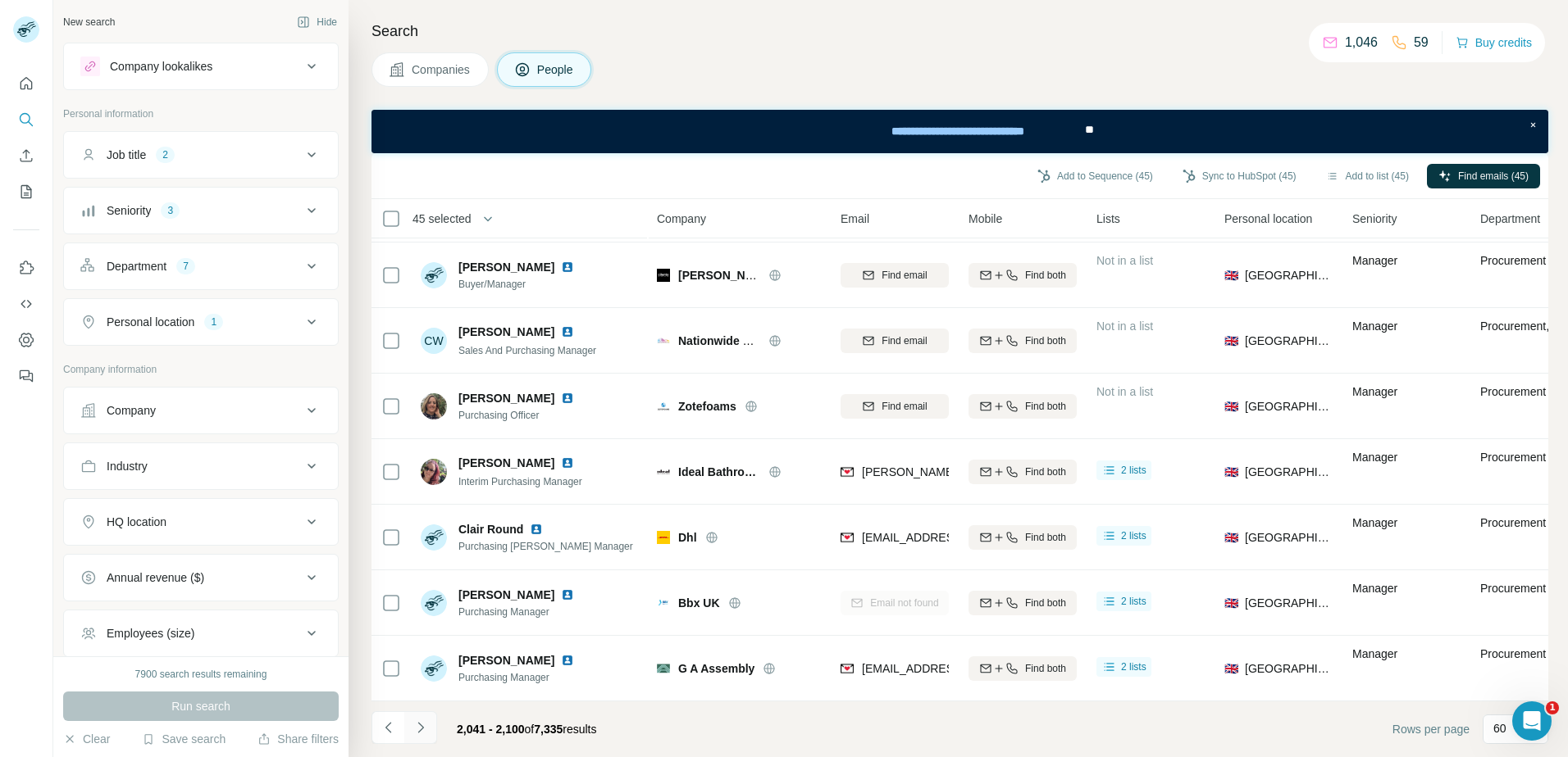
click at [416, 720] on icon "Navigate to next page" at bounding box center [421, 728] width 17 height 17
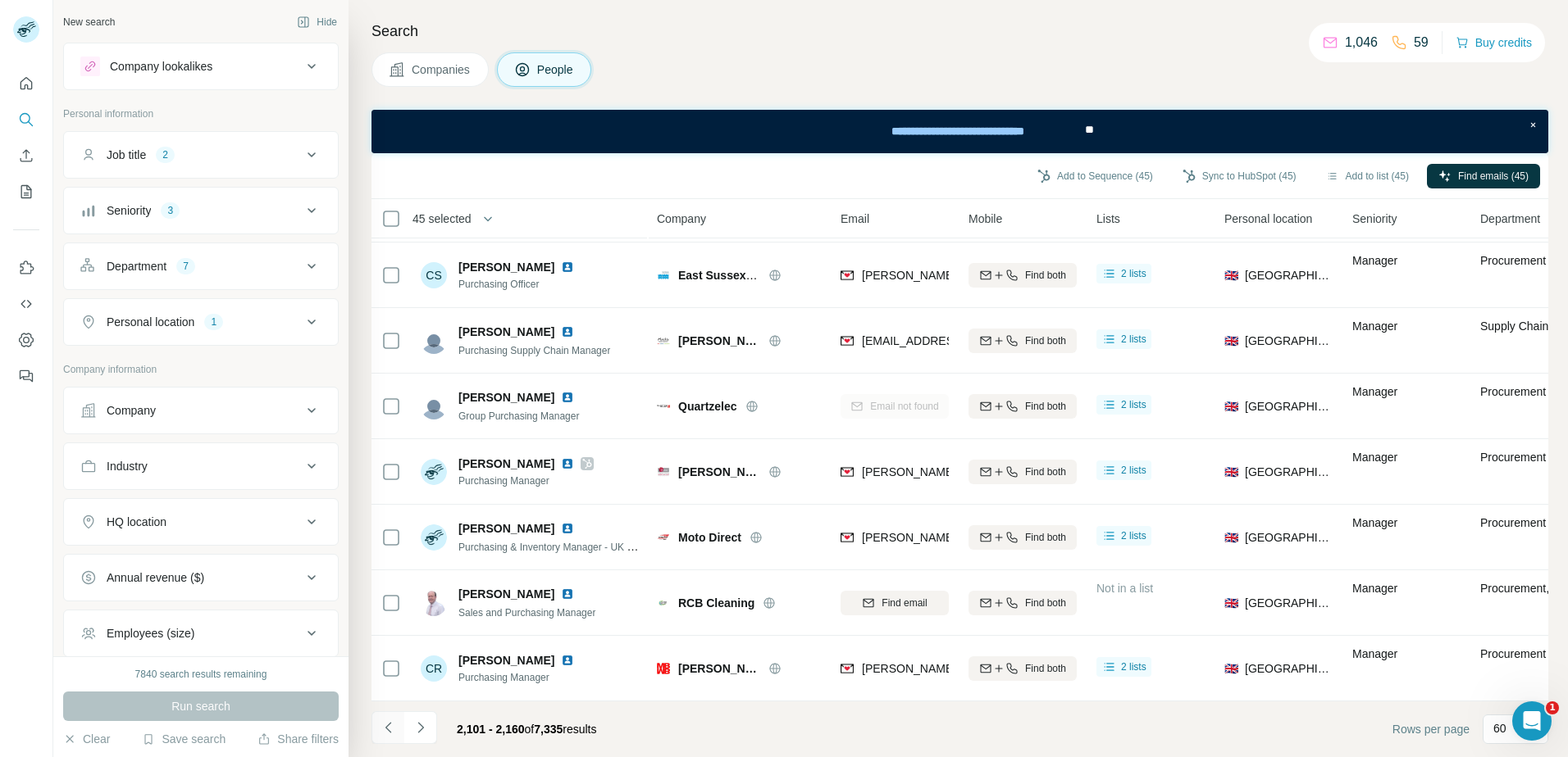
click at [385, 725] on icon "Navigate to previous page" at bounding box center [389, 728] width 17 height 17
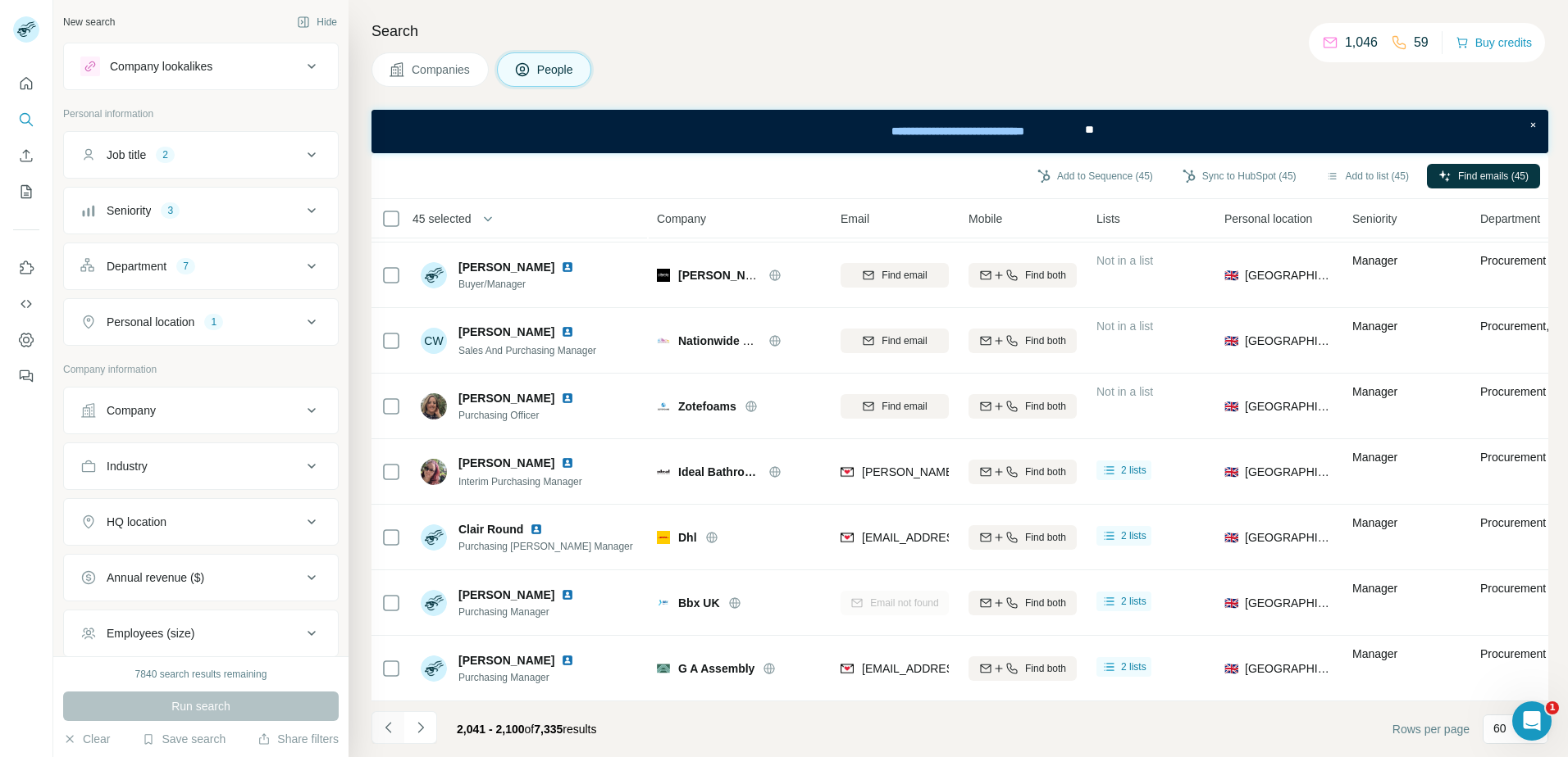
click at [385, 725] on icon "Navigate to previous page" at bounding box center [389, 728] width 17 height 17
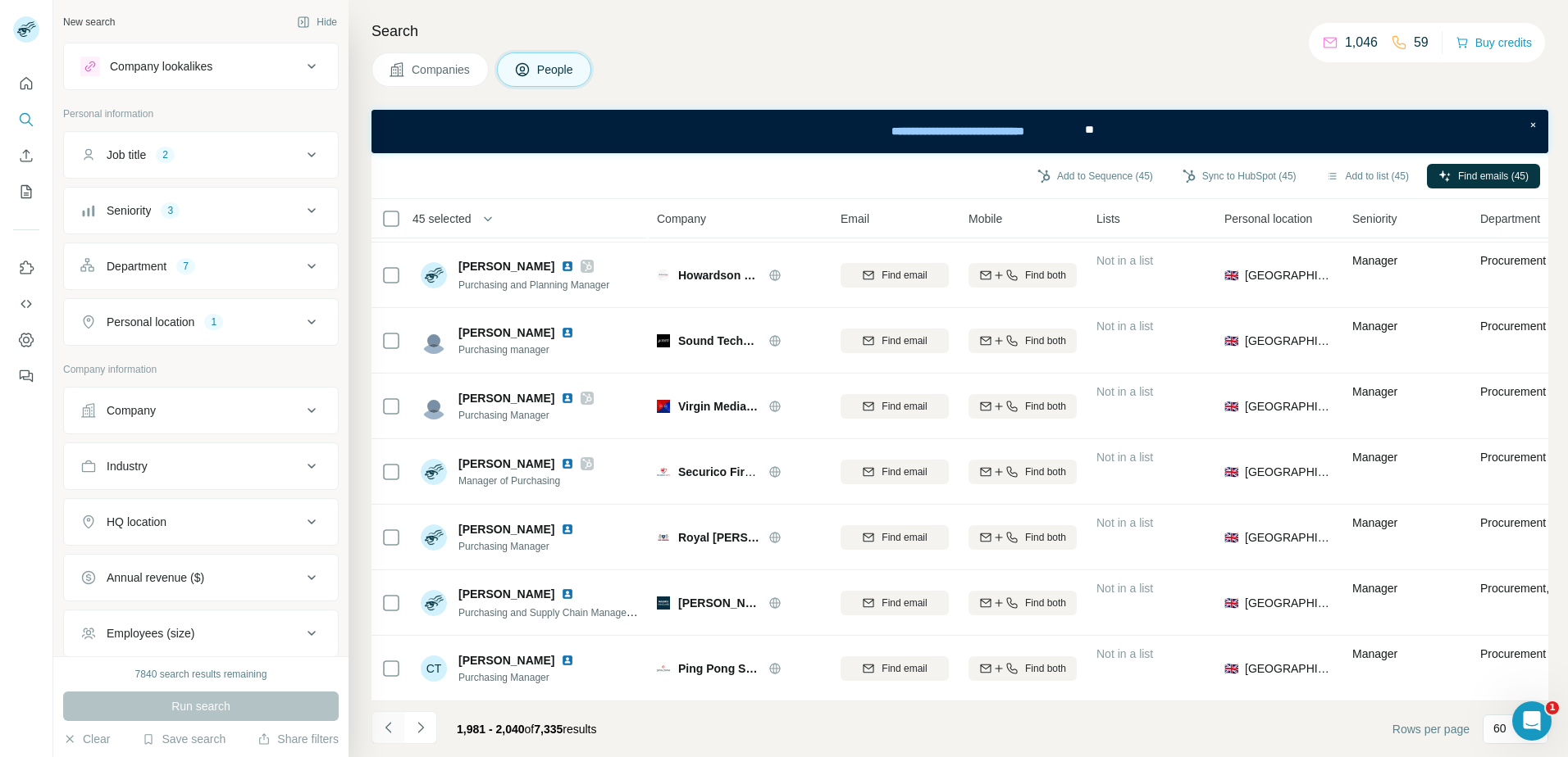
click at [385, 725] on icon "Navigate to previous page" at bounding box center [389, 728] width 17 height 17
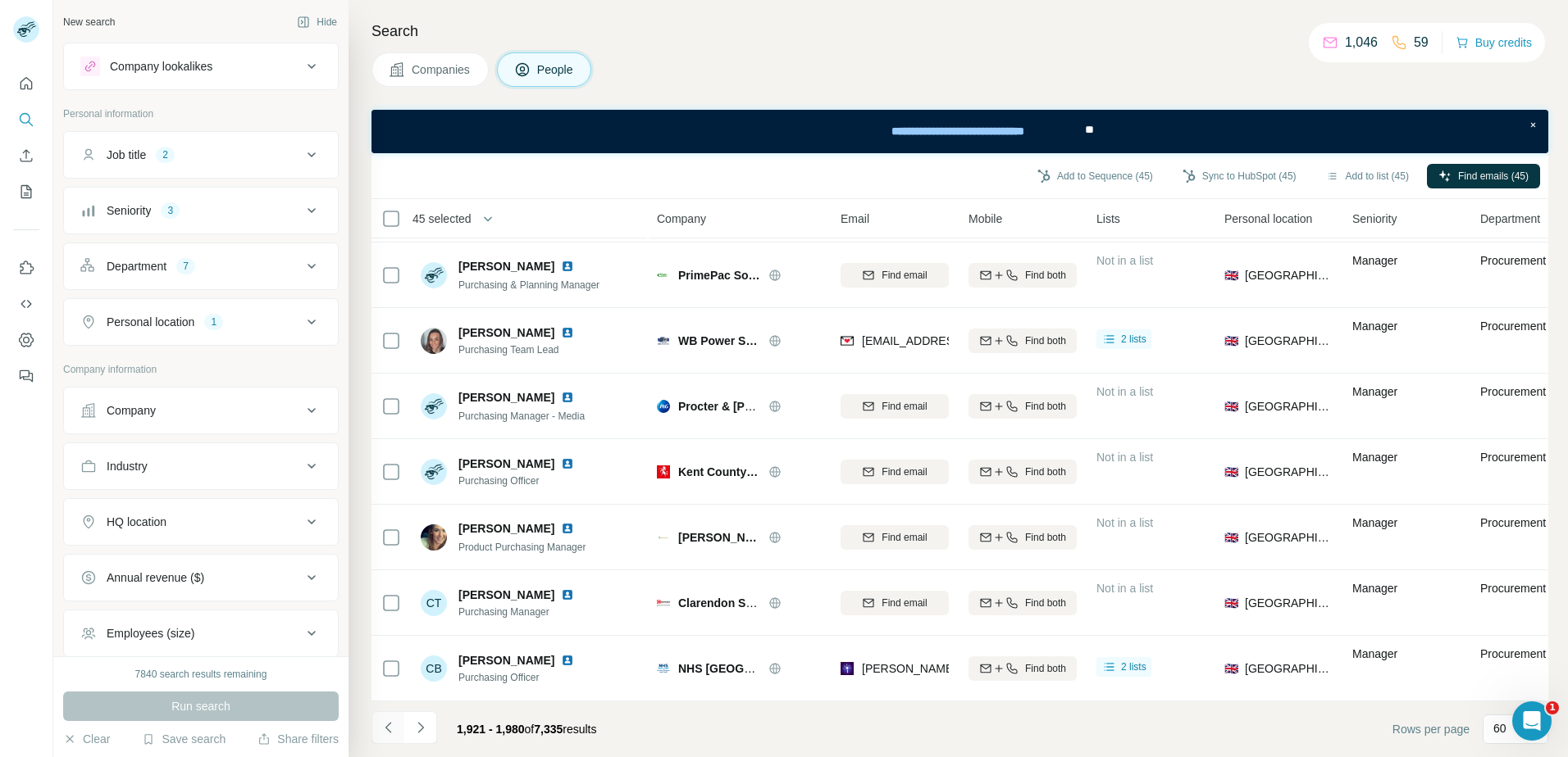
click at [385, 725] on icon "Navigate to previous page" at bounding box center [389, 728] width 17 height 17
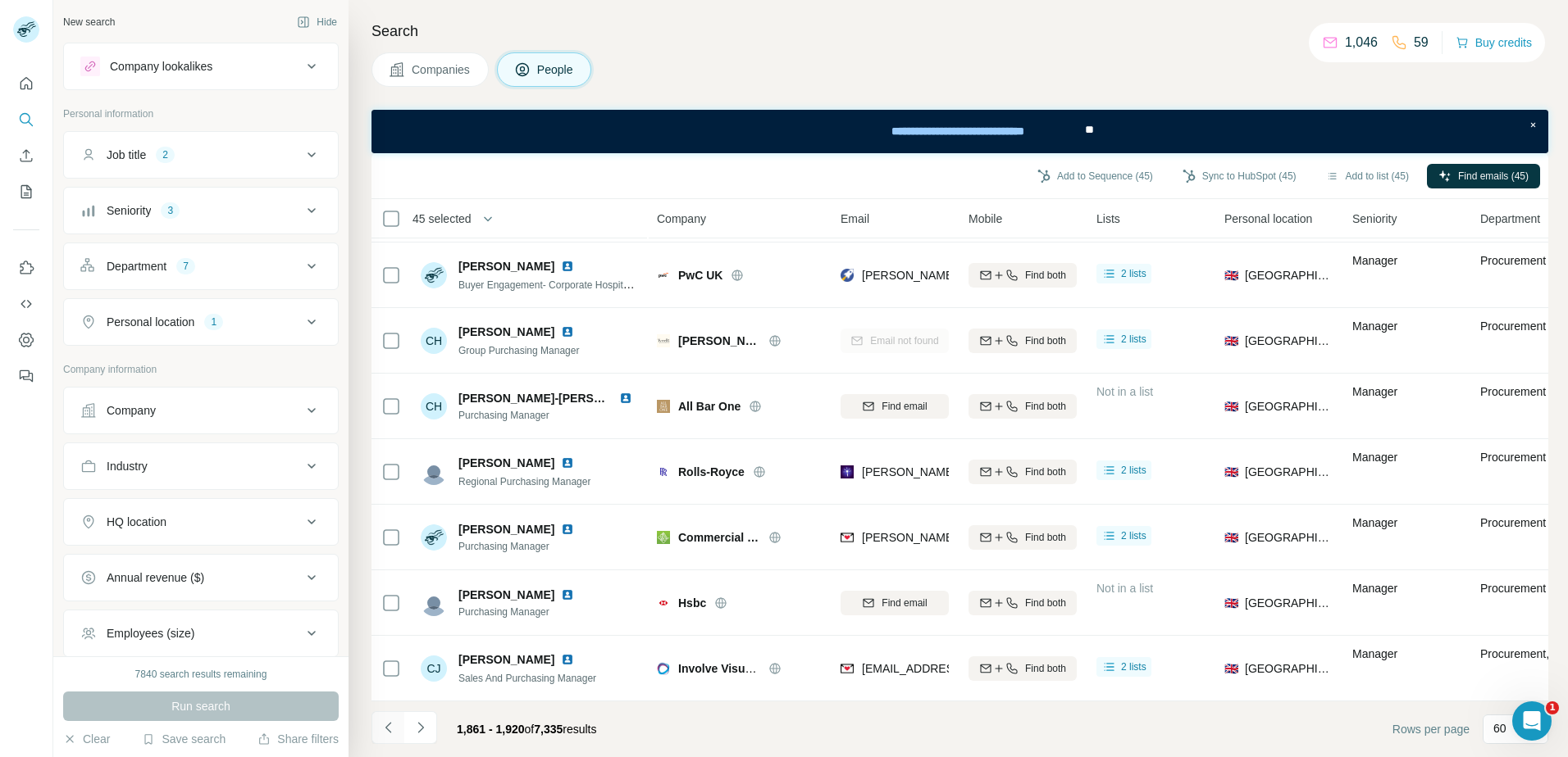
click at [385, 725] on icon "Navigate to previous page" at bounding box center [389, 728] width 17 height 17
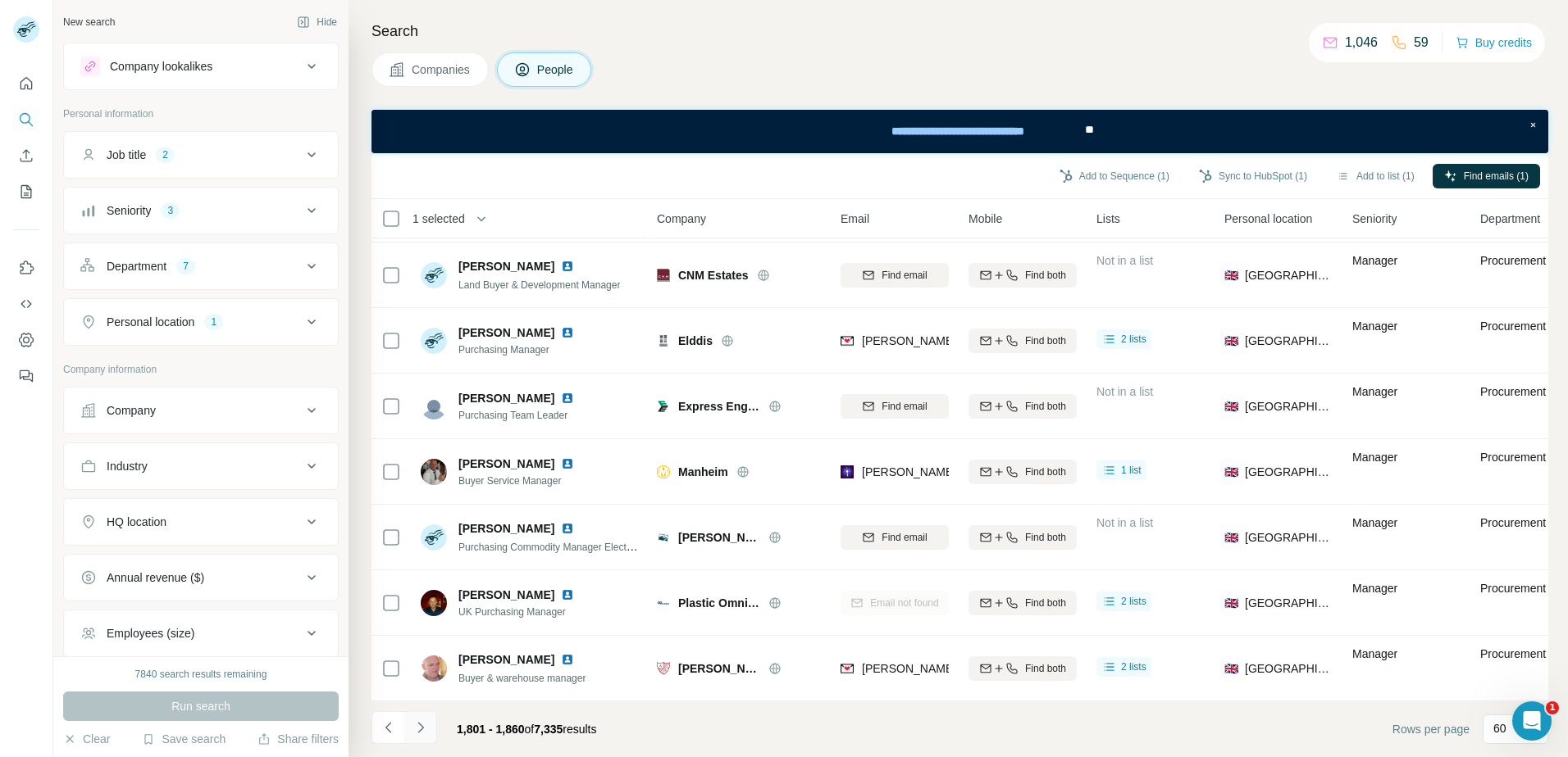
click at [421, 722] on icon "Navigate to next page" at bounding box center [421, 728] width 17 height 17
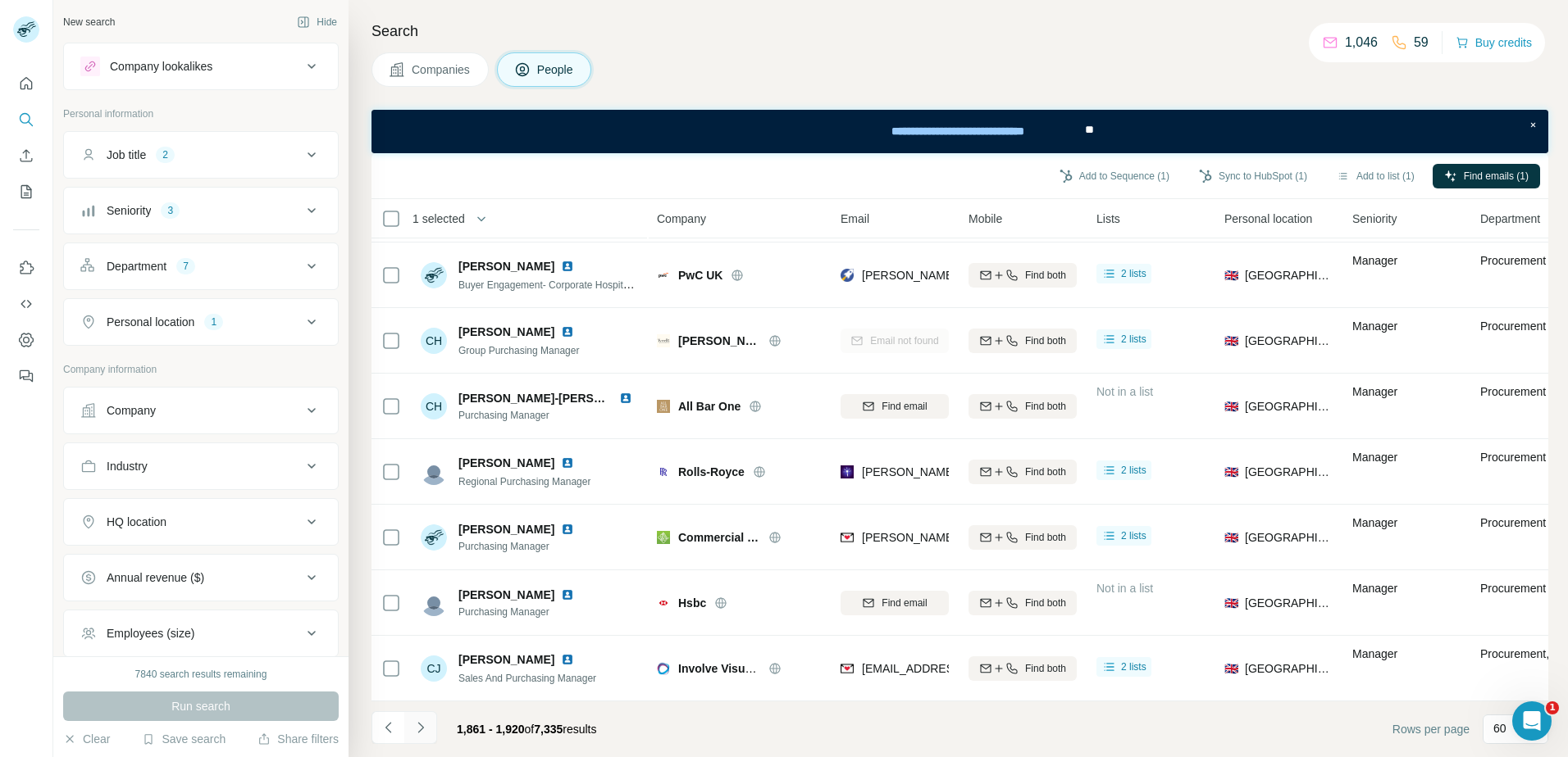
click at [421, 725] on icon "Navigate to next page" at bounding box center [420, 727] width 6 height 11
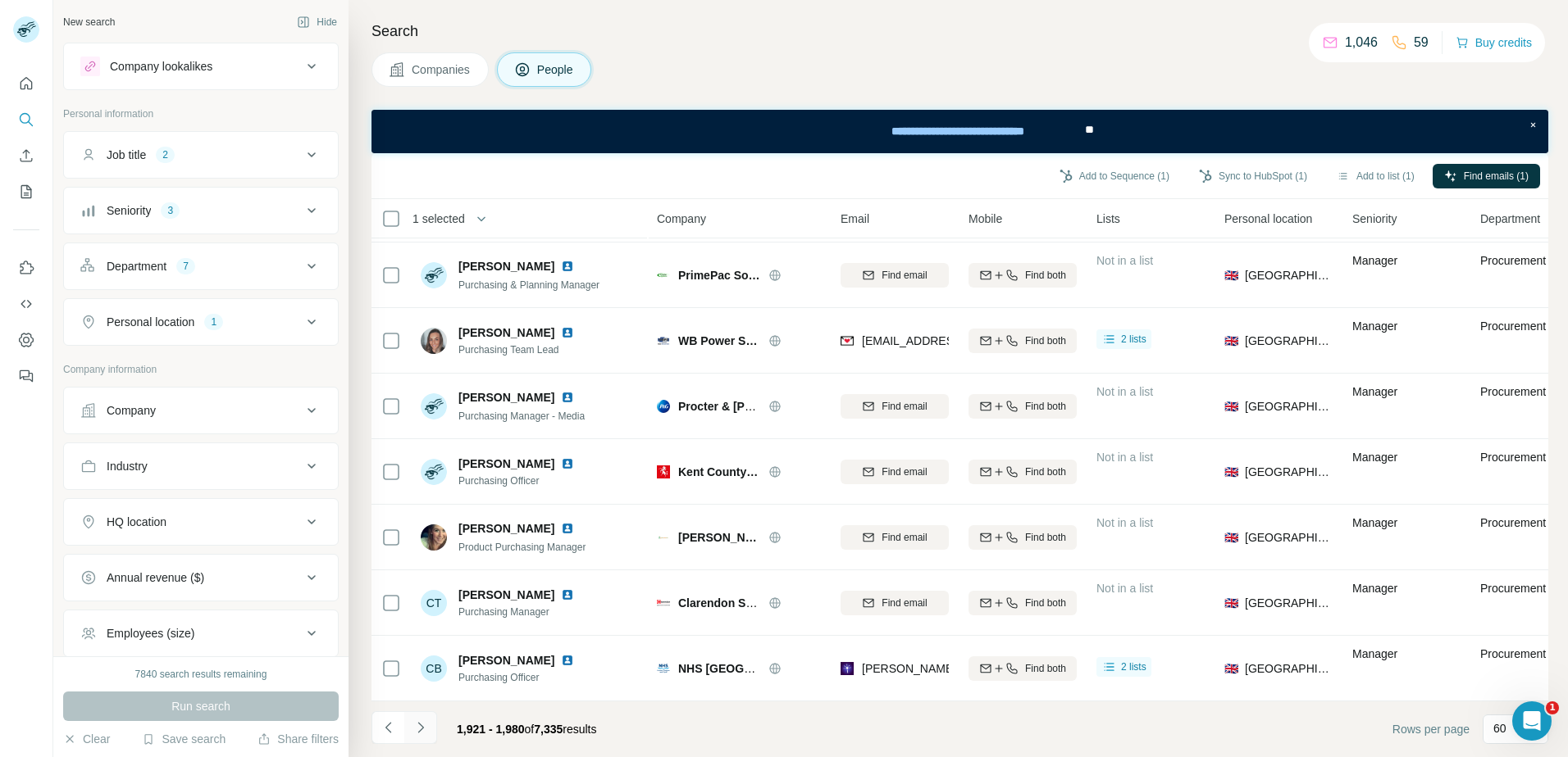
click at [421, 726] on icon "Navigate to next page" at bounding box center [420, 727] width 6 height 11
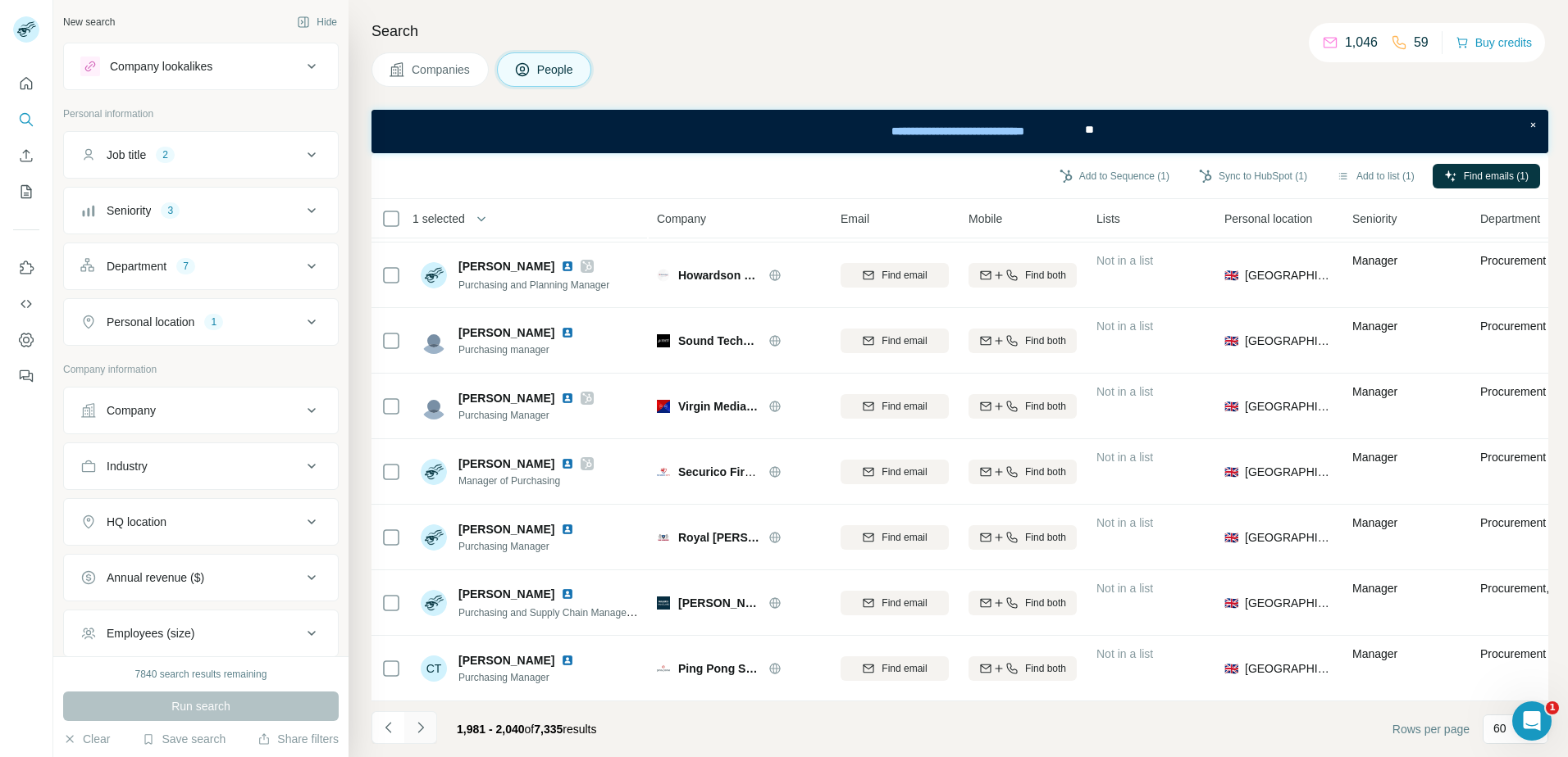
click at [421, 726] on icon "Navigate to next page" at bounding box center [420, 727] width 6 height 11
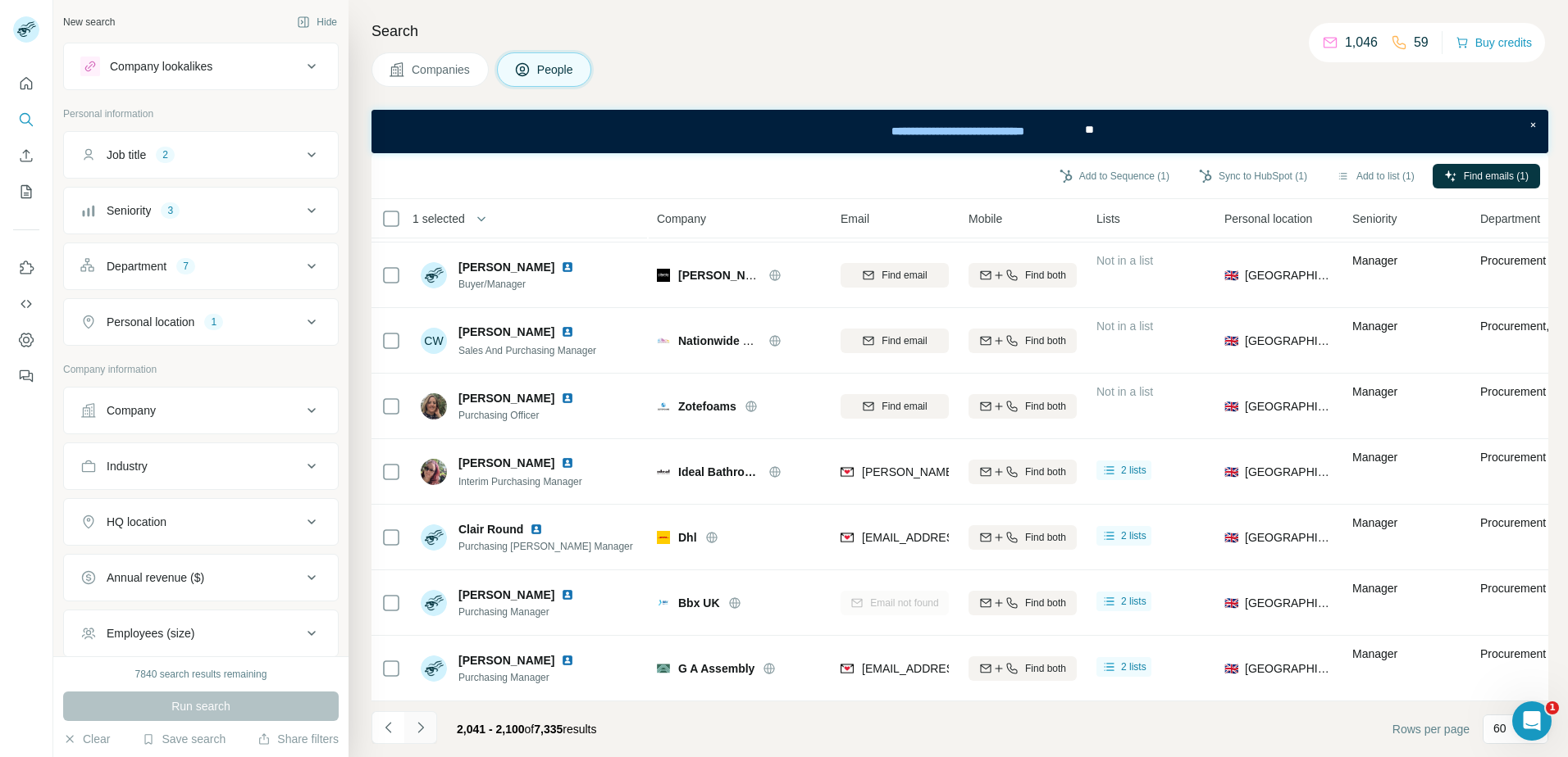
click at [421, 726] on icon "Navigate to next page" at bounding box center [420, 727] width 6 height 11
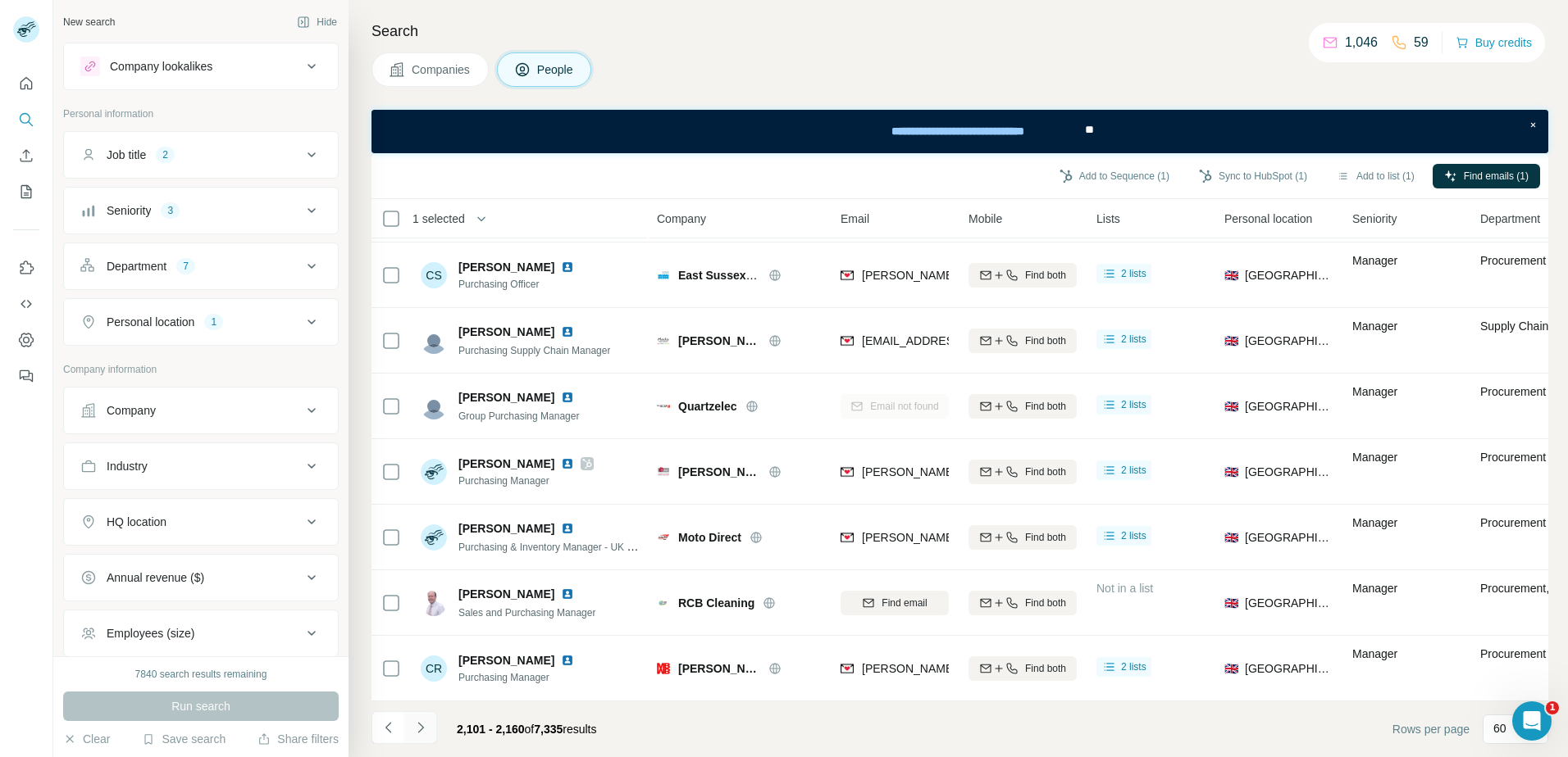
click at [421, 726] on icon "Navigate to next page" at bounding box center [420, 727] width 6 height 11
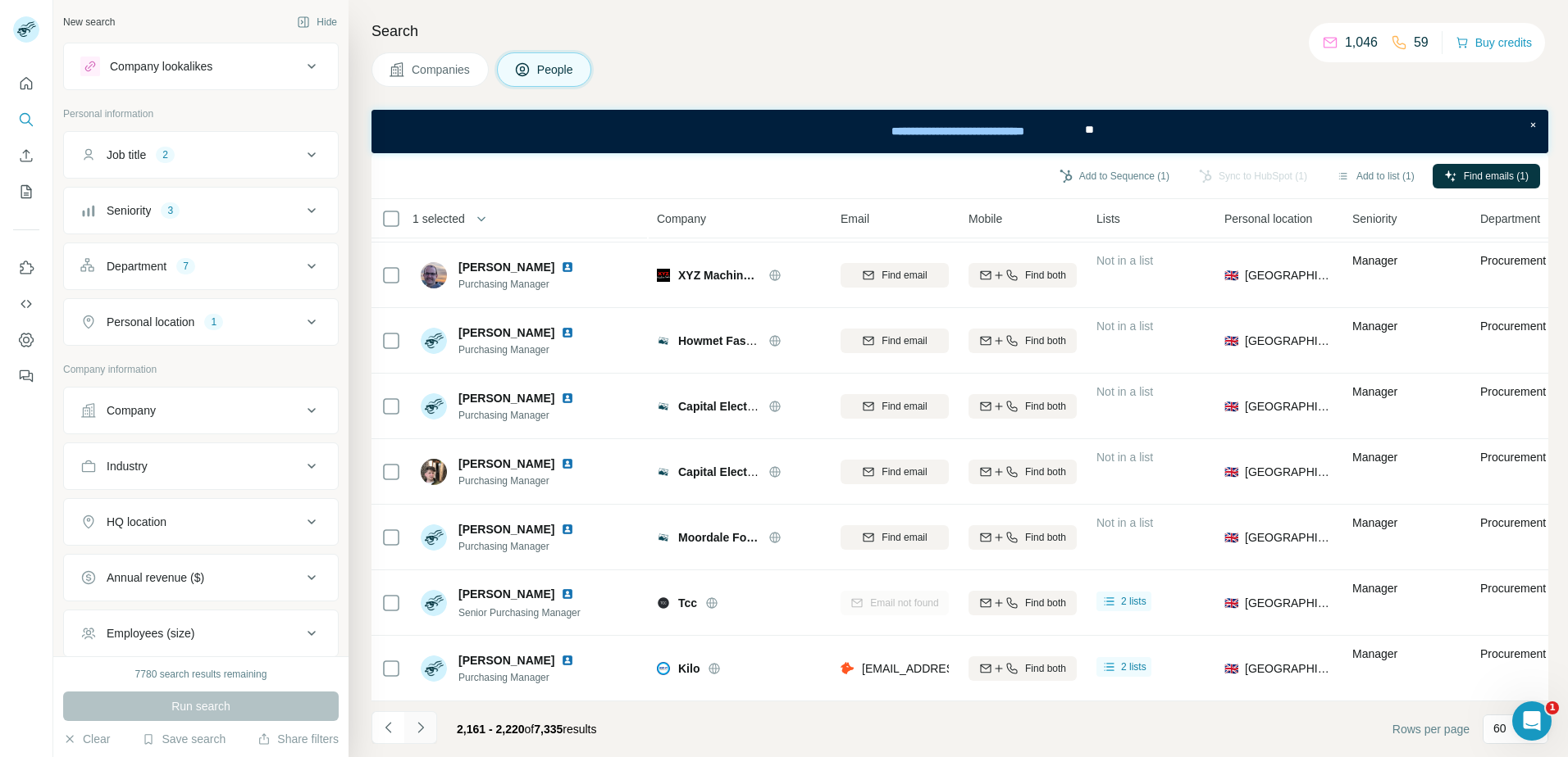
click at [421, 726] on icon "Navigate to next page" at bounding box center [420, 727] width 6 height 11
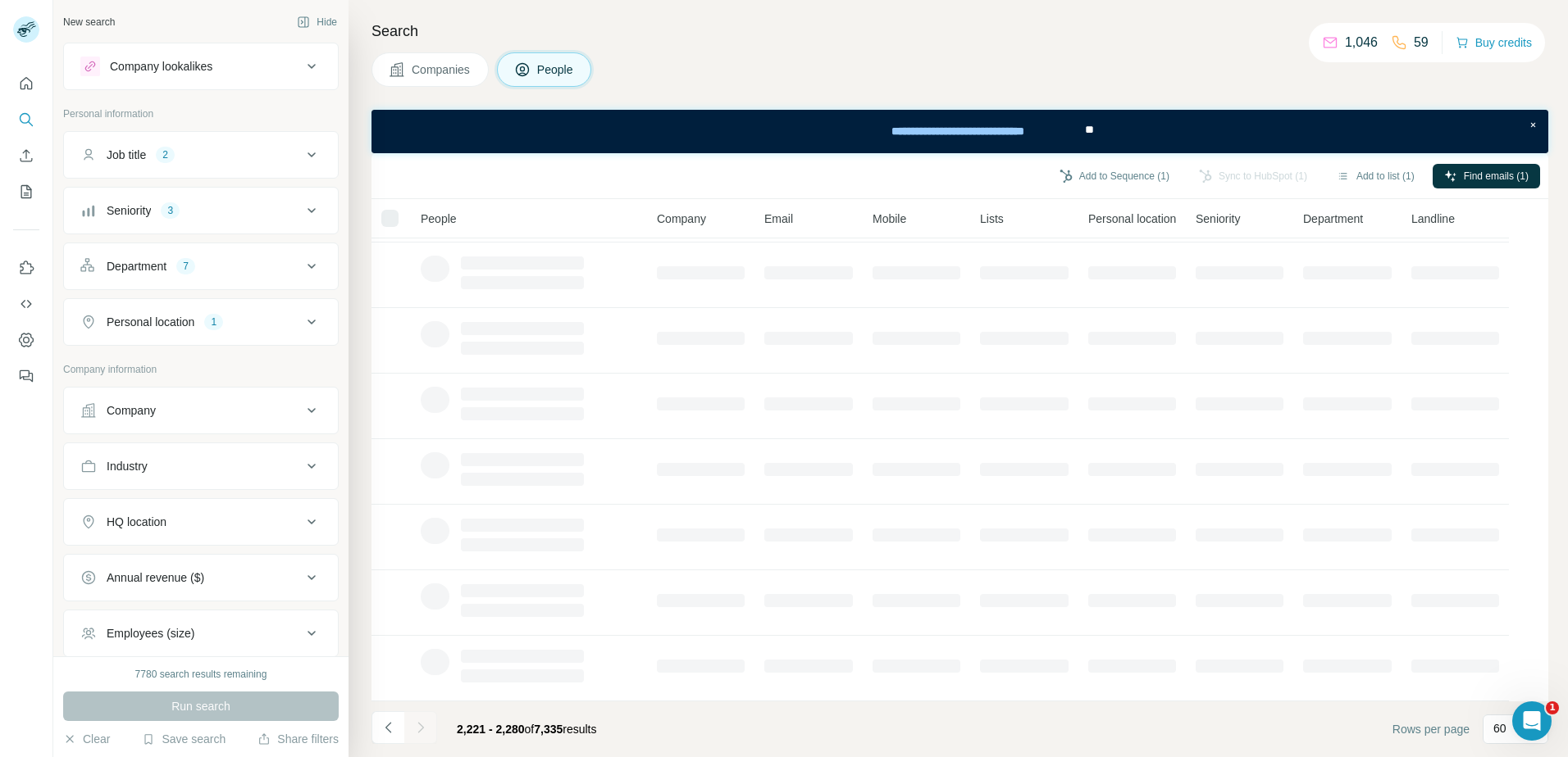
scroll to position [201, 0]
click at [421, 726] on div at bounding box center [420, 727] width 32 height 32
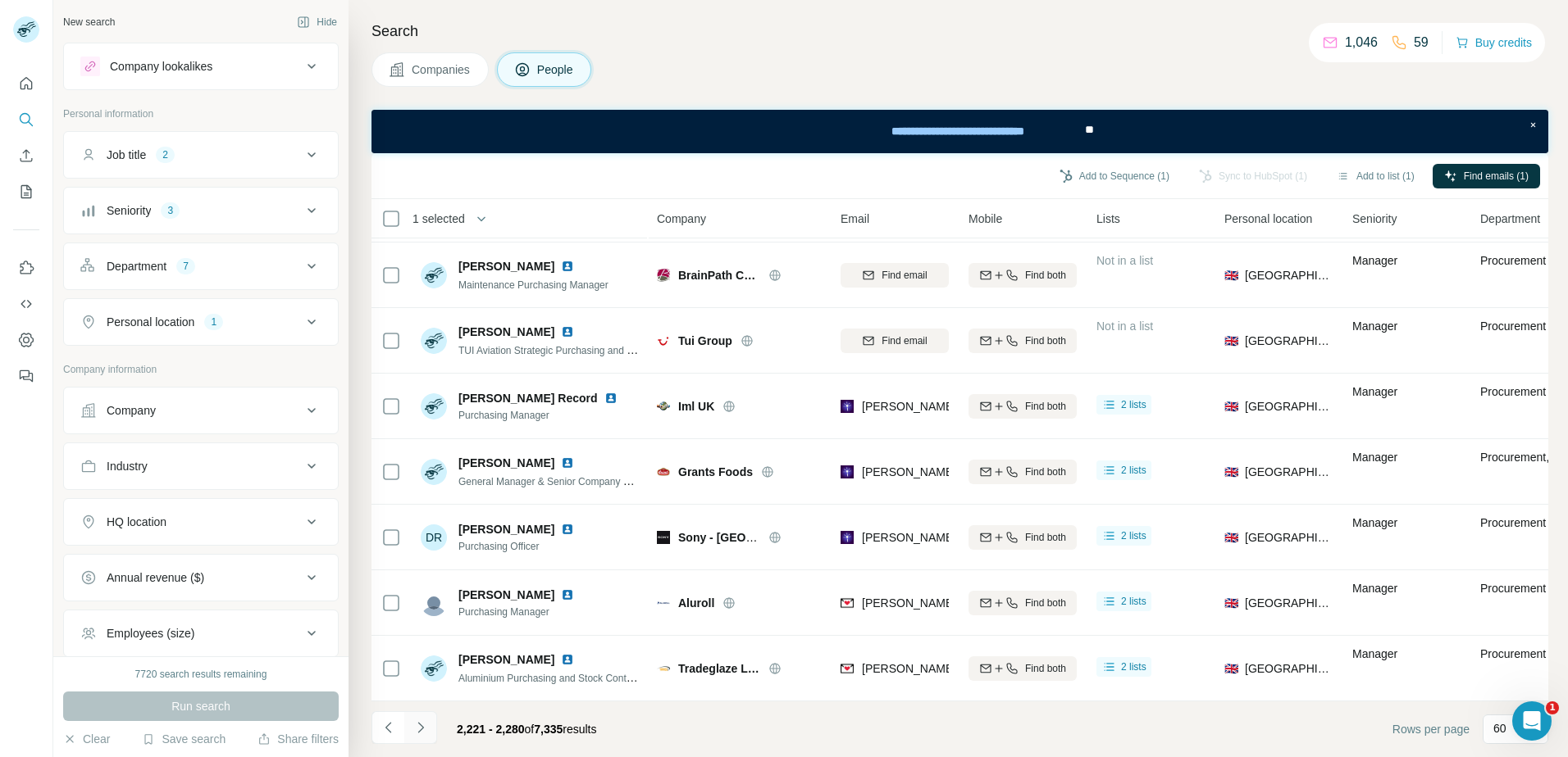
click at [421, 726] on icon "Navigate to next page" at bounding box center [420, 727] width 6 height 11
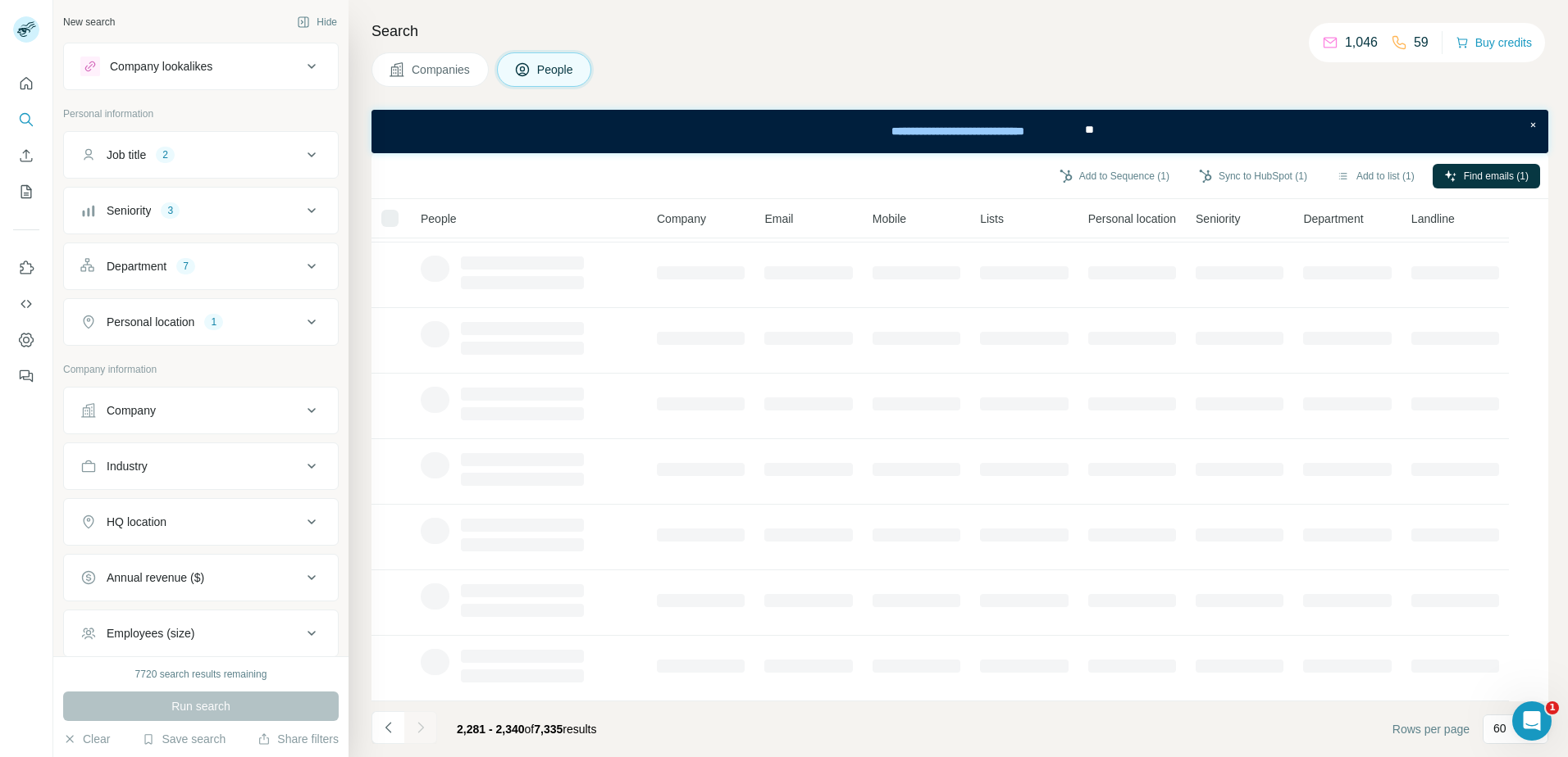
click at [421, 726] on div at bounding box center [420, 727] width 32 height 32
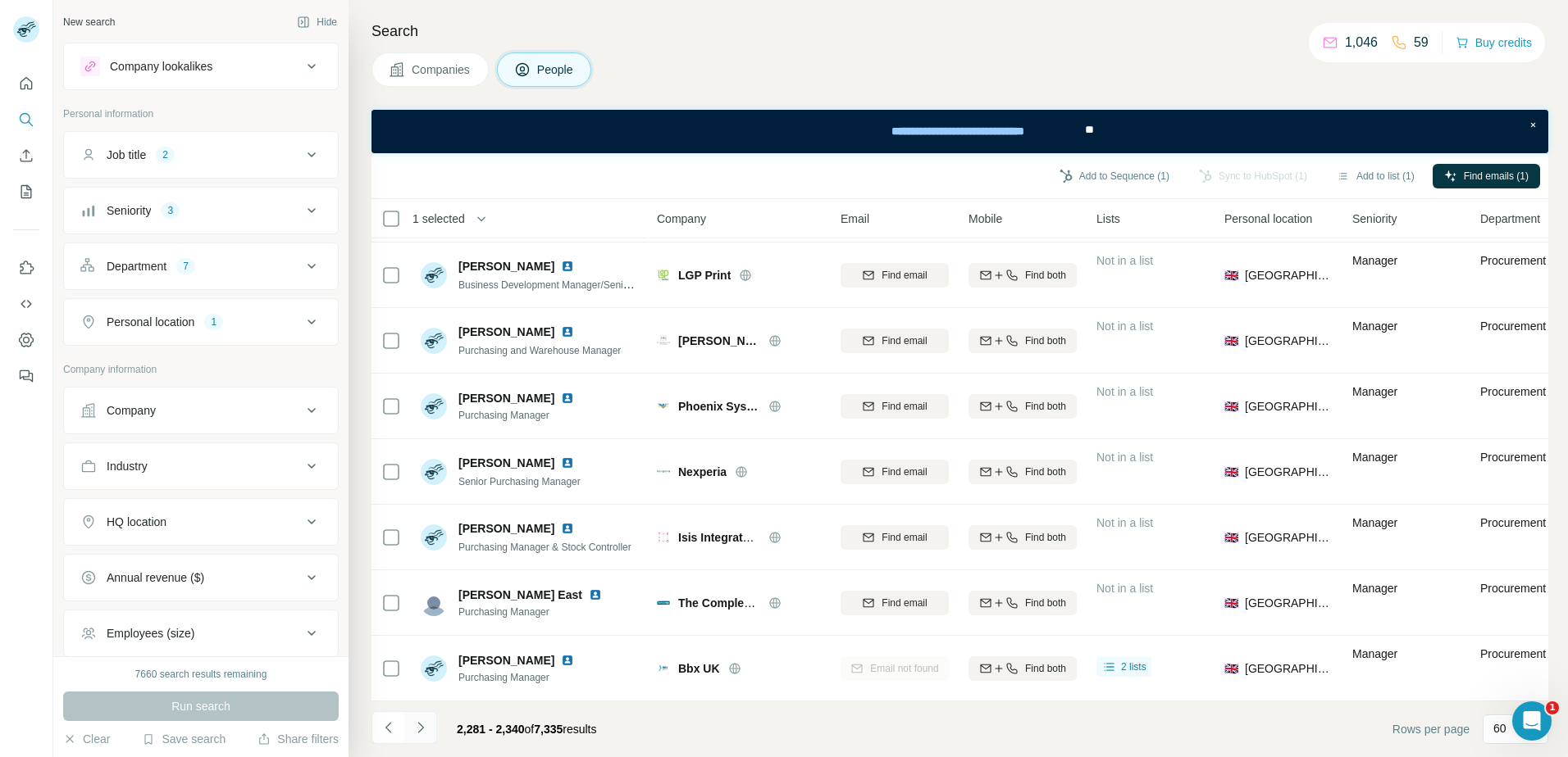
click at [421, 726] on icon "Navigate to next page" at bounding box center [420, 727] width 6 height 11
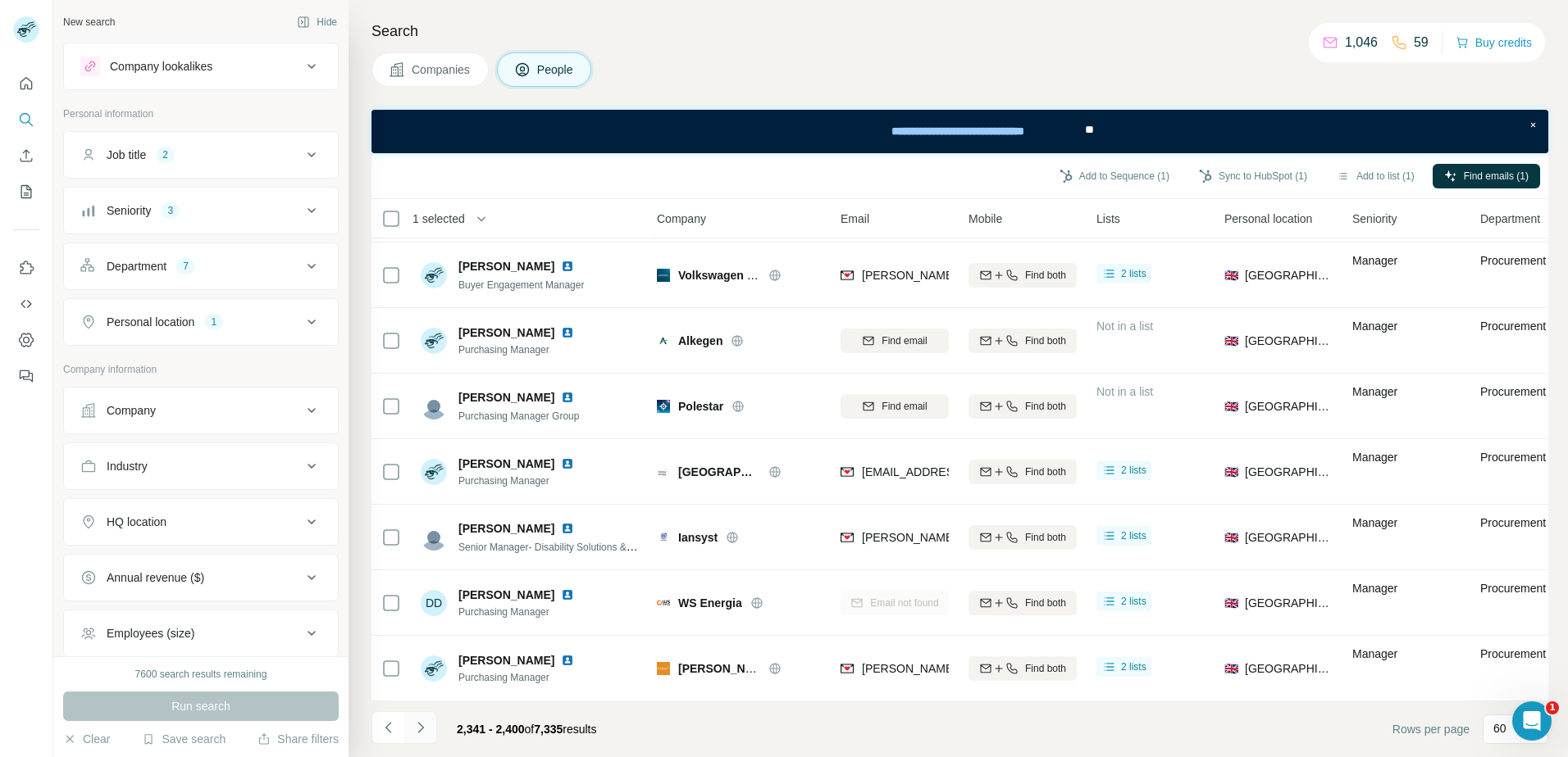
click at [421, 726] on icon "Navigate to next page" at bounding box center [420, 727] width 6 height 11
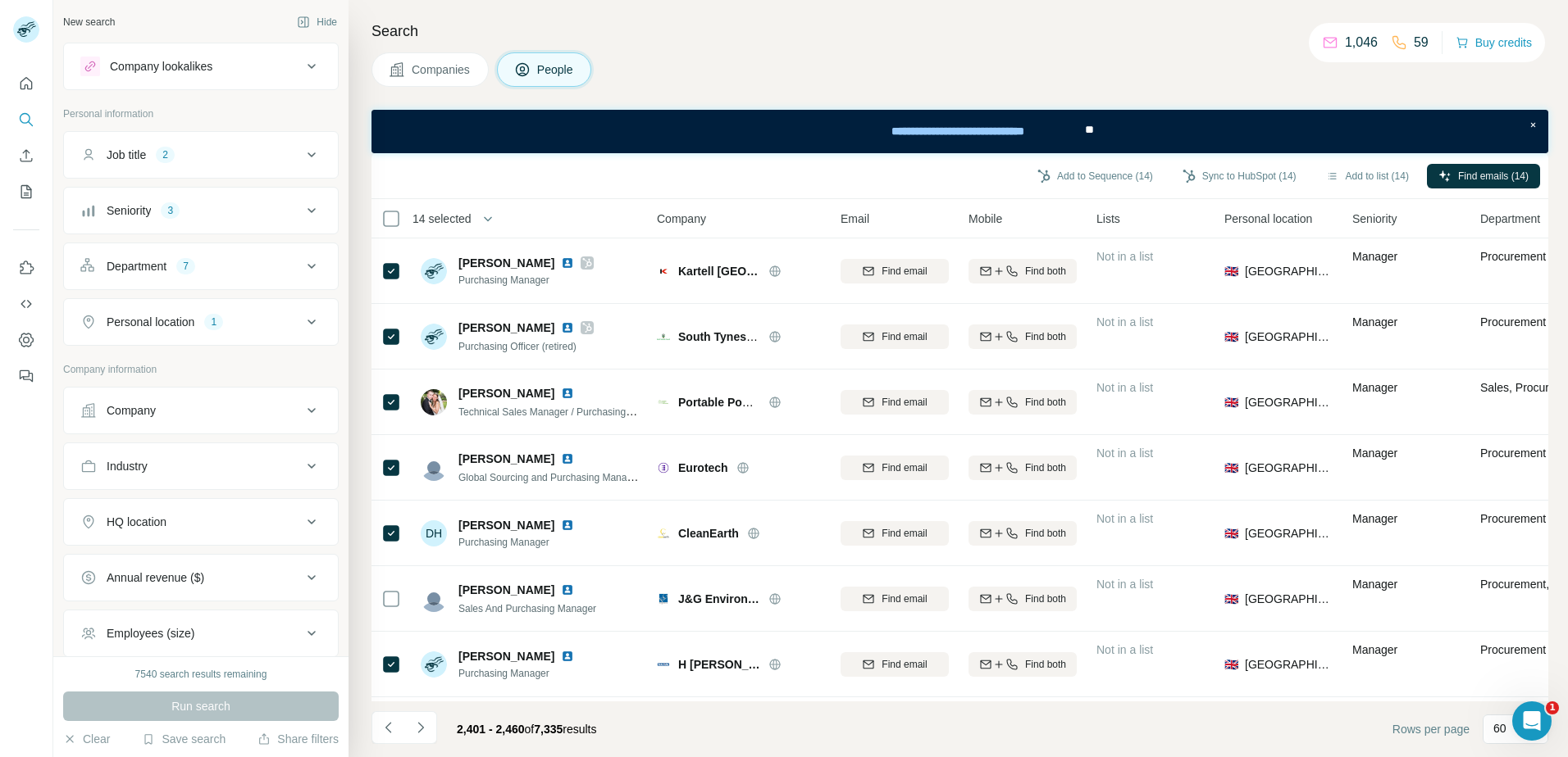
scroll to position [948, 0]
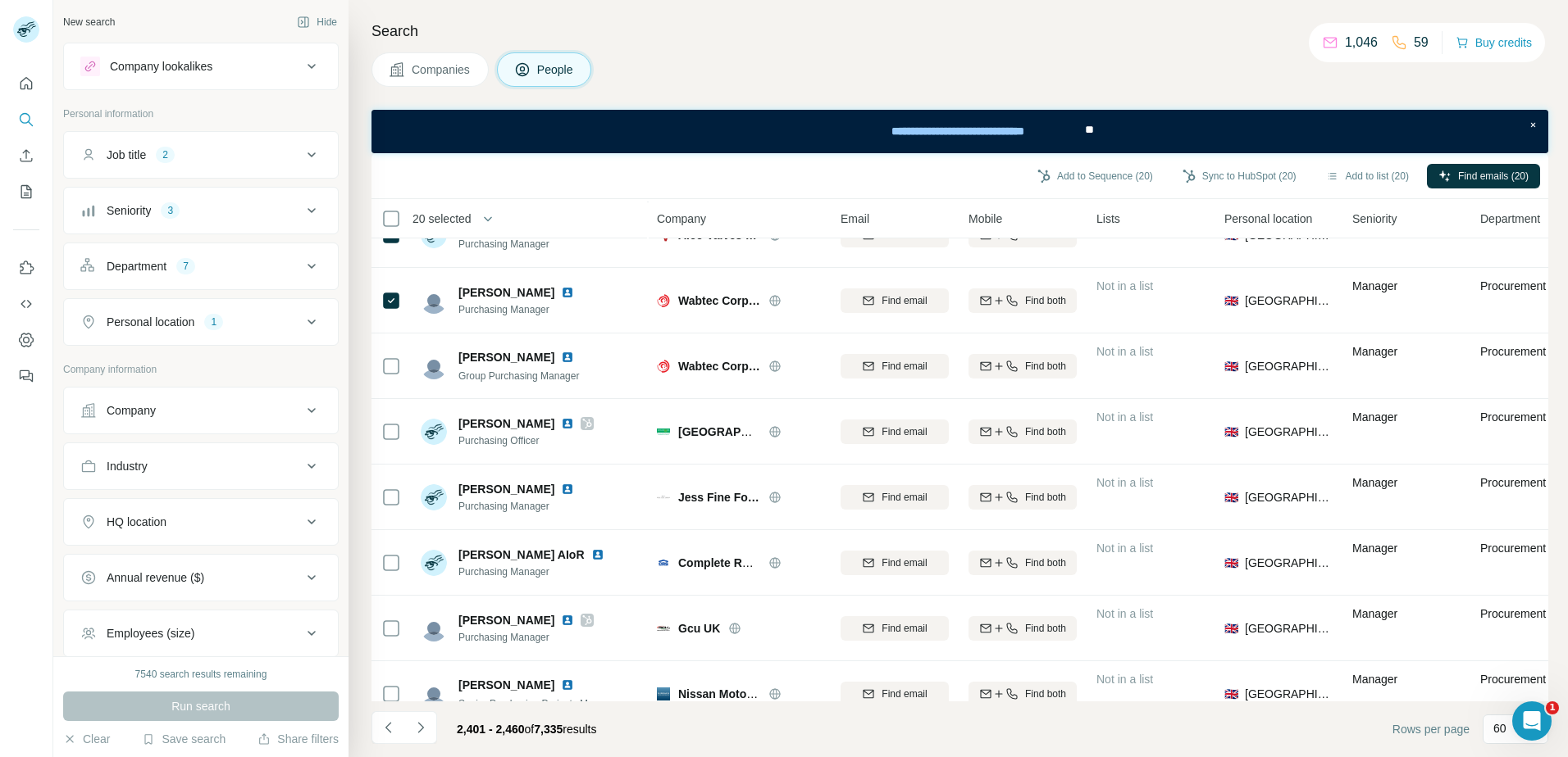
scroll to position [1738, 0]
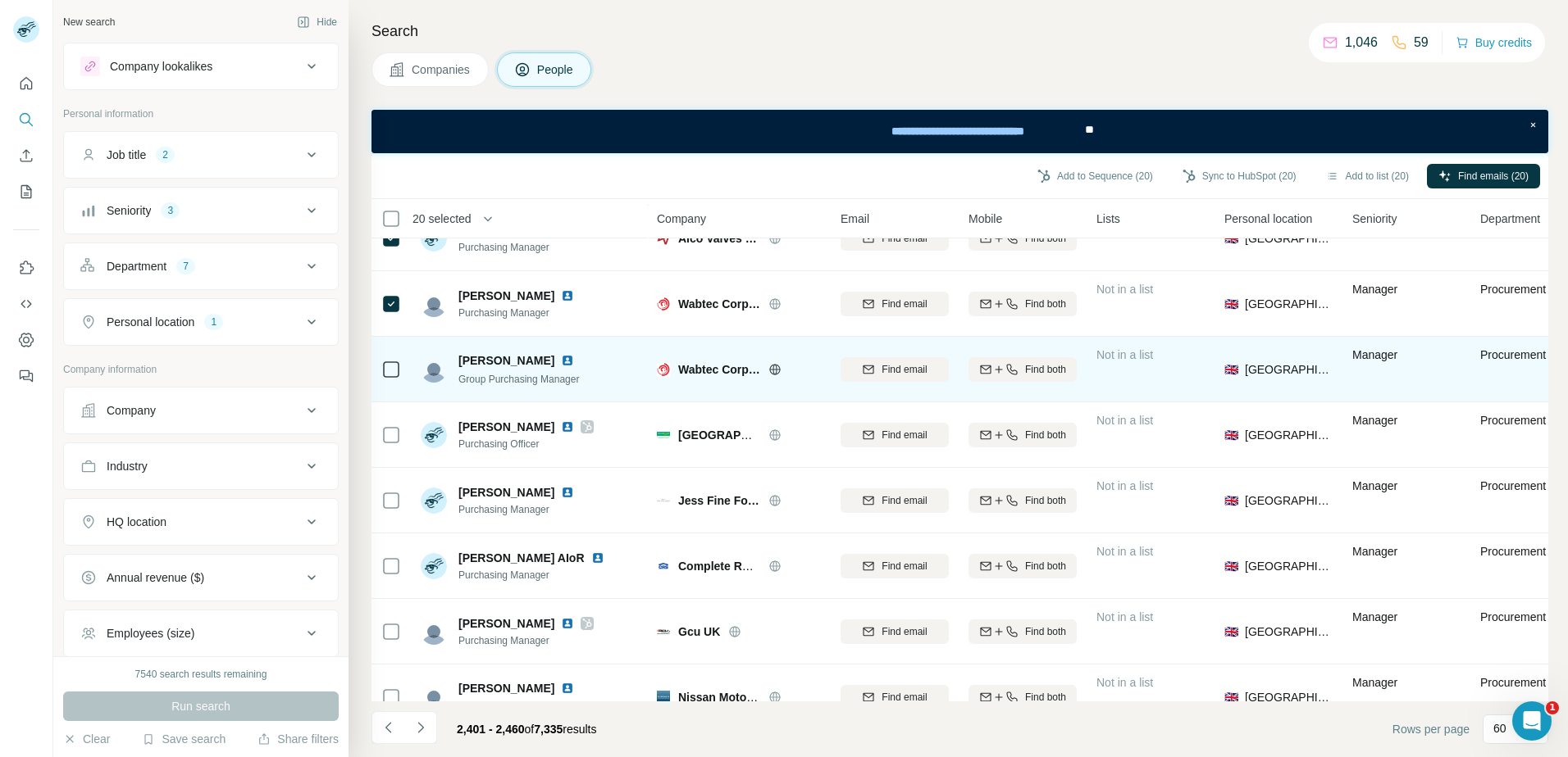
click at [378, 347] on td at bounding box center [391, 370] width 39 height 66
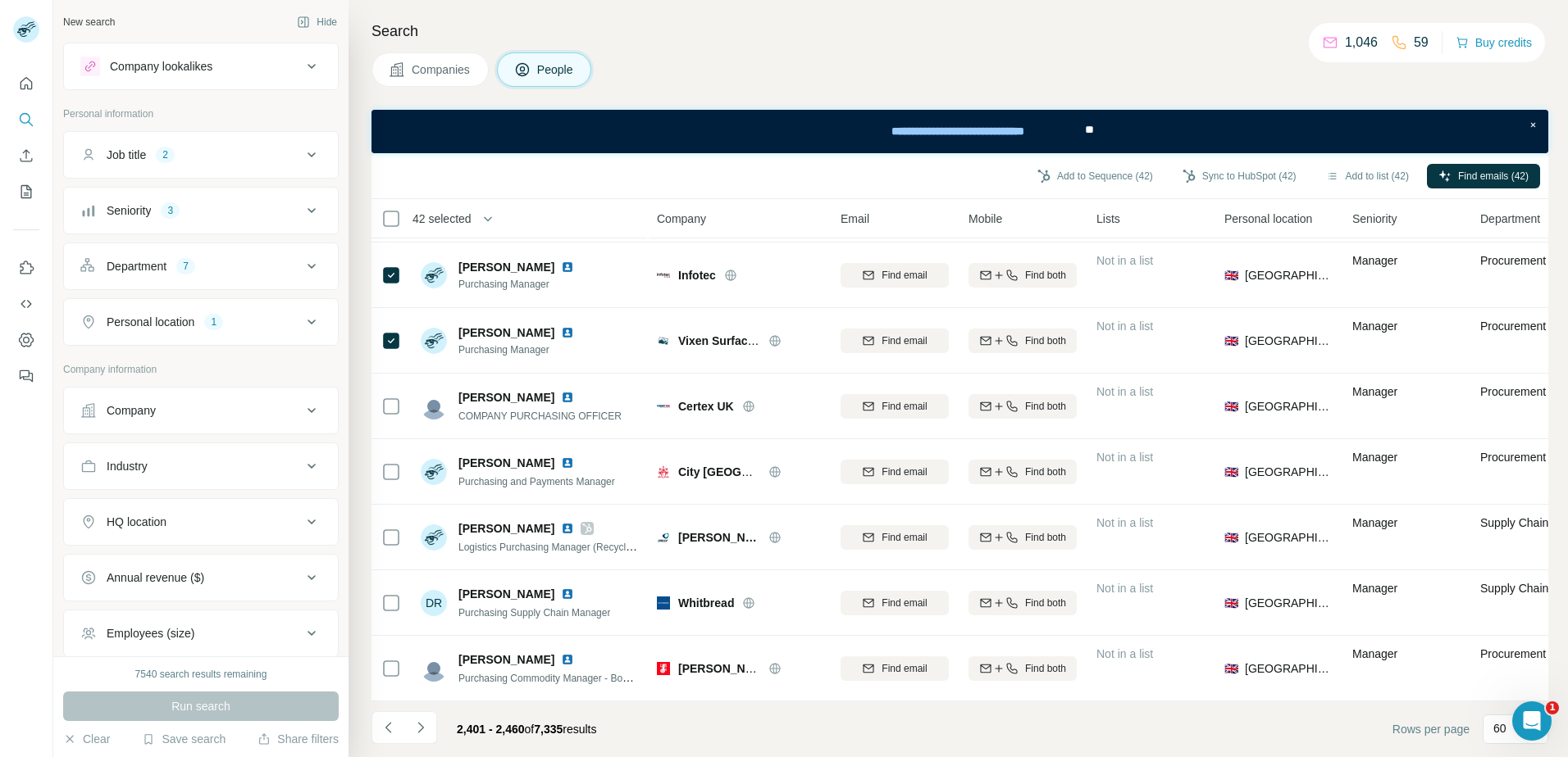
scroll to position [3479, 0]
click at [393, 374] on td at bounding box center [391, 406] width 39 height 66
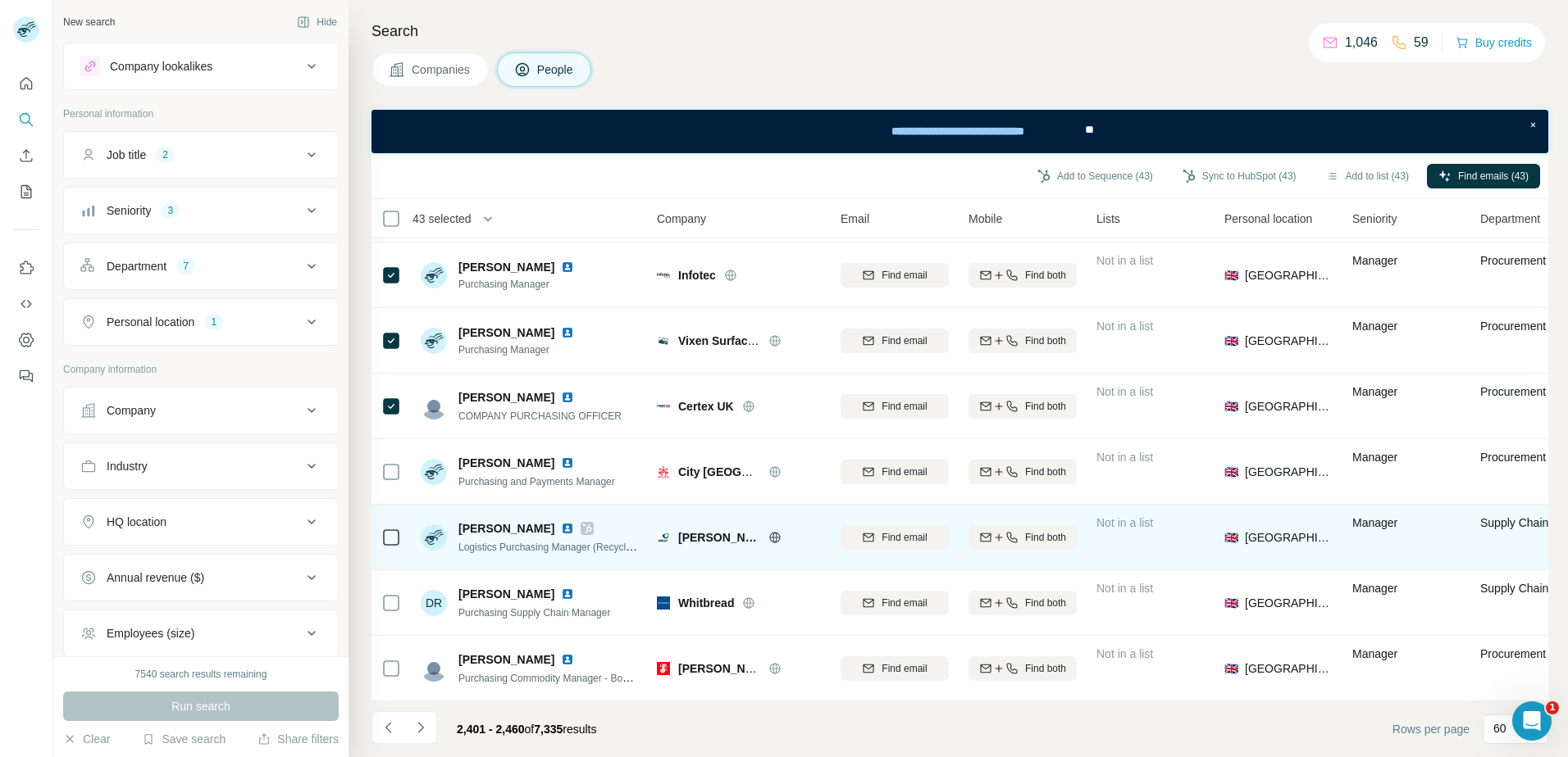
click at [381, 523] on td at bounding box center [391, 537] width 39 height 66
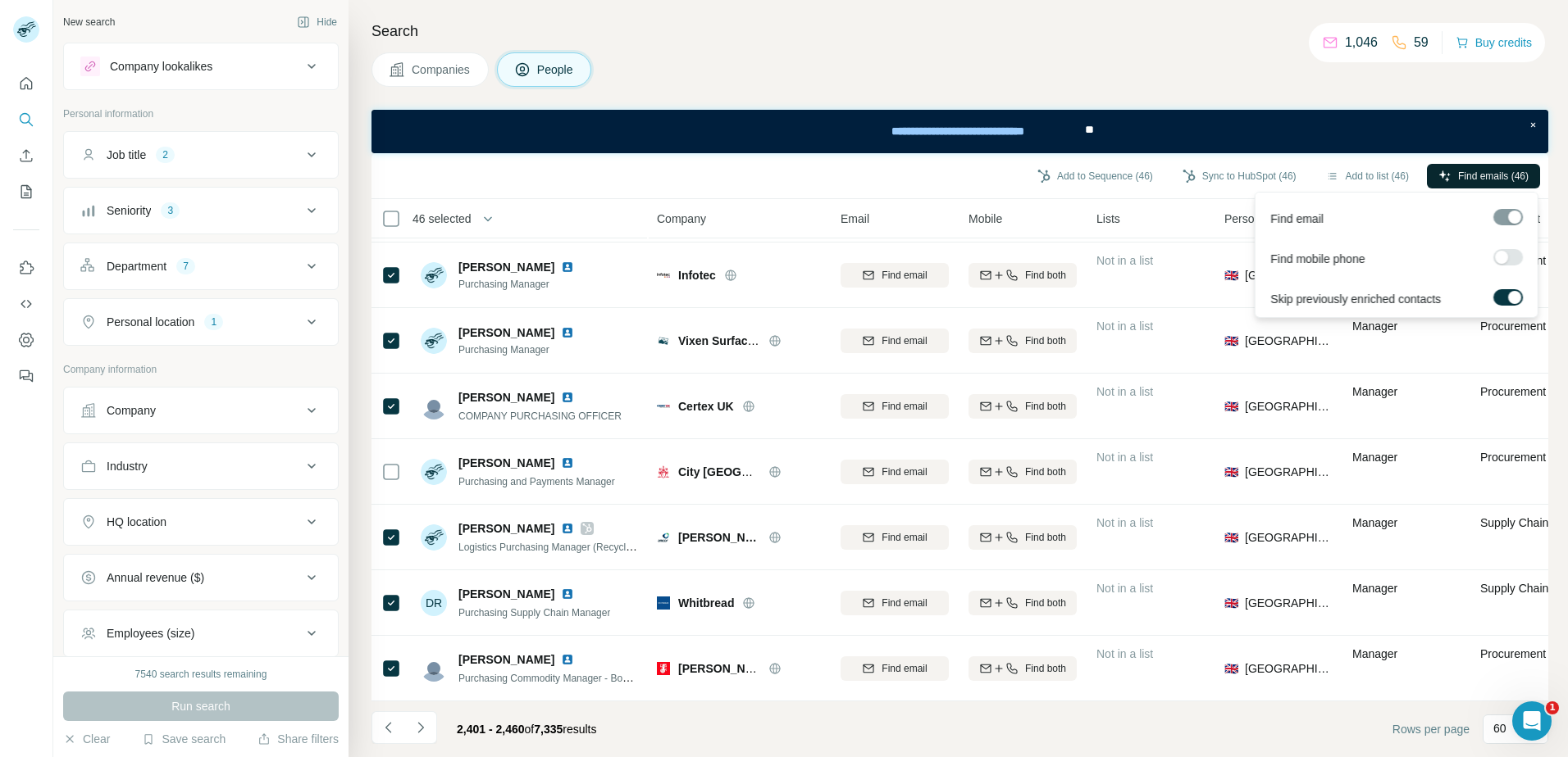
click at [1484, 177] on span "Find emails (46)" at bounding box center [1493, 177] width 71 height 15
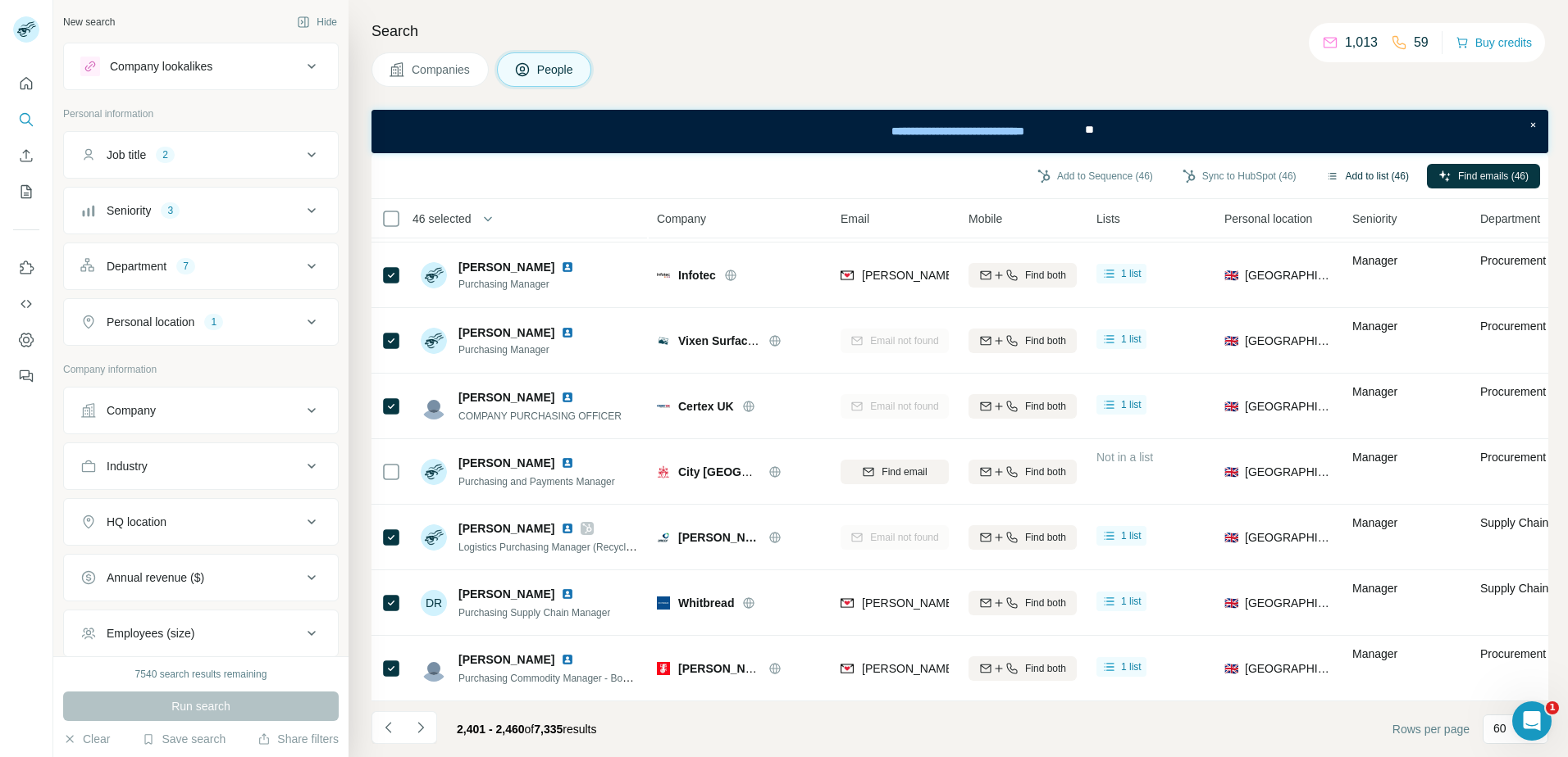
click at [1367, 177] on button "Add to list (46)" at bounding box center [1367, 177] width 106 height 25
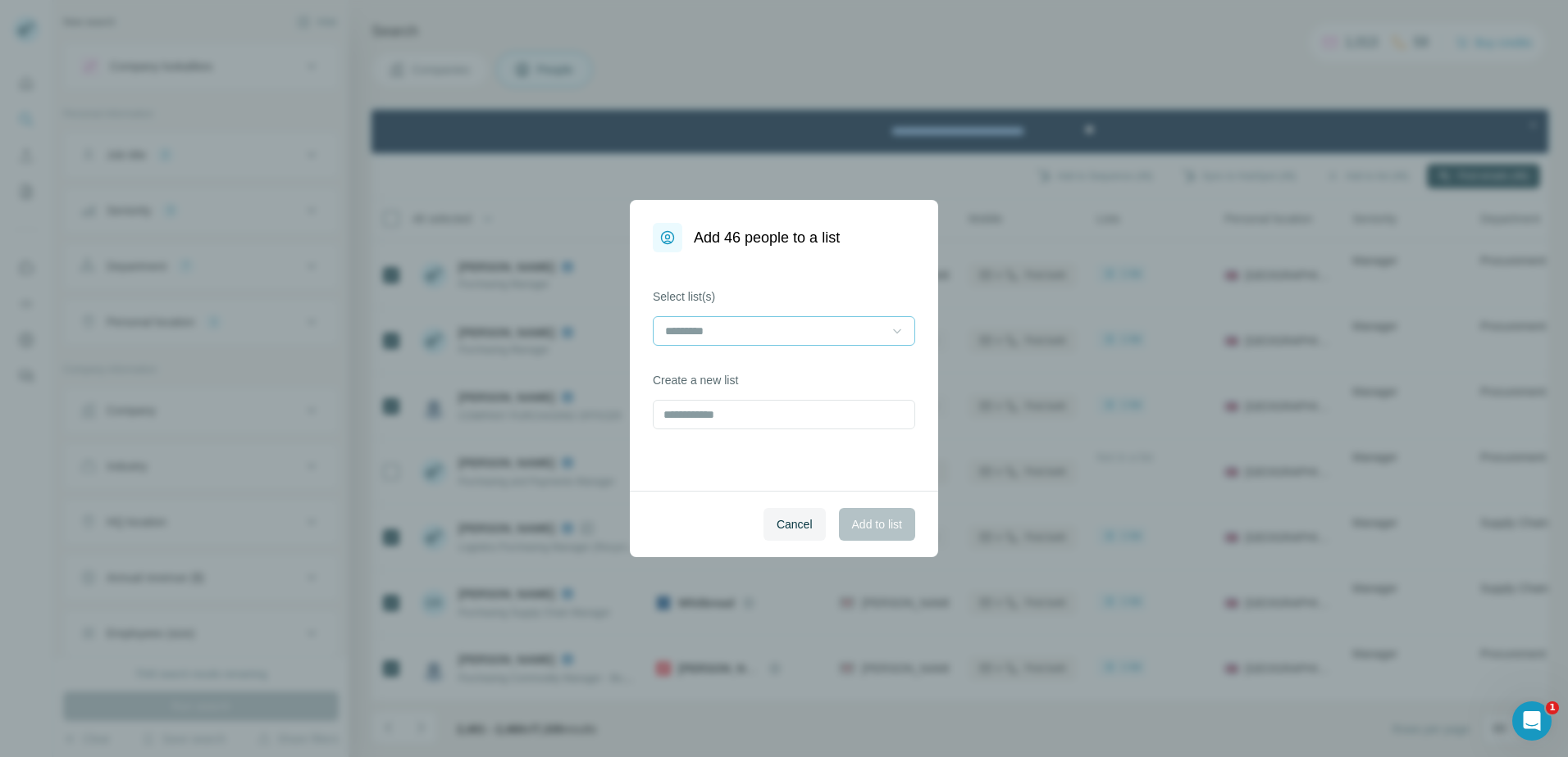
click at [892, 326] on icon at bounding box center [897, 331] width 17 height 17
click at [823, 364] on p "JSB - [DATE] - RECYLING - RT" at bounding box center [747, 368] width 162 height 17
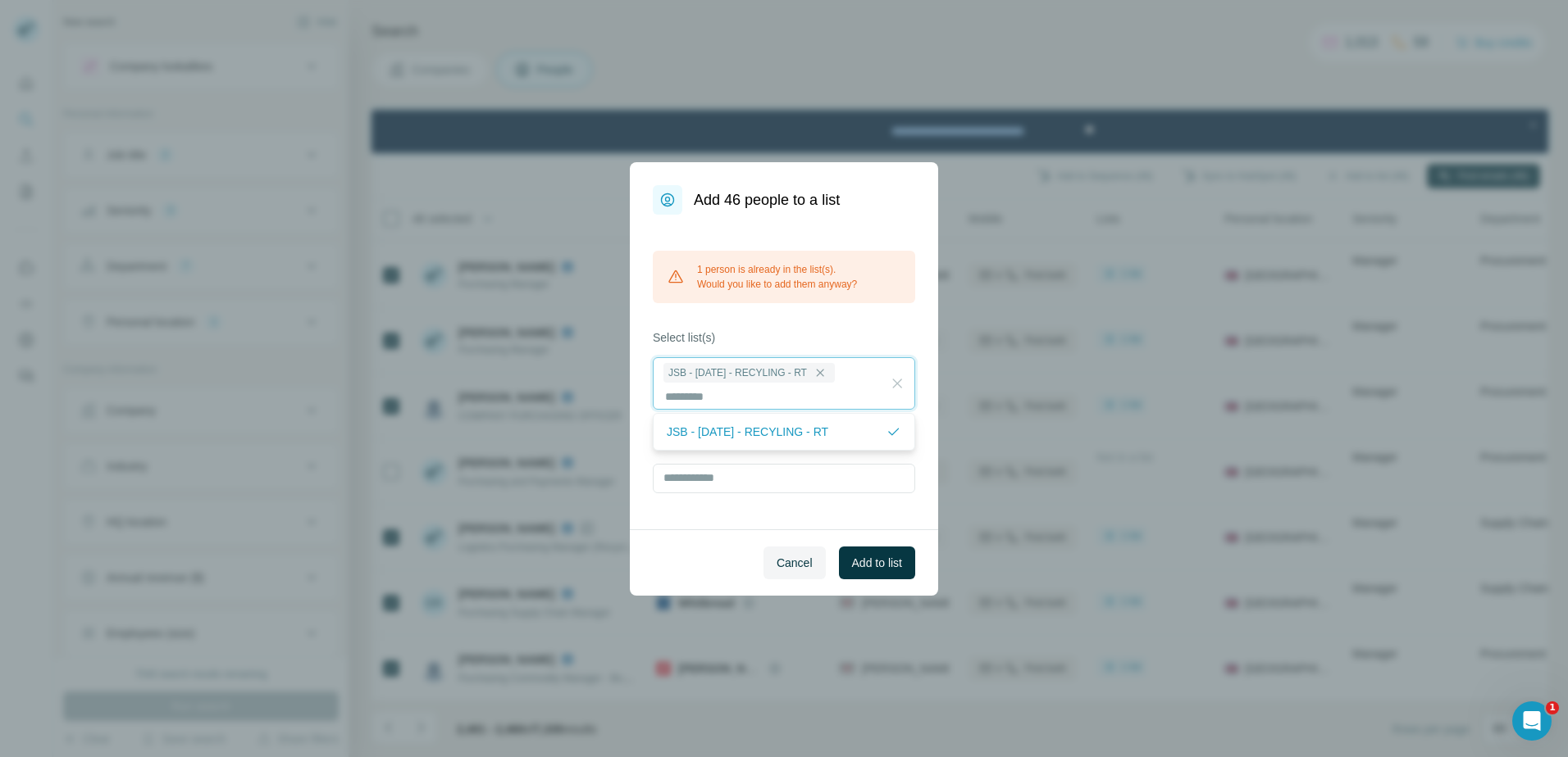
scroll to position [2, 0]
click at [879, 558] on span "Add to list" at bounding box center [877, 563] width 50 height 17
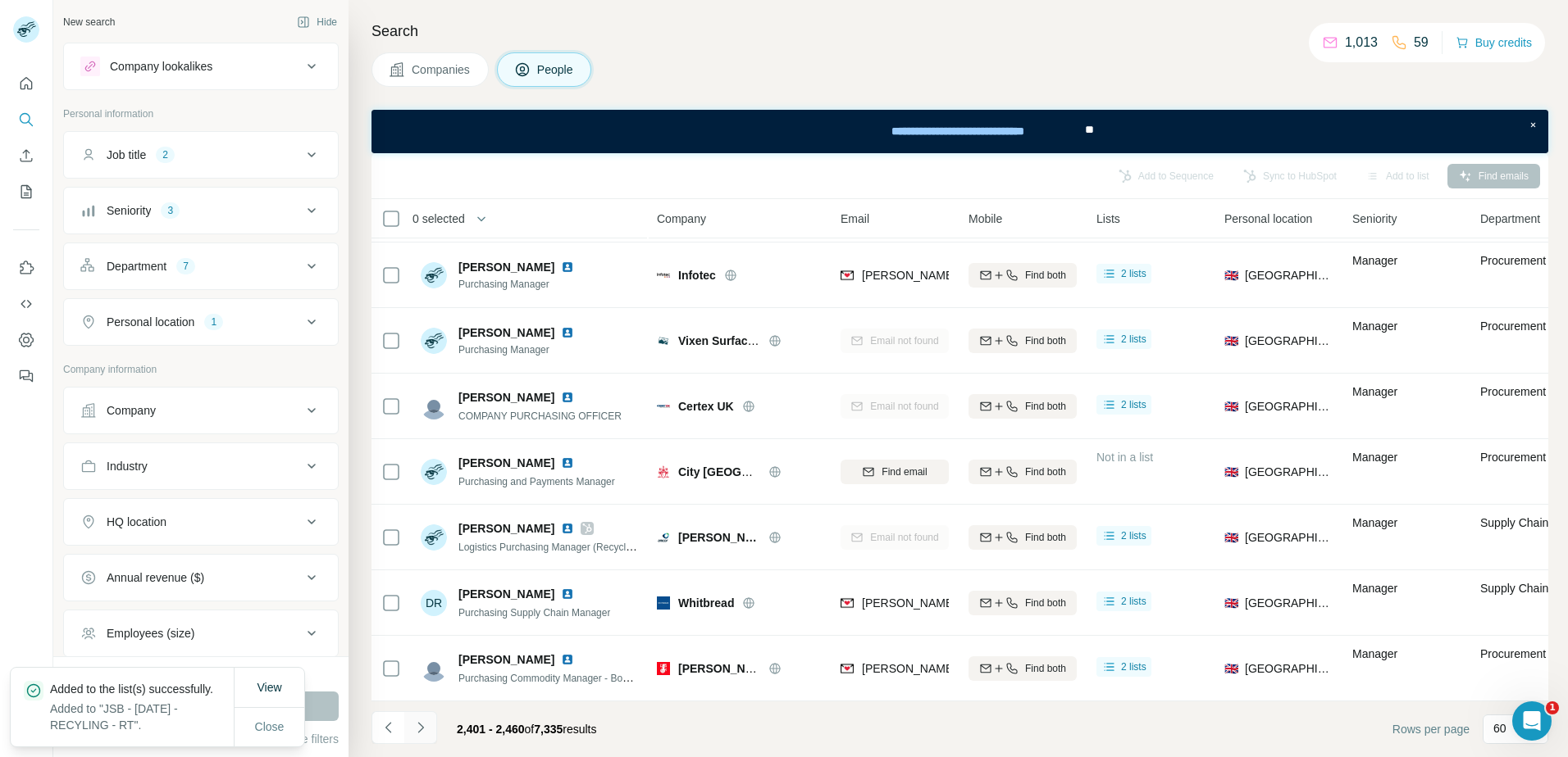
click at [420, 725] on icon "Navigate to next page" at bounding box center [420, 727] width 6 height 11
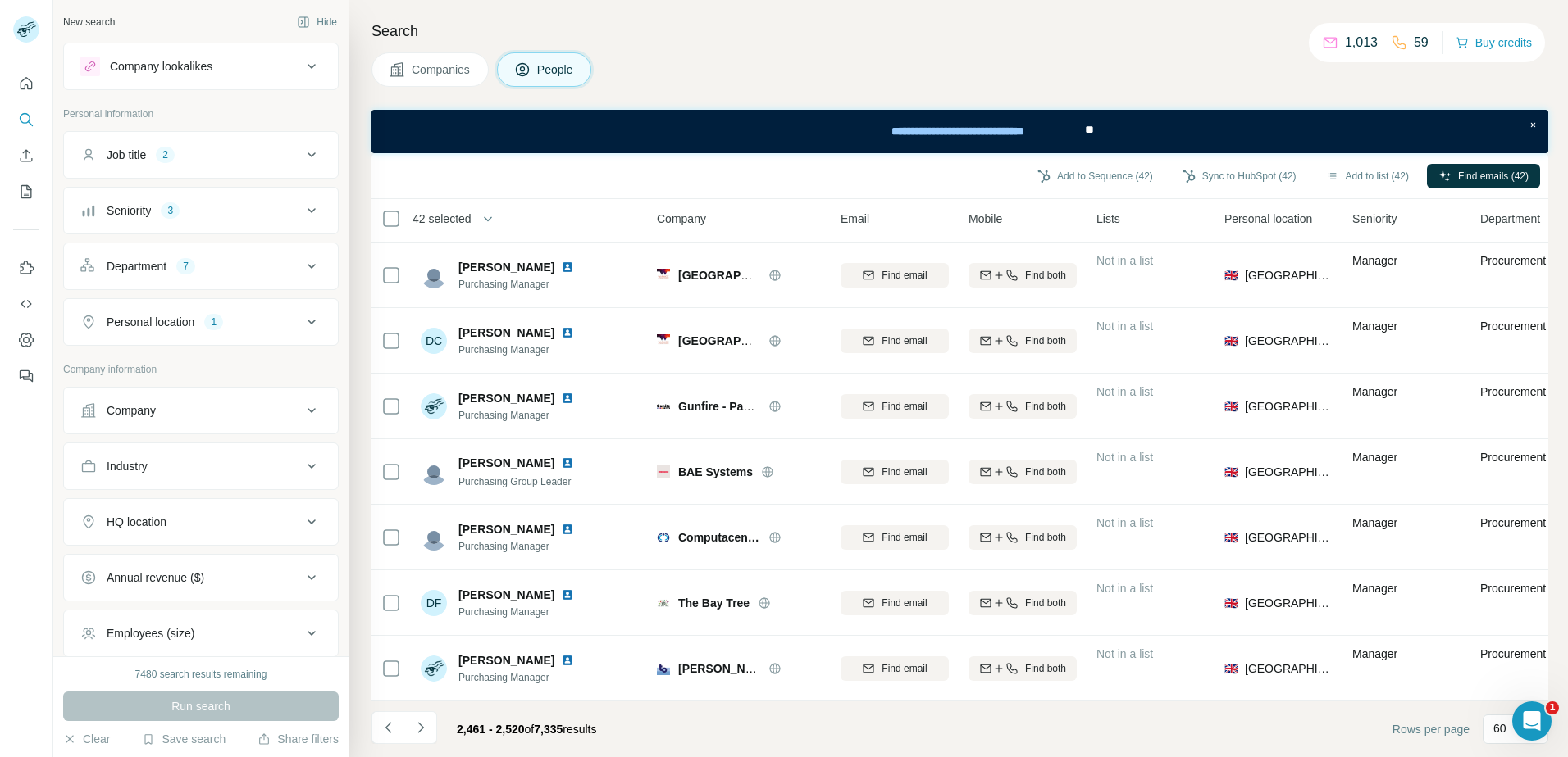
scroll to position [3479, 0]
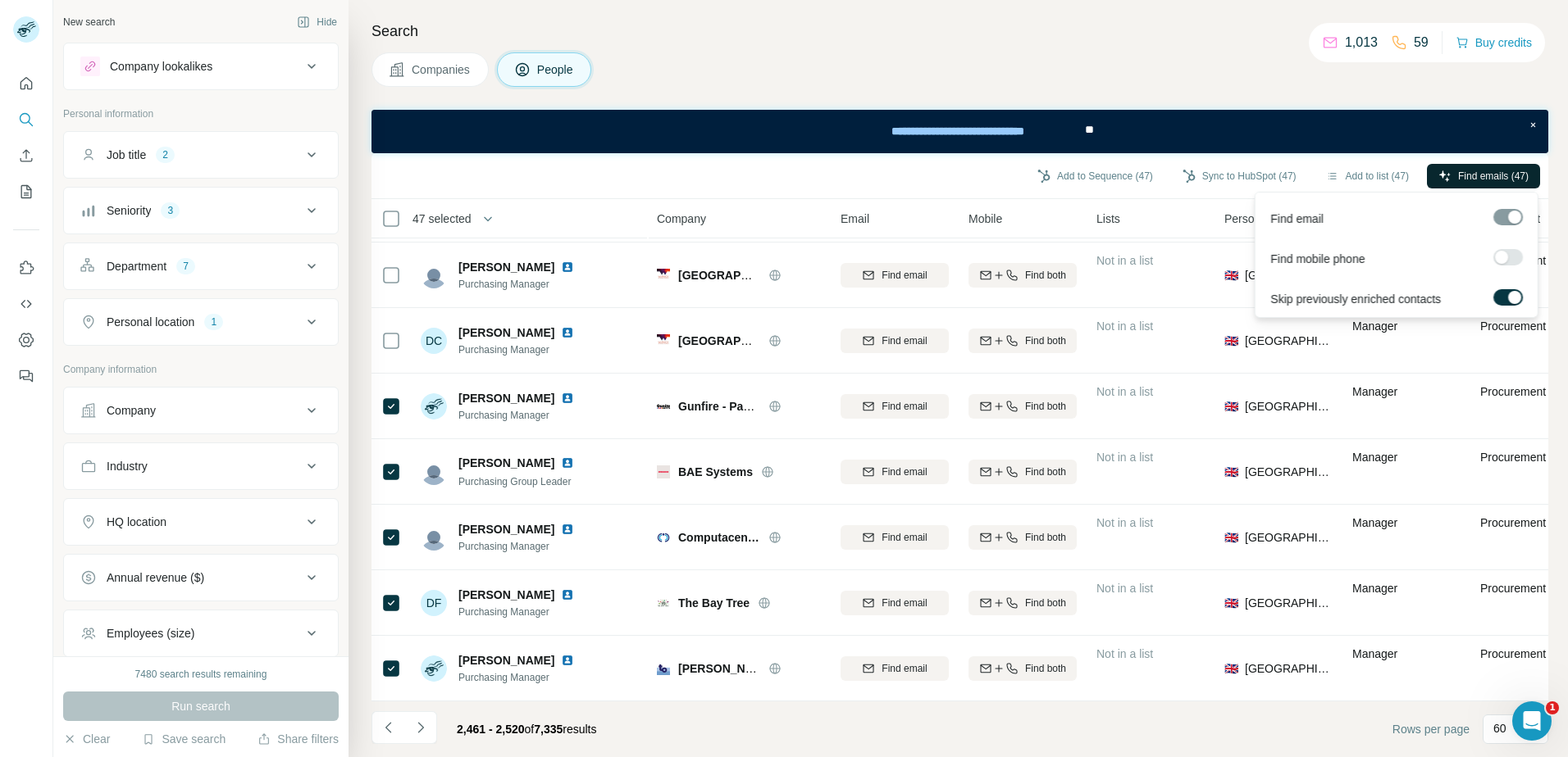
click at [1462, 173] on span "Find emails (47)" at bounding box center [1493, 177] width 71 height 15
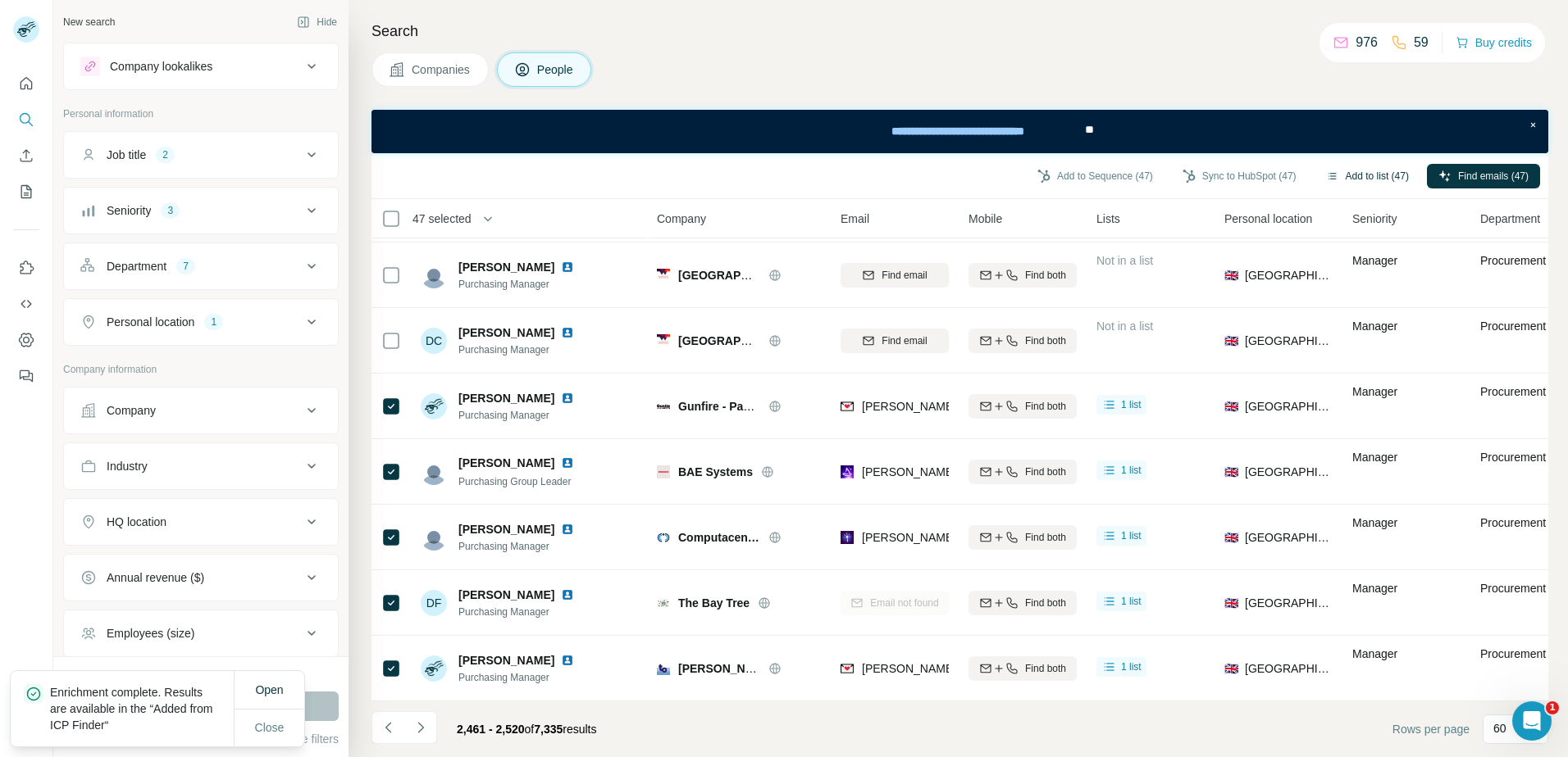
click at [1351, 171] on button "Add to list (47)" at bounding box center [1367, 177] width 106 height 25
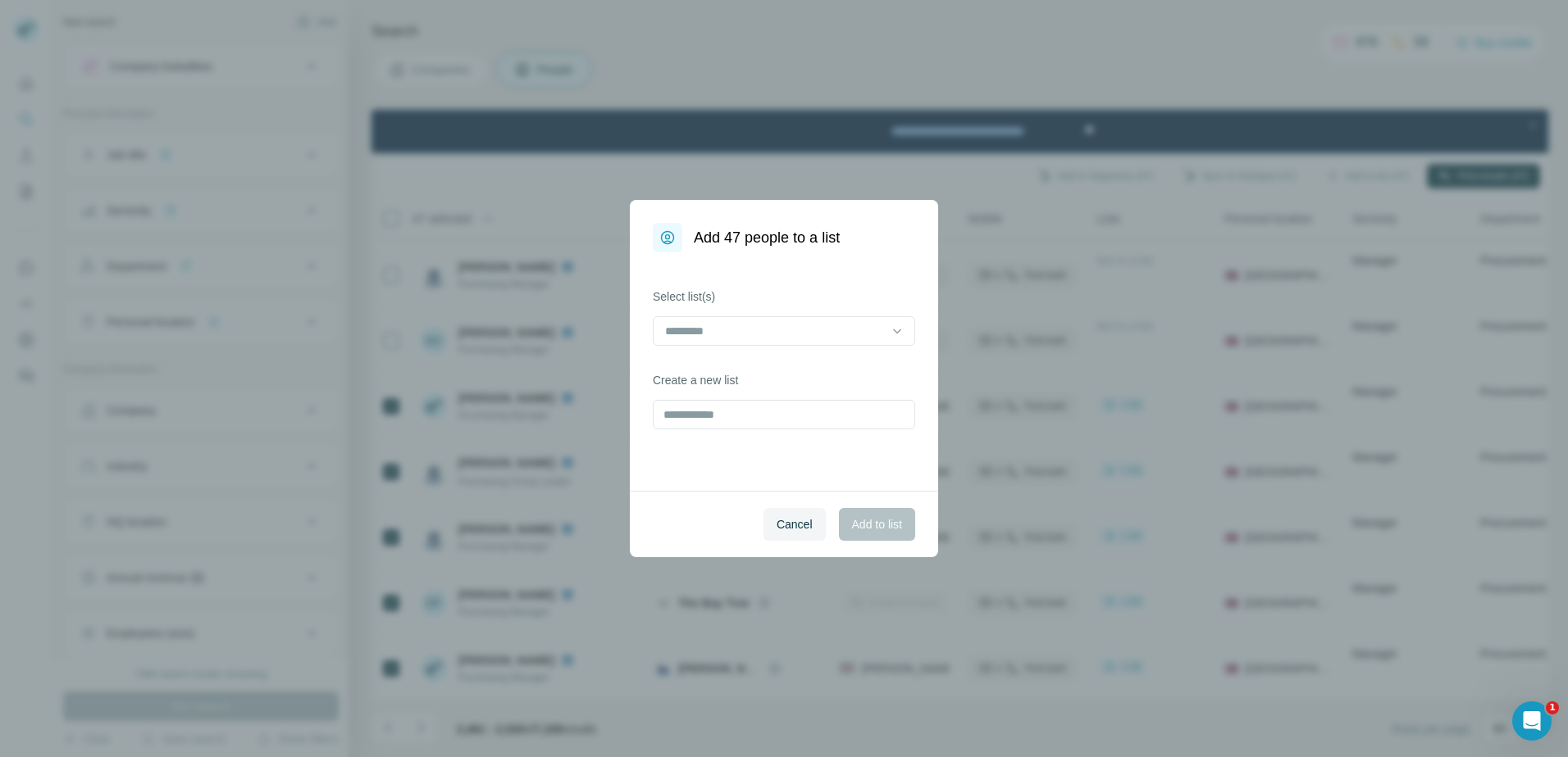
click at [901, 336] on icon at bounding box center [897, 331] width 17 height 17
click at [828, 369] on p "JSB - [DATE] - RECYLING - RT" at bounding box center [747, 368] width 162 height 17
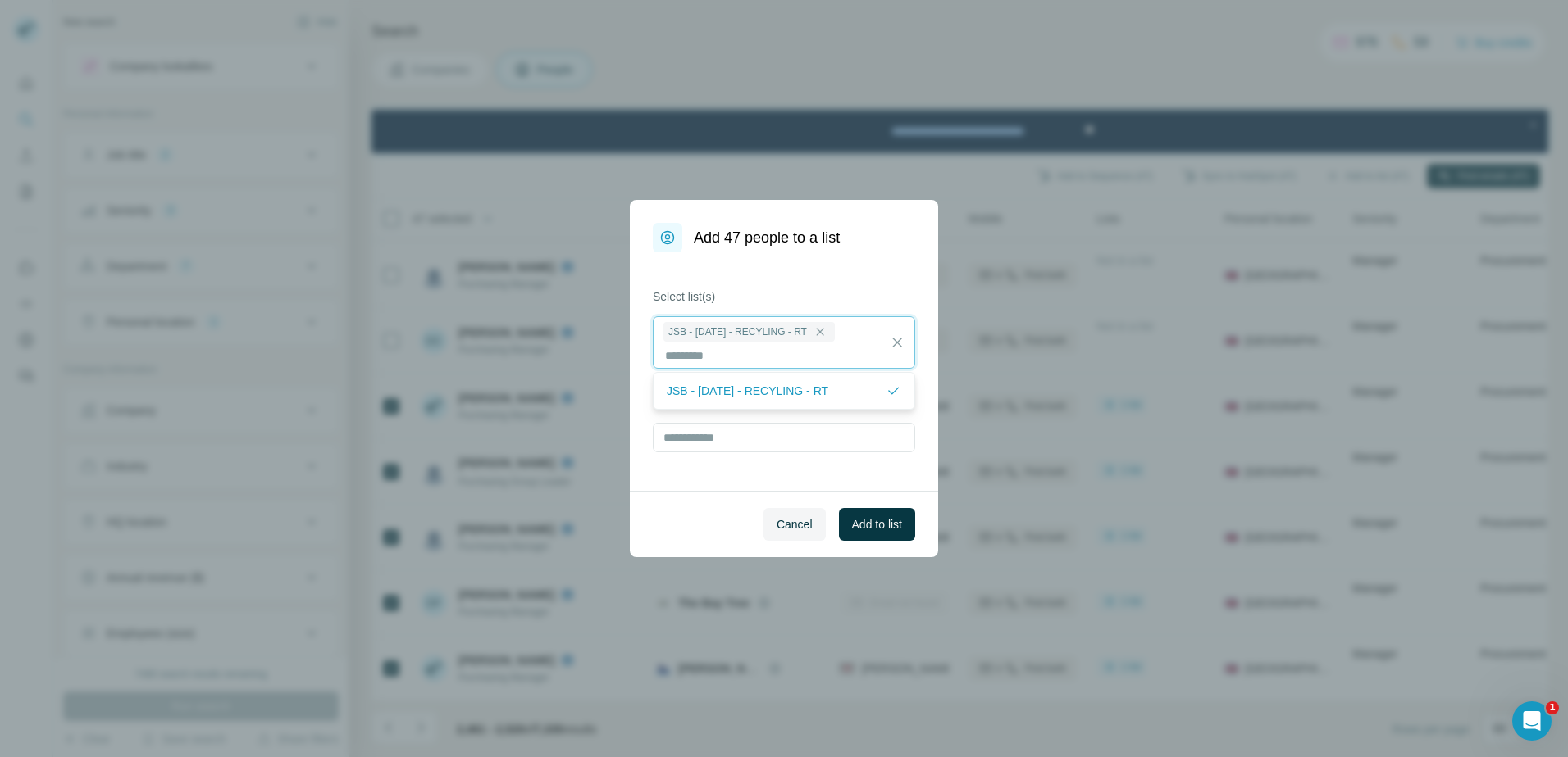
scroll to position [2, 0]
click at [884, 520] on span "Add to list" at bounding box center [877, 525] width 50 height 17
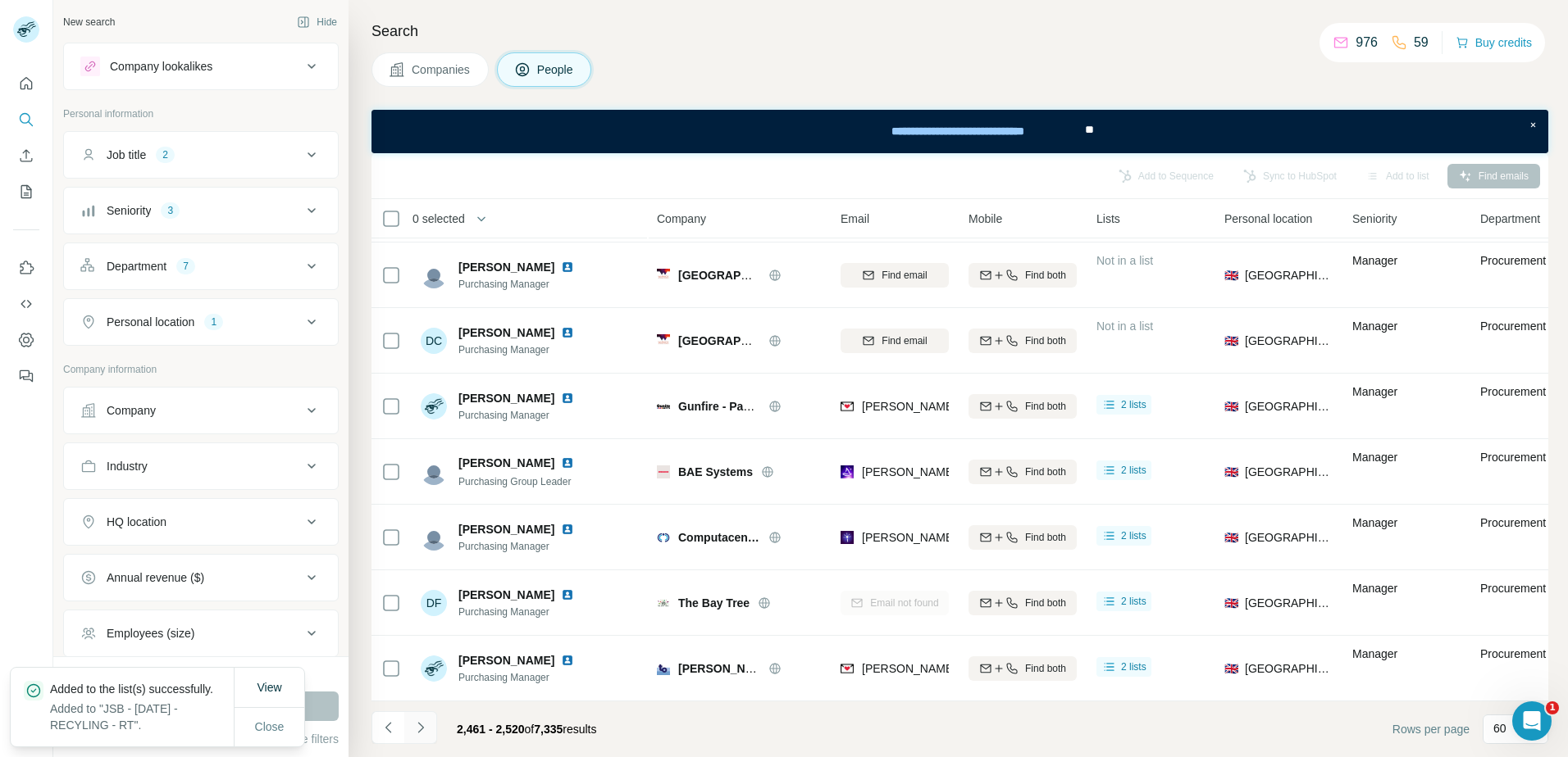
click at [422, 728] on icon "Navigate to next page" at bounding box center [421, 728] width 17 height 17
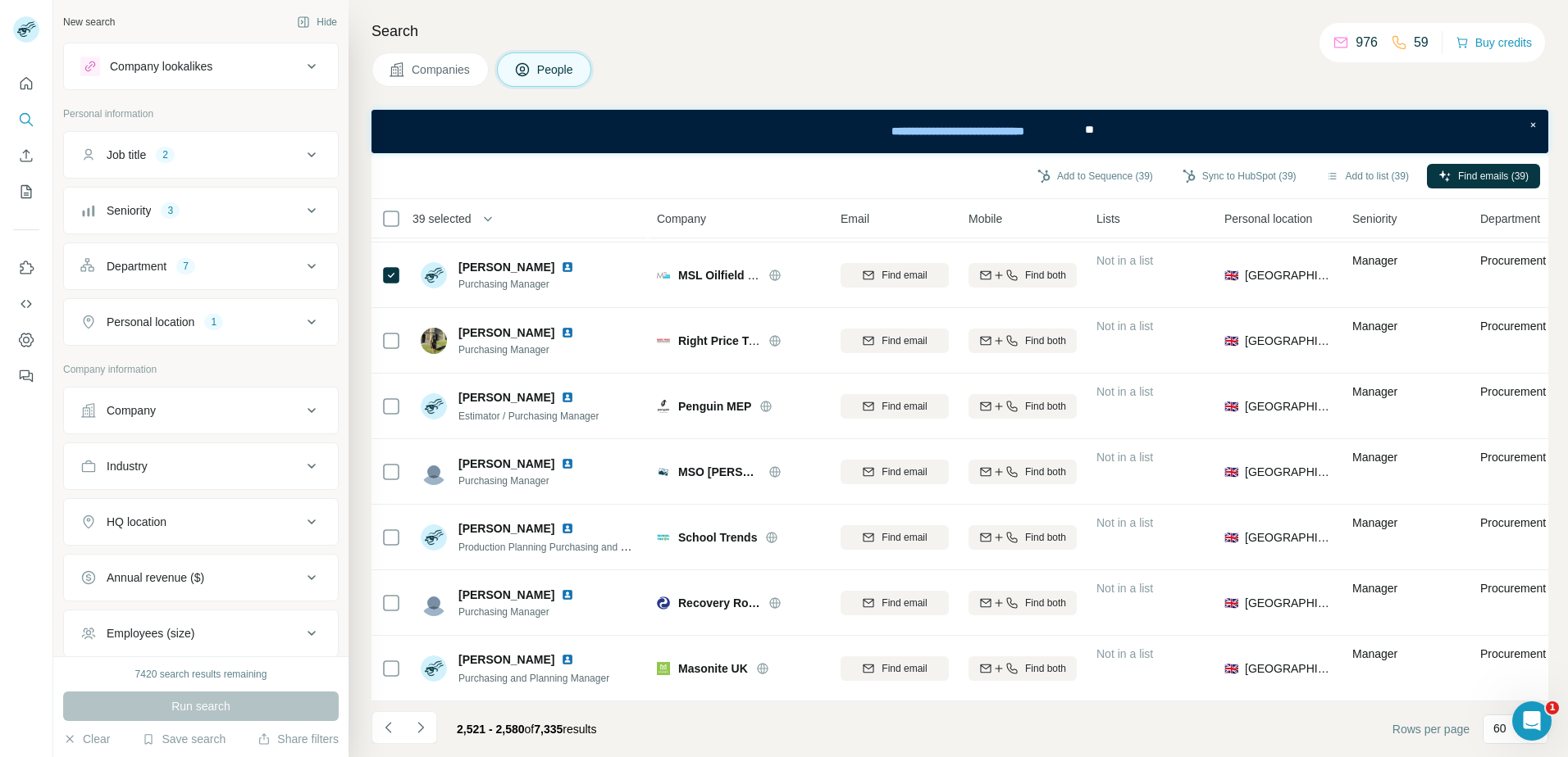
scroll to position [3479, 0]
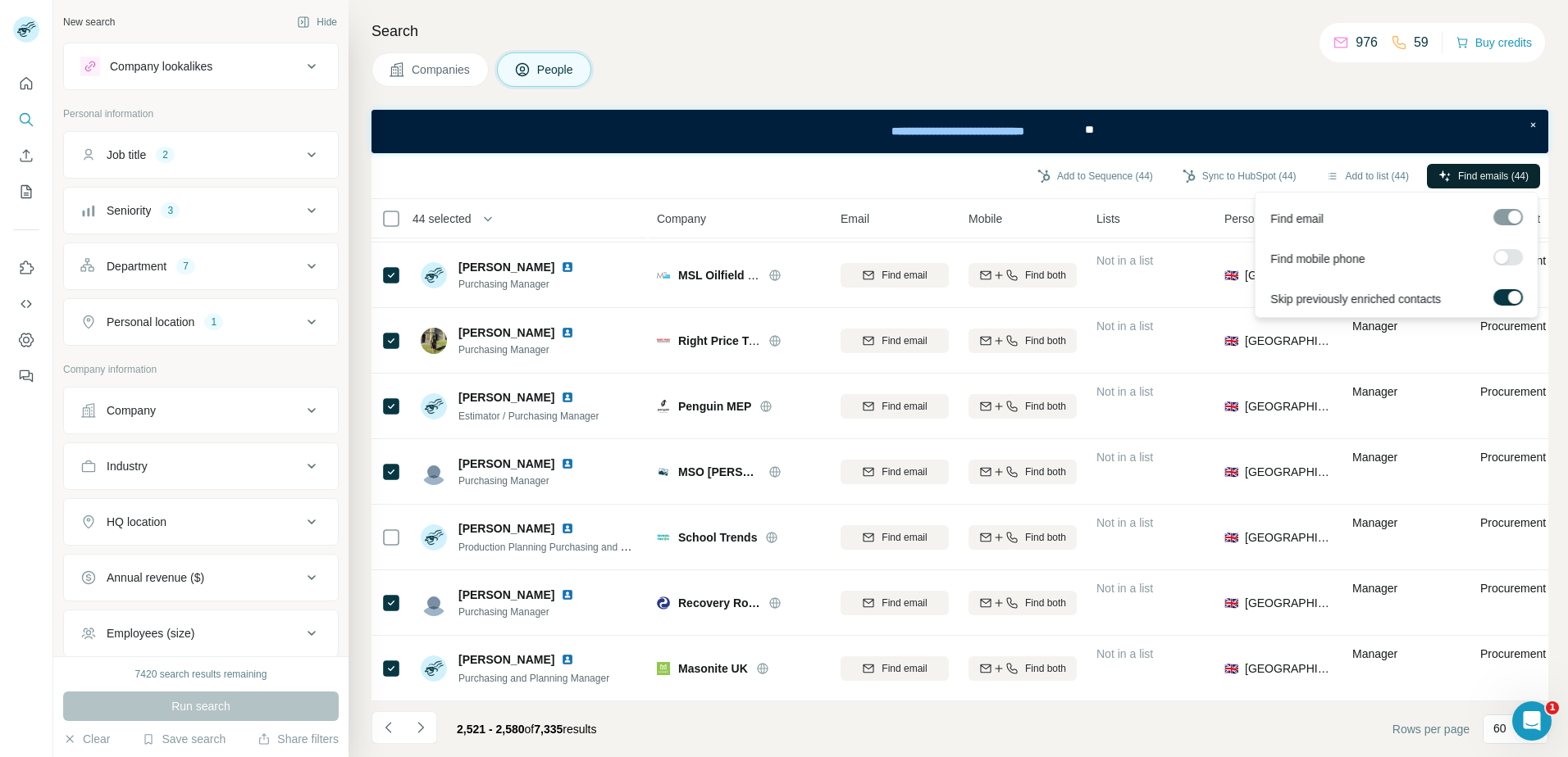
click at [1458, 172] on span "Find emails (44)" at bounding box center [1493, 177] width 71 height 15
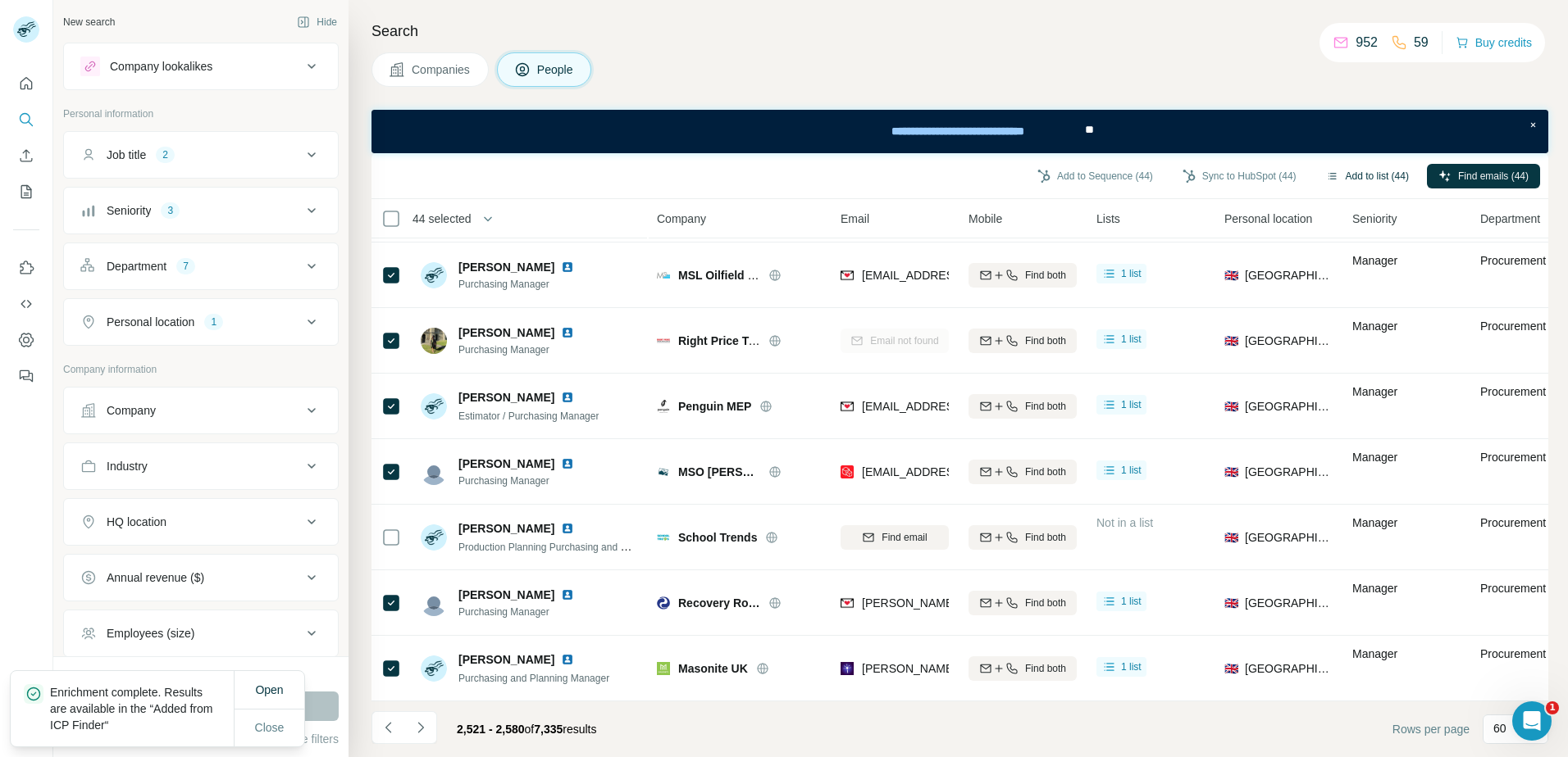
click at [1361, 173] on button "Add to list (44)" at bounding box center [1367, 177] width 106 height 25
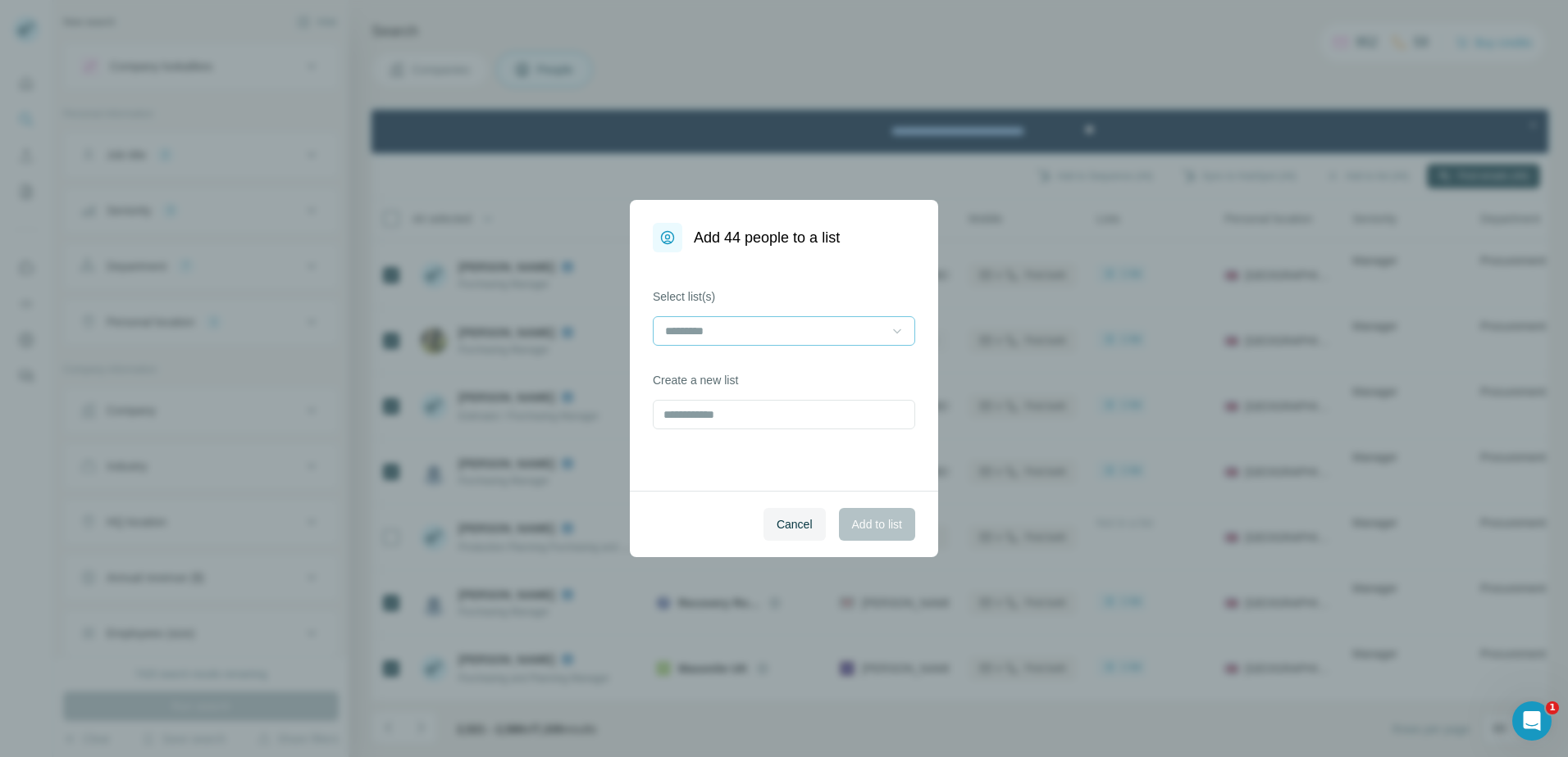
click at [899, 329] on icon at bounding box center [897, 331] width 17 height 17
click at [828, 369] on p "JSB - [DATE] - RECYLING - RT" at bounding box center [747, 368] width 162 height 17
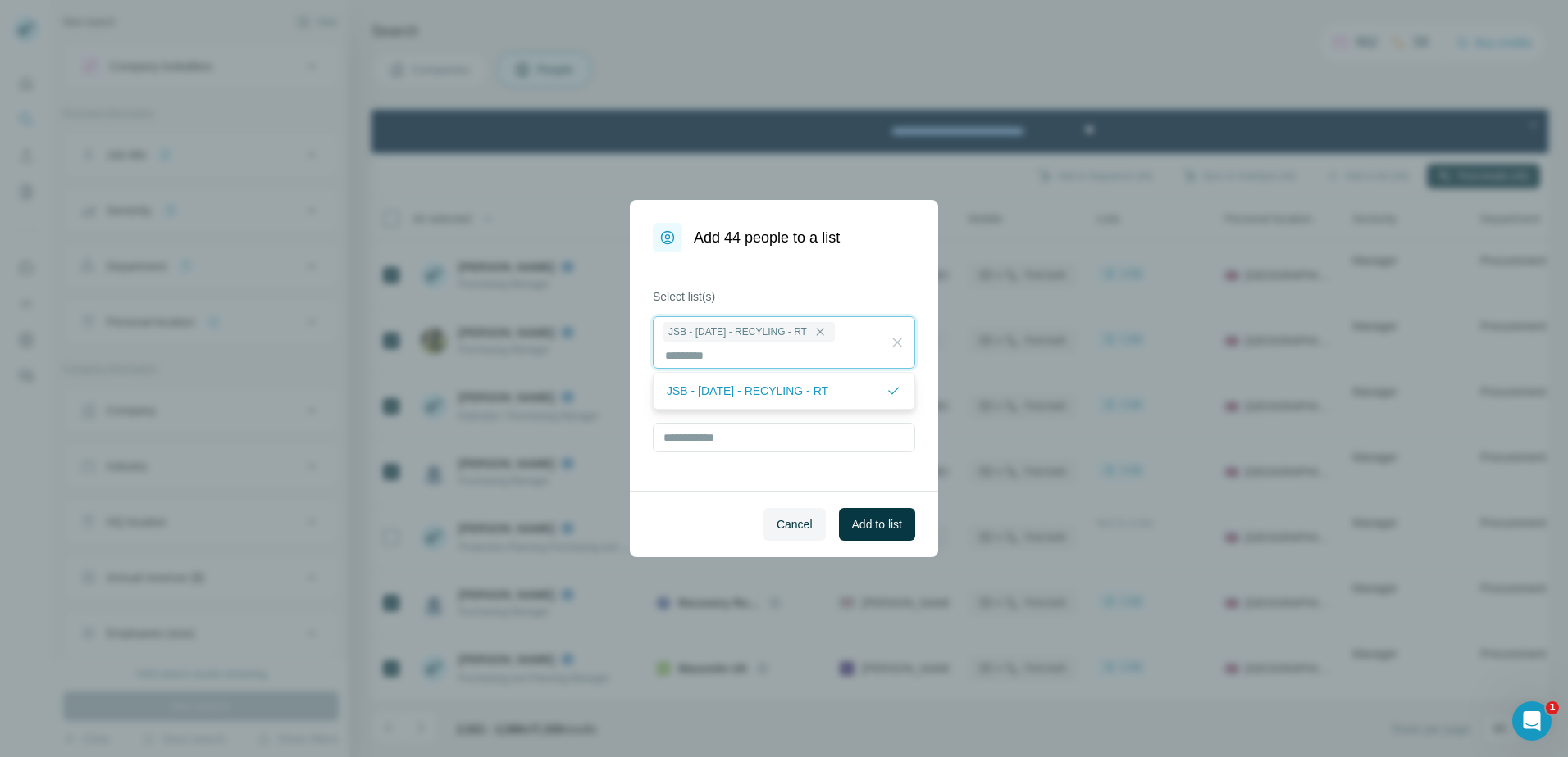
scroll to position [2, 0]
click at [861, 517] on span "Add to list" at bounding box center [877, 525] width 50 height 17
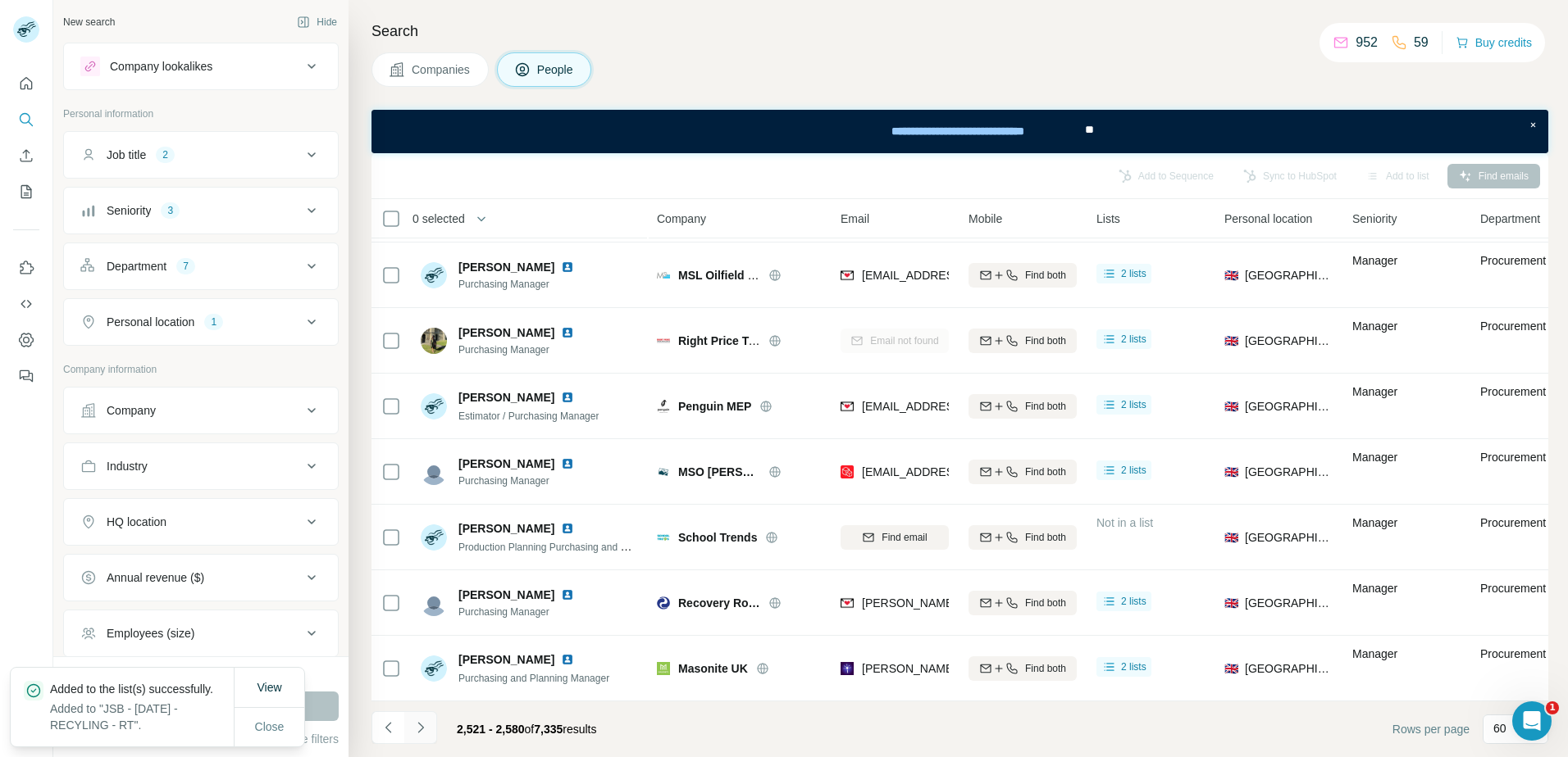
click at [419, 724] on icon "Navigate to next page" at bounding box center [420, 727] width 6 height 11
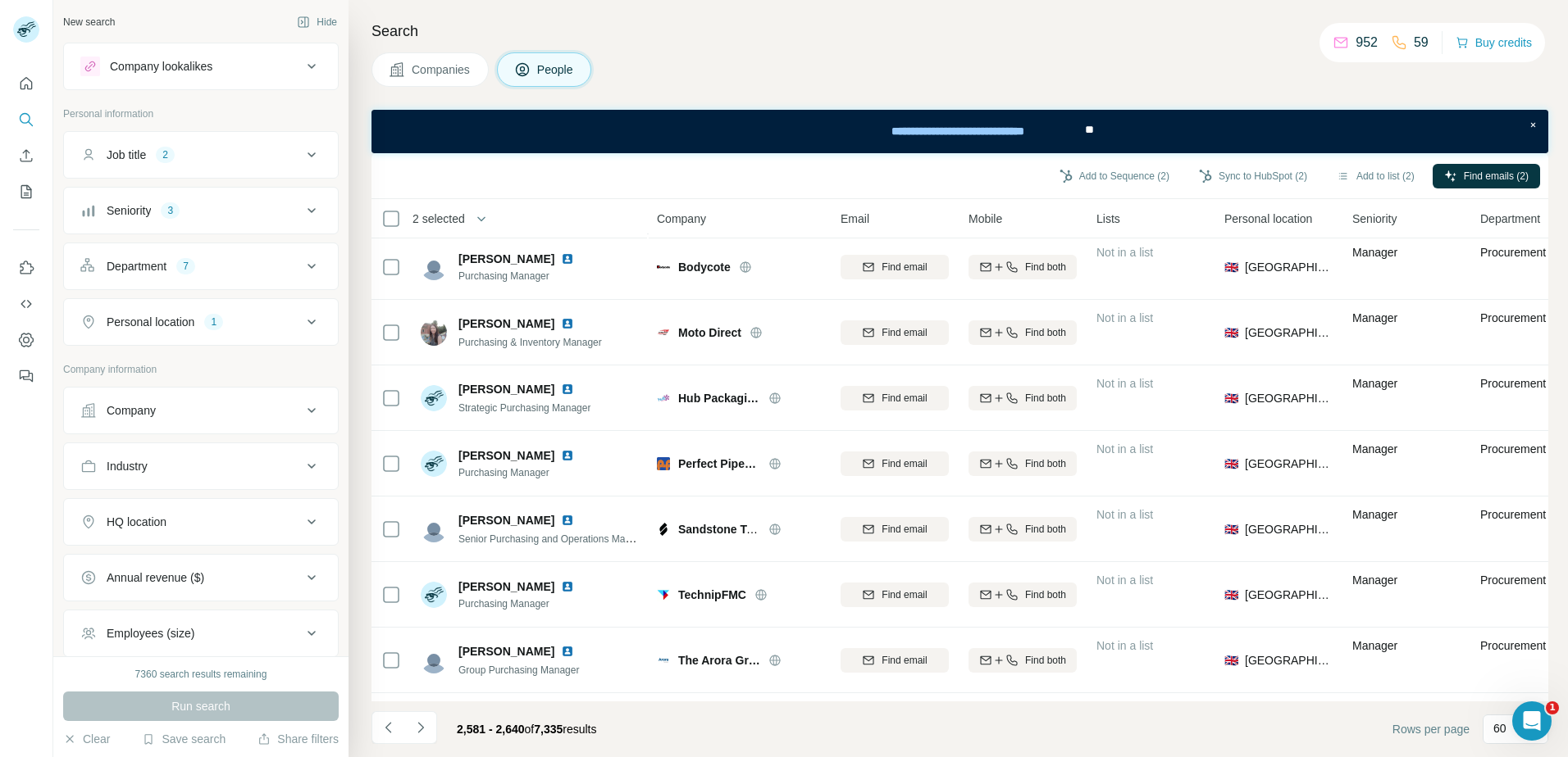
scroll to position [0, 0]
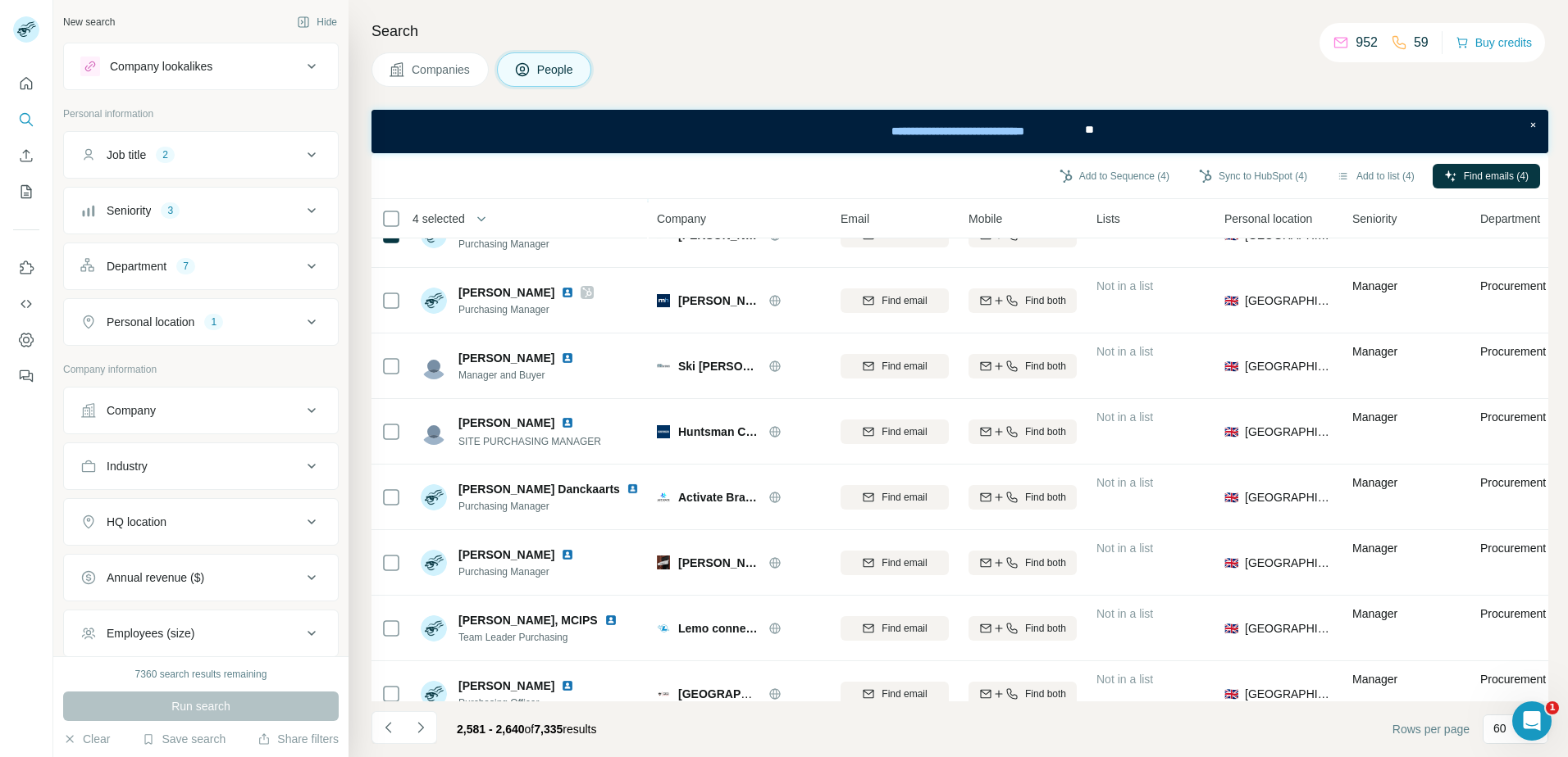
click at [387, 268] on td at bounding box center [391, 235] width 39 height 66
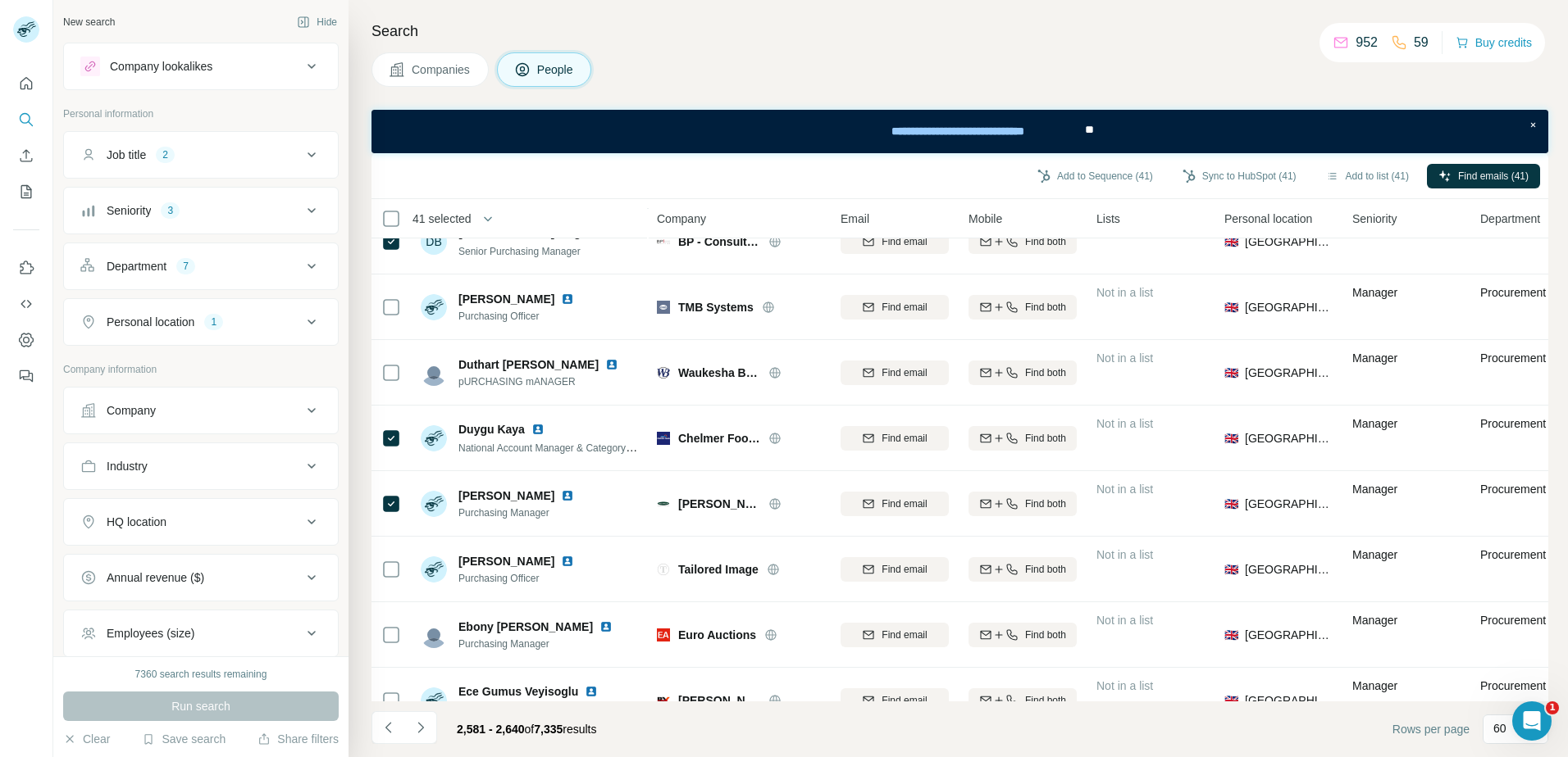
scroll to position [3344, 0]
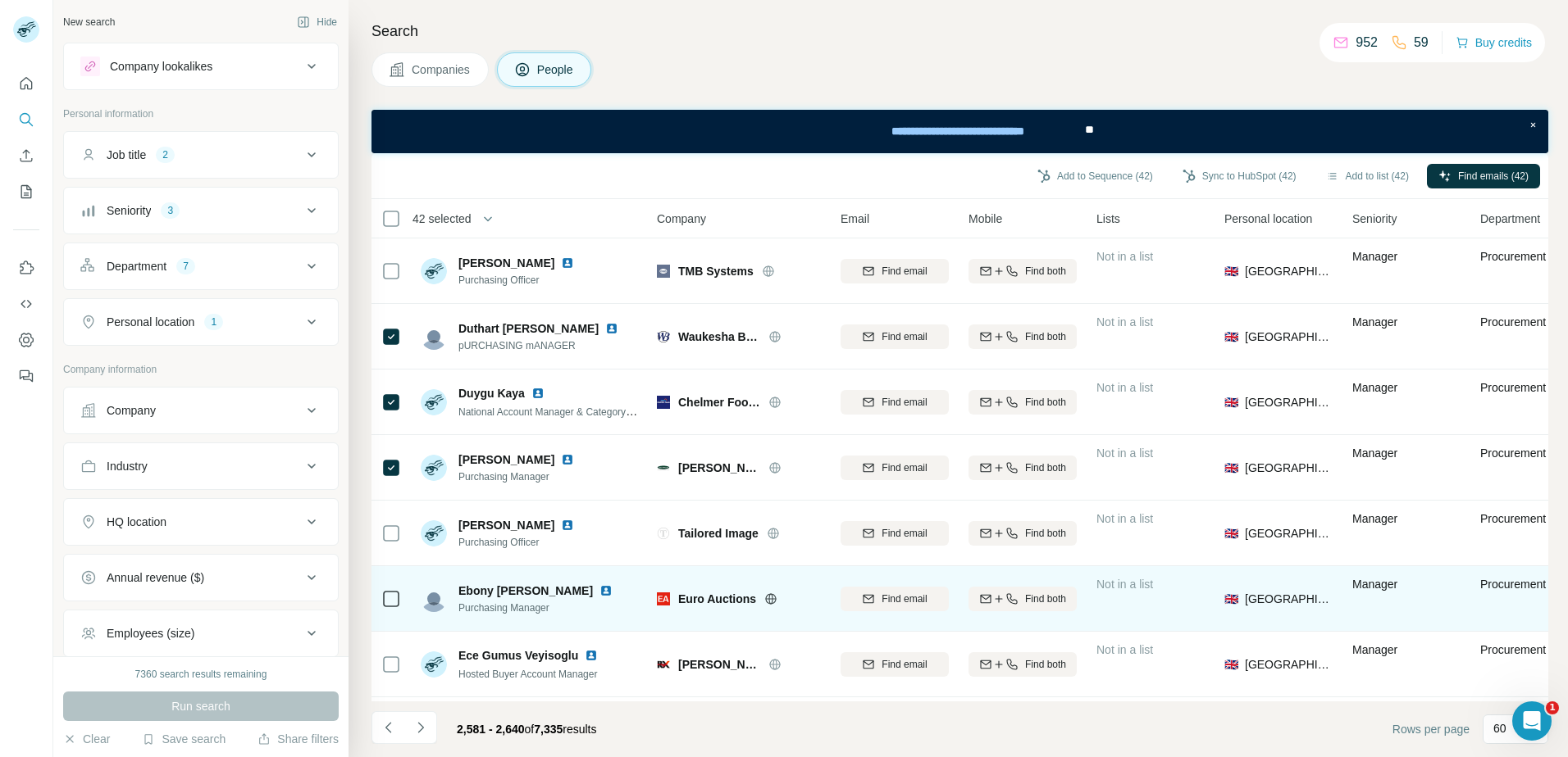
click at [390, 588] on div at bounding box center [392, 599] width 20 height 45
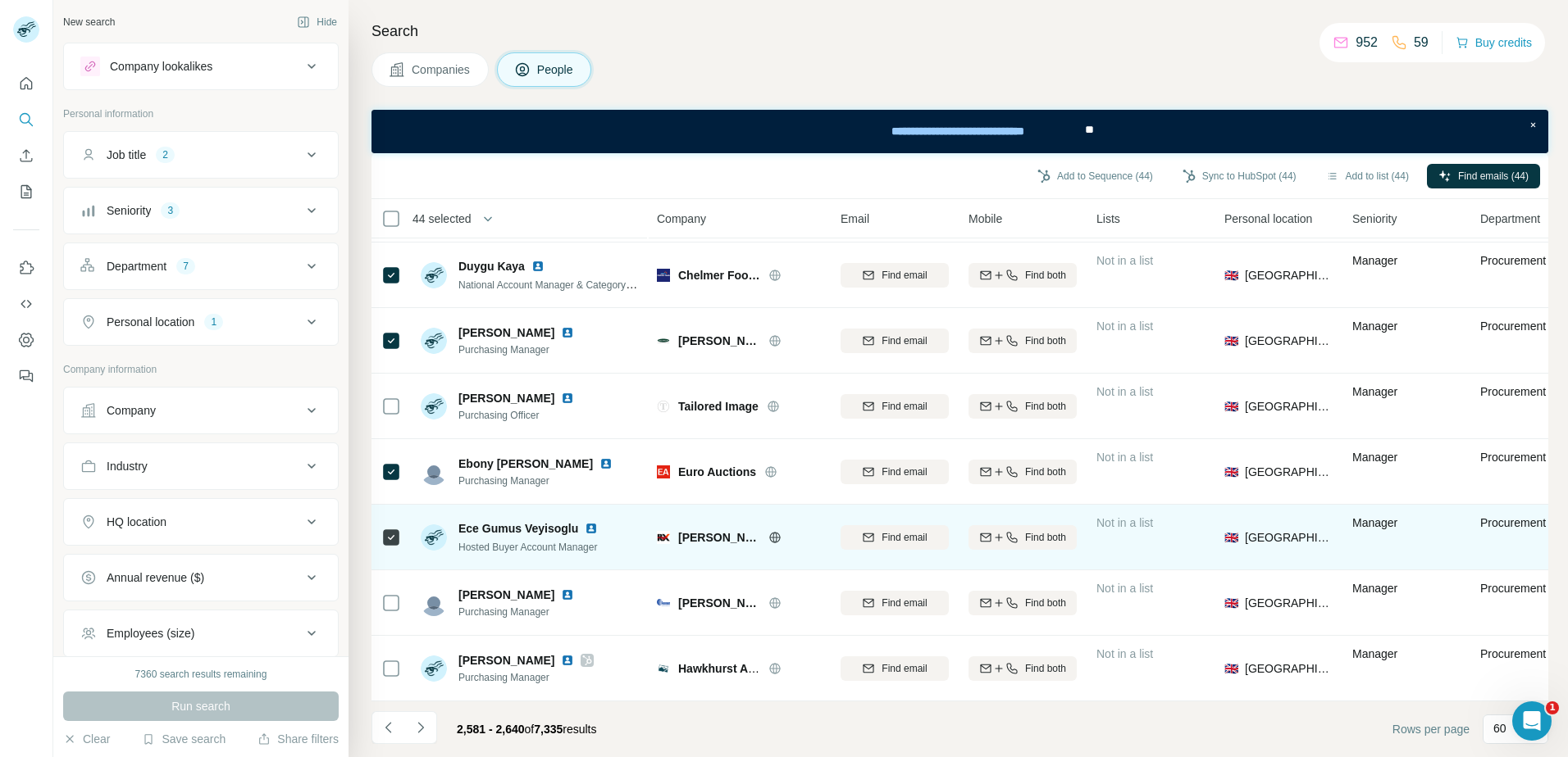
scroll to position [3479, 0]
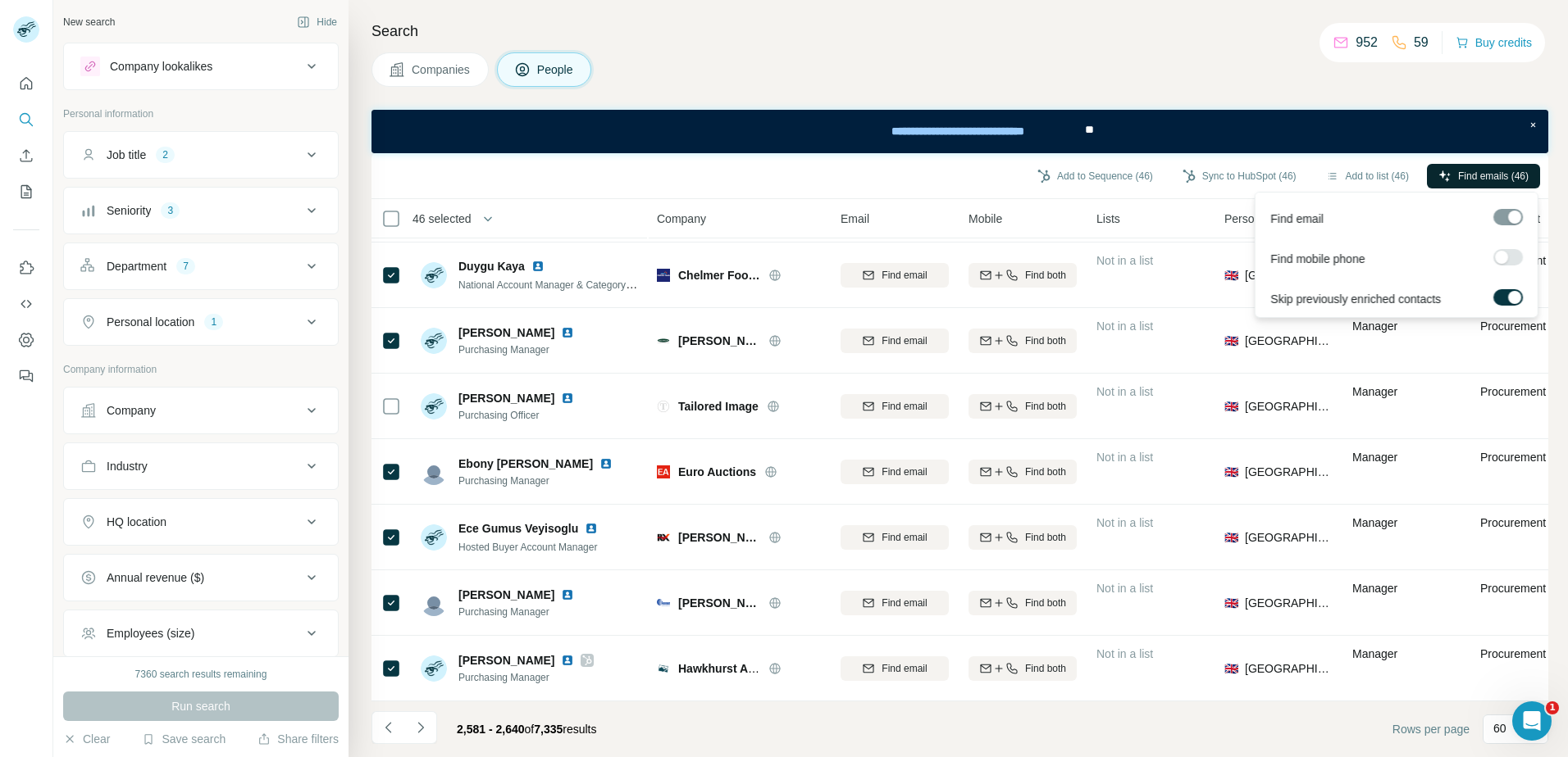
click at [1473, 172] on span "Find emails (46)" at bounding box center [1493, 177] width 71 height 15
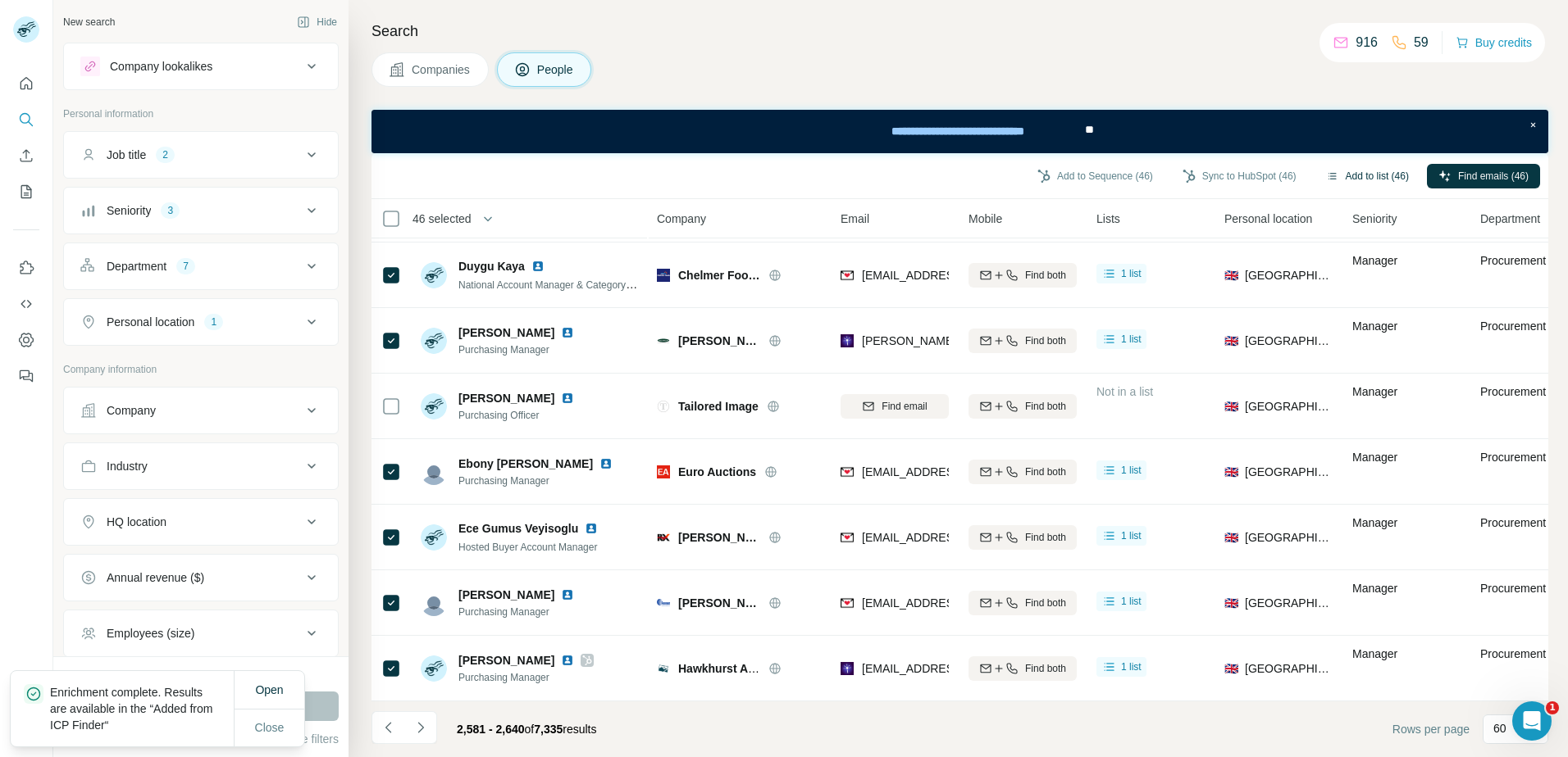
click at [1384, 172] on button "Add to list (46)" at bounding box center [1367, 177] width 106 height 25
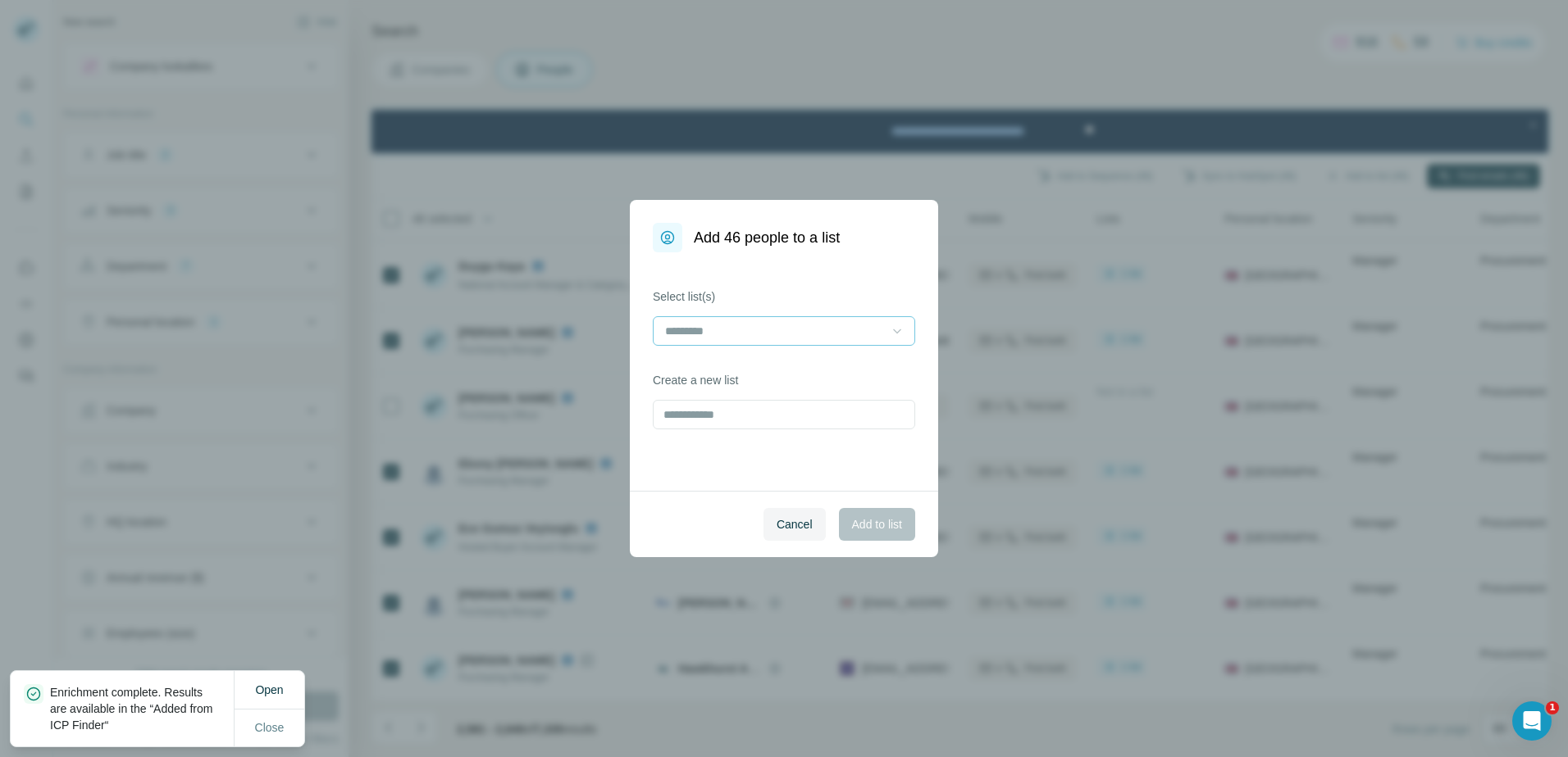
click at [903, 327] on icon at bounding box center [897, 331] width 17 height 17
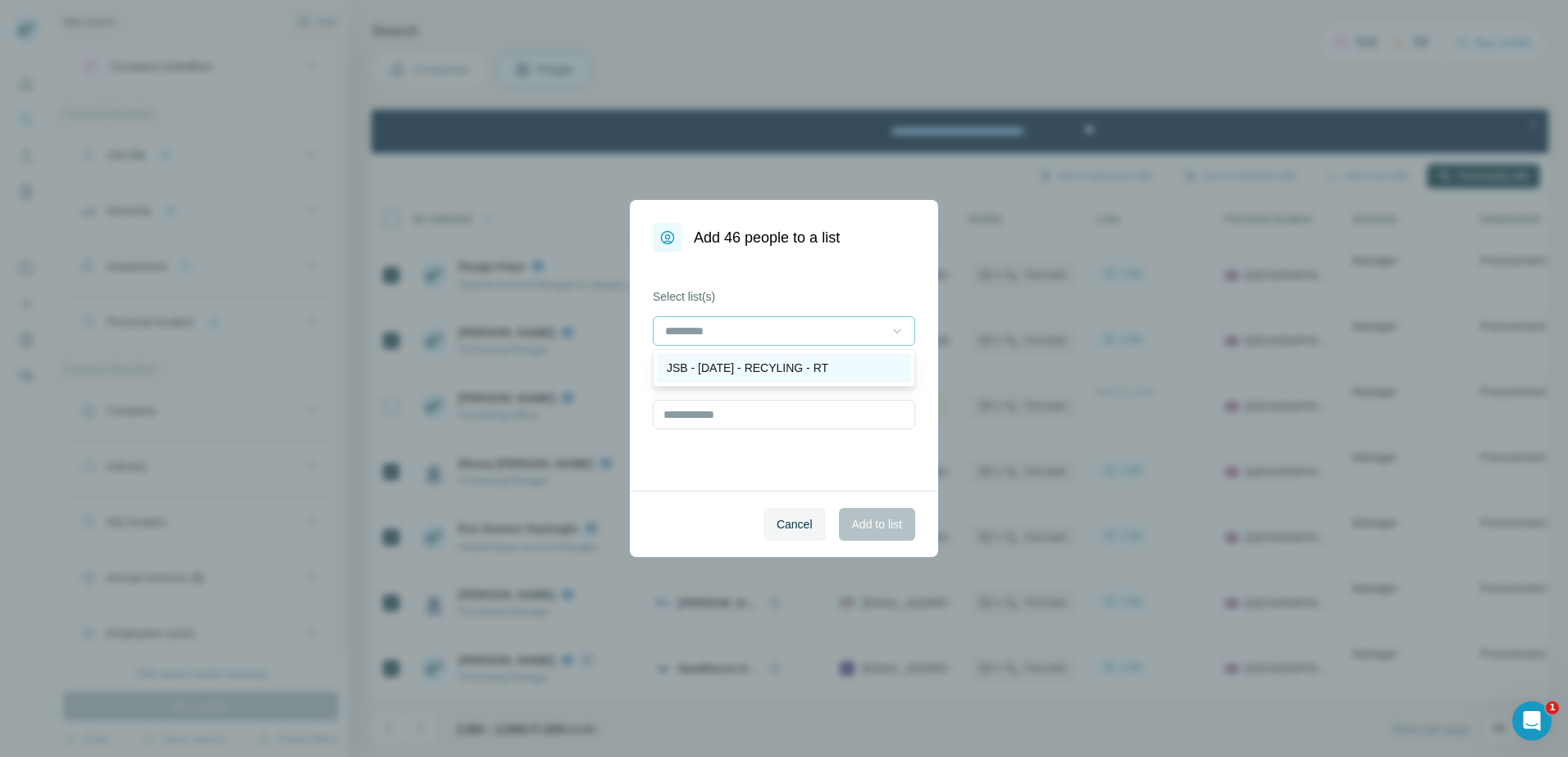
click at [828, 361] on p "JSB - [DATE] - RECYLING - RT" at bounding box center [747, 368] width 162 height 17
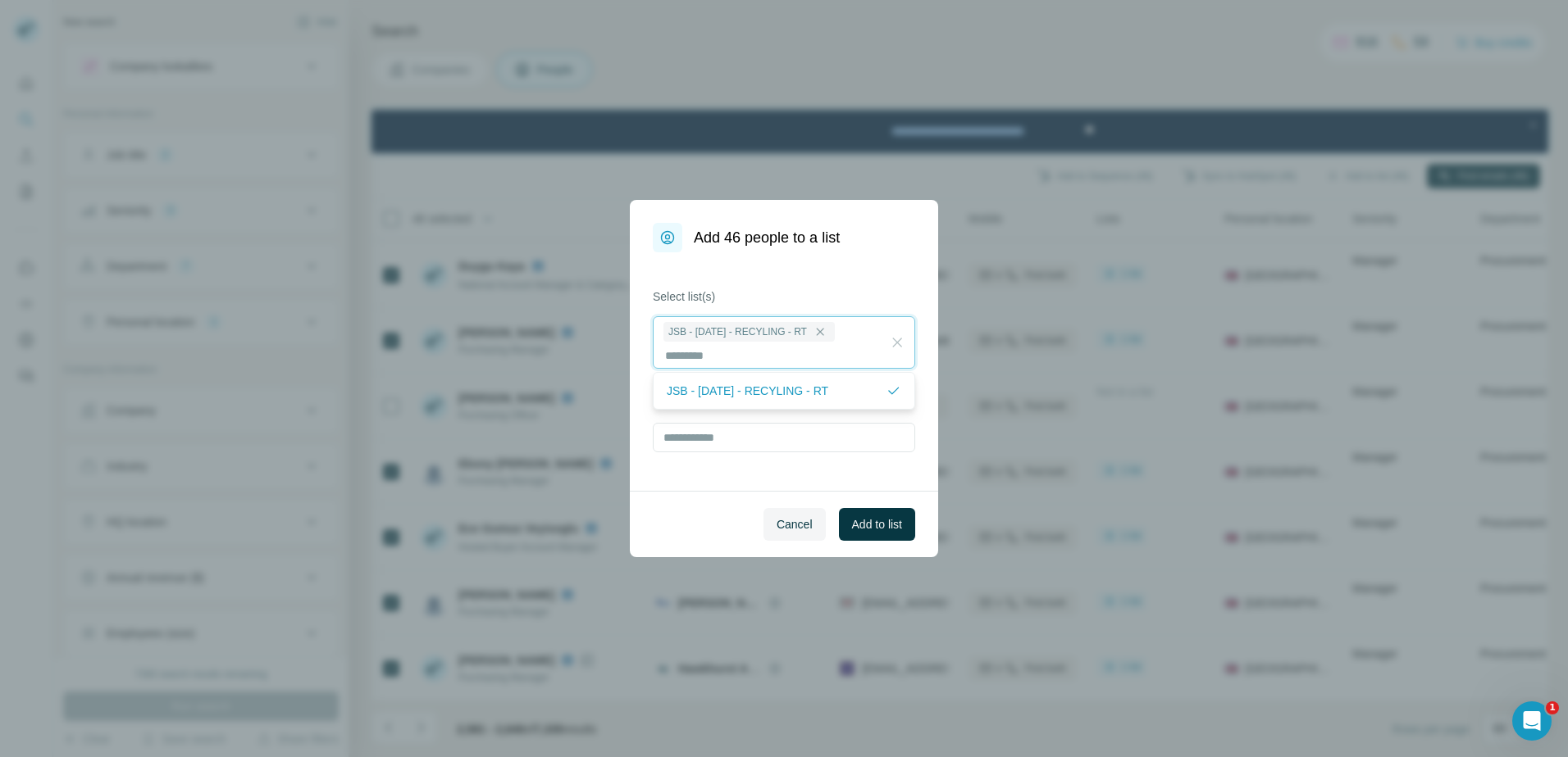
scroll to position [2, 0]
click at [869, 532] on span "Add to list" at bounding box center [877, 525] width 50 height 17
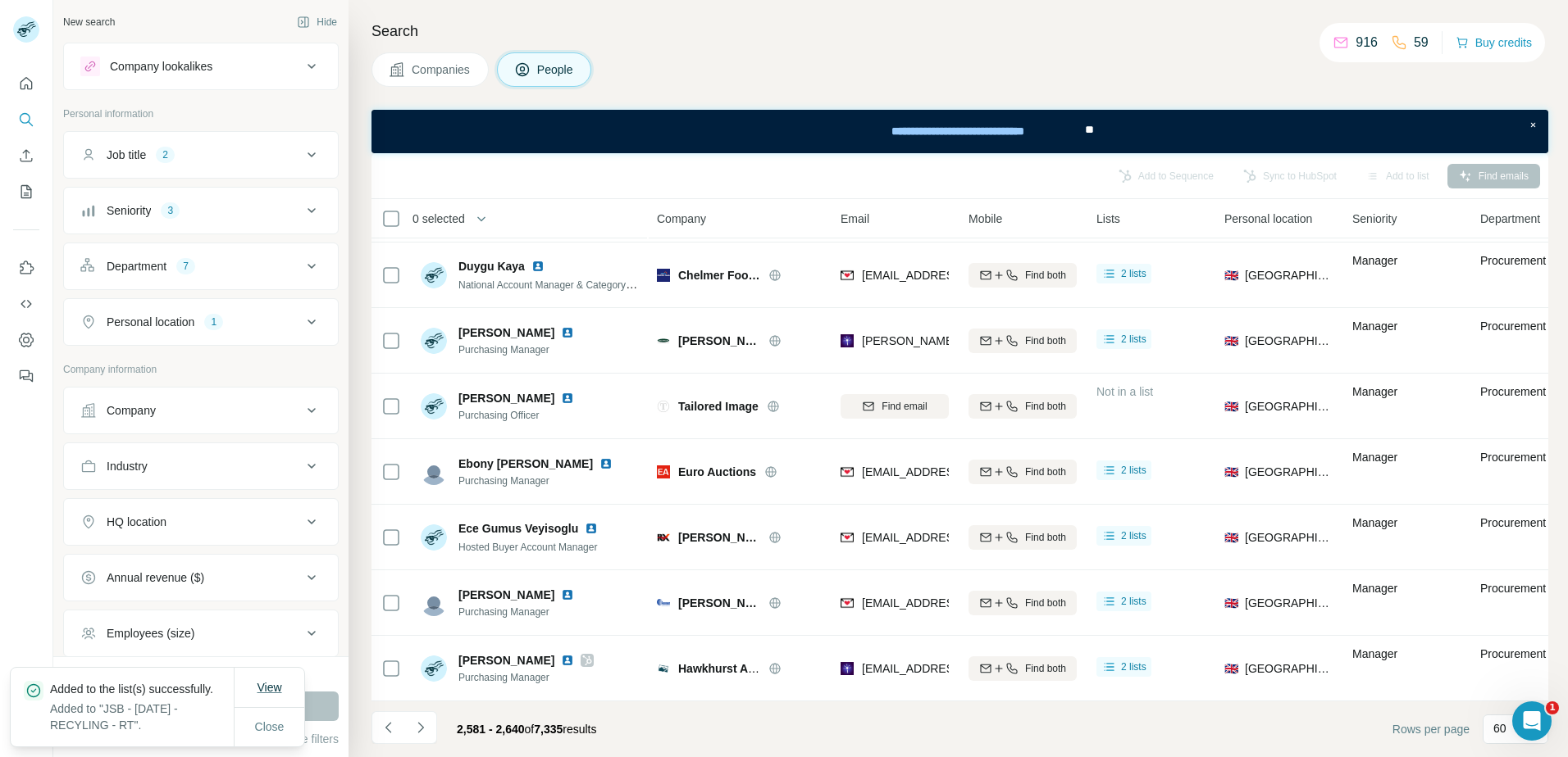
click at [266, 681] on span "View" at bounding box center [269, 688] width 25 height 13
